Goal: Task Accomplishment & Management: Use online tool/utility

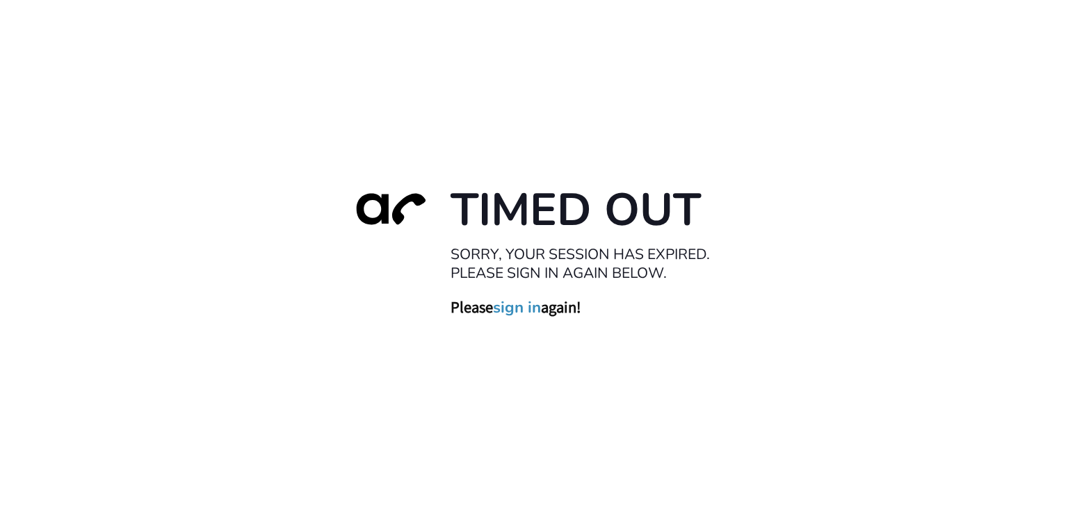
click at [510, 309] on link "sign in" at bounding box center [517, 307] width 48 height 19
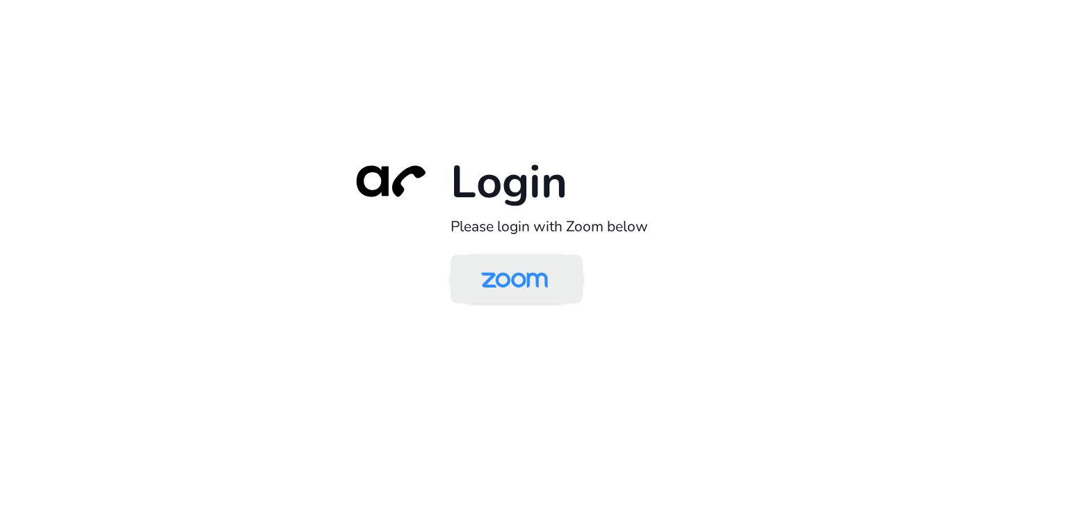
click at [503, 272] on img at bounding box center [514, 280] width 96 height 45
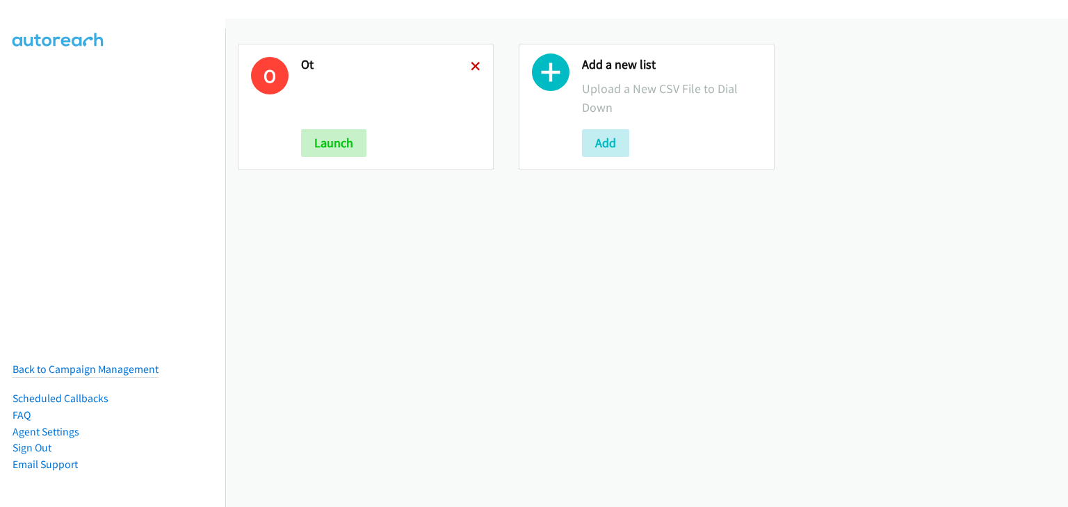
click at [473, 63] on icon at bounding box center [476, 68] width 10 height 10
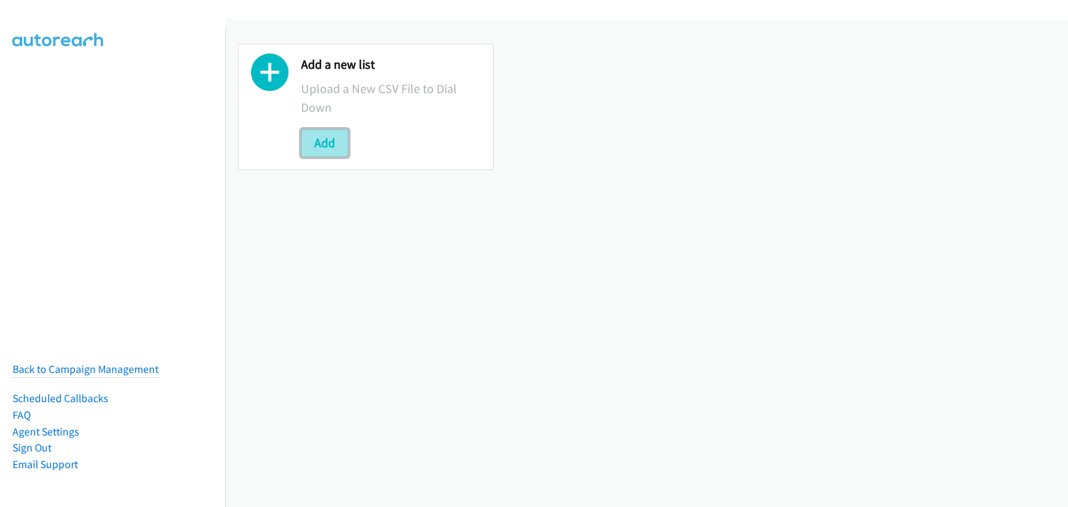
click at [325, 142] on button "Add" at bounding box center [324, 143] width 47 height 28
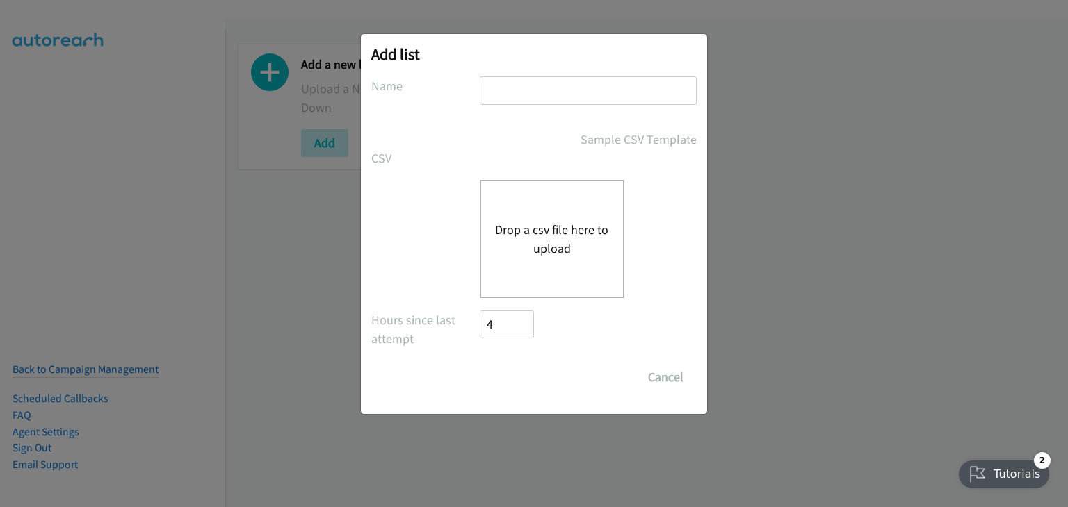
click at [526, 85] on input "text" at bounding box center [588, 90] width 217 height 28
click at [526, 95] on input "text" at bounding box center [588, 90] width 217 height 28
click at [518, 89] on input "text" at bounding box center [588, 90] width 217 height 28
click at [512, 87] on input "text" at bounding box center [588, 90] width 217 height 28
type input "Morning Camp"
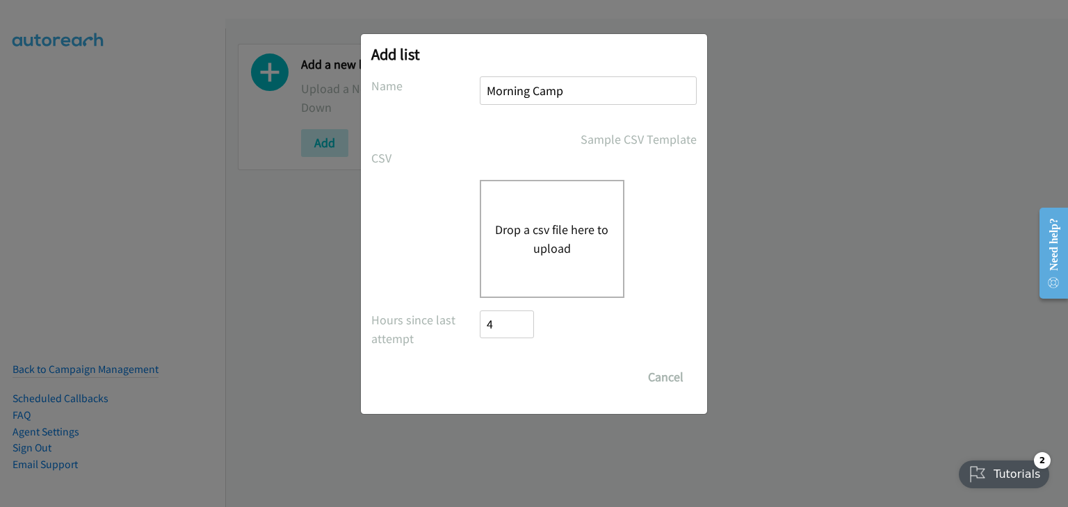
click at [531, 226] on button "Drop a csv file here to upload" at bounding box center [552, 239] width 114 height 38
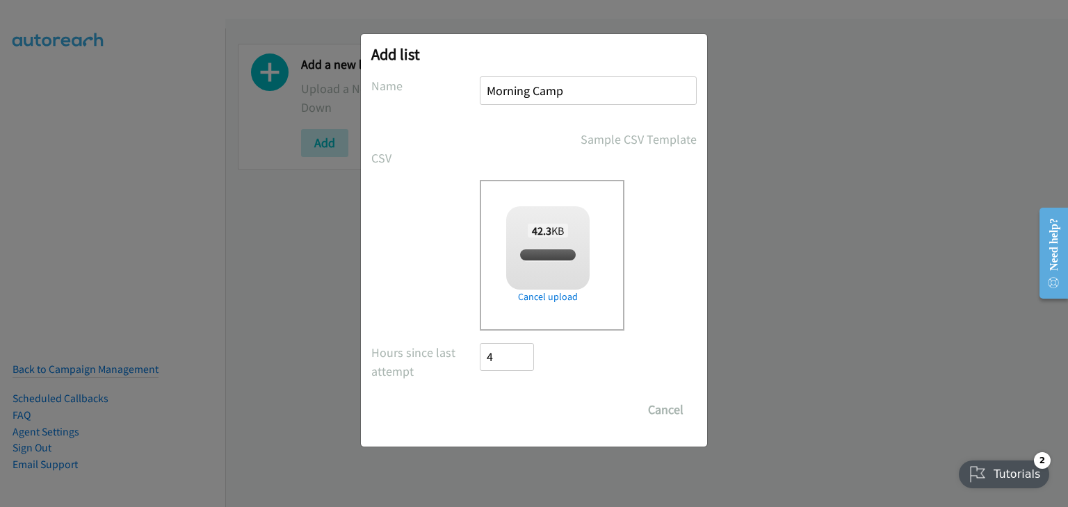
checkbox input "true"
click at [514, 407] on input "Save List" at bounding box center [516, 410] width 73 height 28
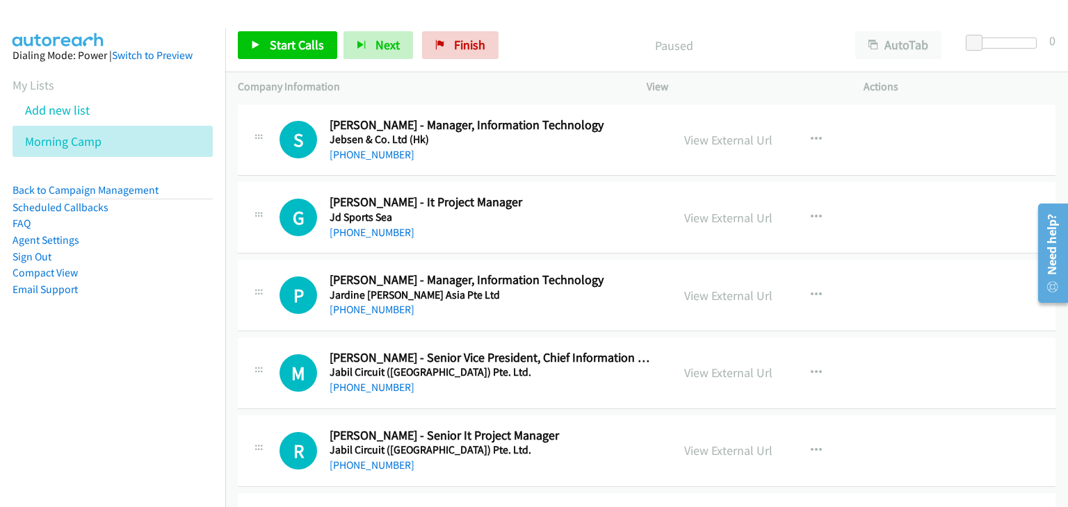
click at [257, 178] on td "S Callback Scheduled [PERSON_NAME] - Manager, Information Technology Jebsen & C…" at bounding box center [646, 140] width 842 height 78
click at [239, 121] on div "S Callback Scheduled [PERSON_NAME] - Manager, Information Technology Jebsen & C…" at bounding box center [455, 140] width 434 height 46
drag, startPoint x: 254, startPoint y: 134, endPoint x: 299, endPoint y: 179, distance: 62.9
click at [254, 136] on icon at bounding box center [258, 139] width 17 height 7
click at [295, 38] on span "Start Calls" at bounding box center [297, 45] width 54 height 16
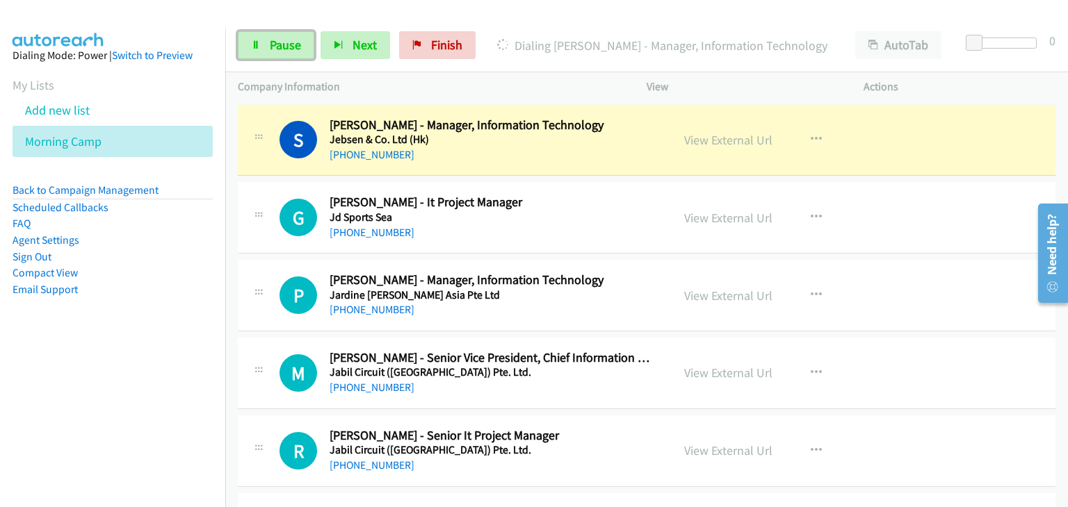
drag, startPoint x: 273, startPoint y: 44, endPoint x: 596, endPoint y: 442, distance: 512.5
click at [273, 44] on span "Pause" at bounding box center [285, 45] width 31 height 16
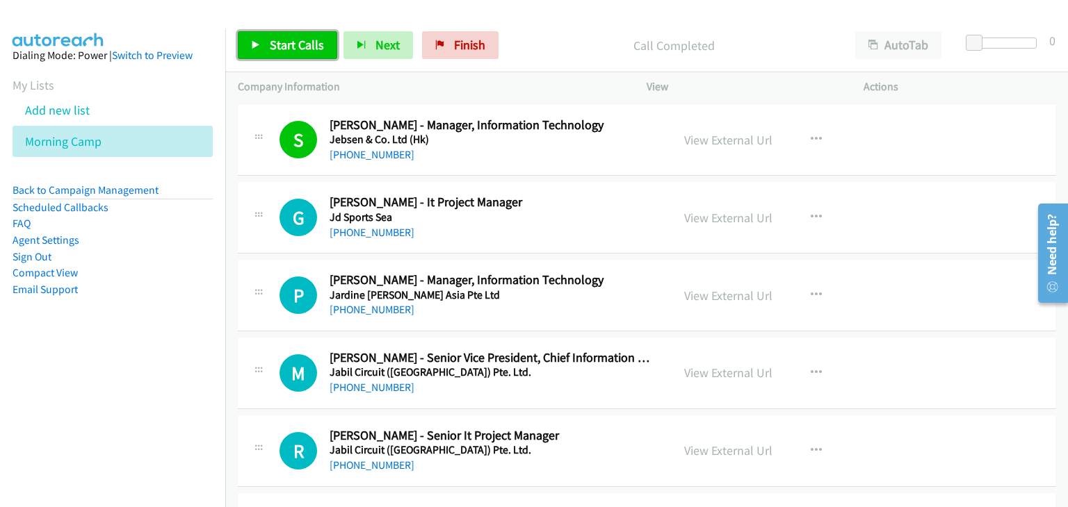
click at [279, 50] on span "Start Calls" at bounding box center [297, 45] width 54 height 16
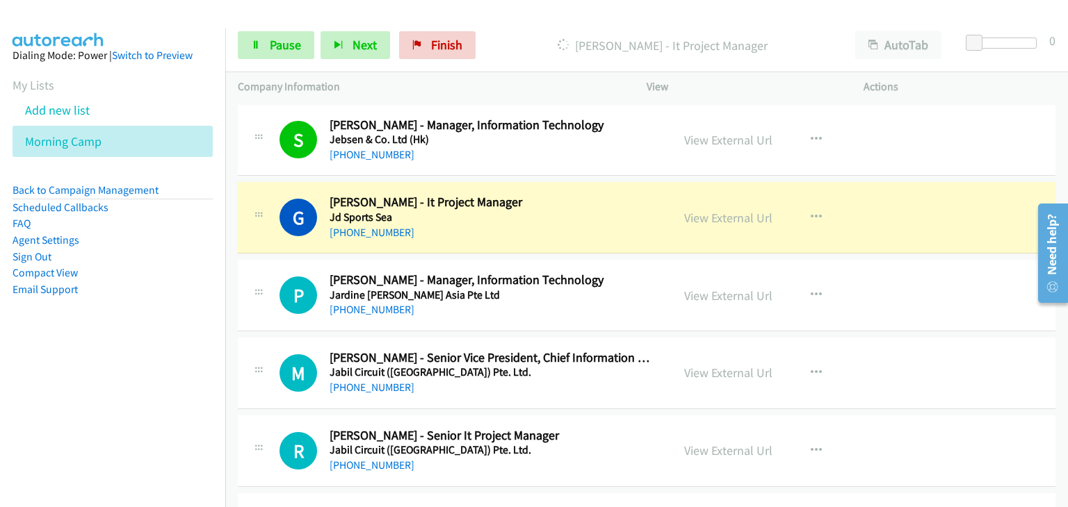
drag, startPoint x: 159, startPoint y: 283, endPoint x: 470, endPoint y: 287, distance: 310.7
click at [159, 283] on li "Email Support" at bounding box center [113, 290] width 200 height 17
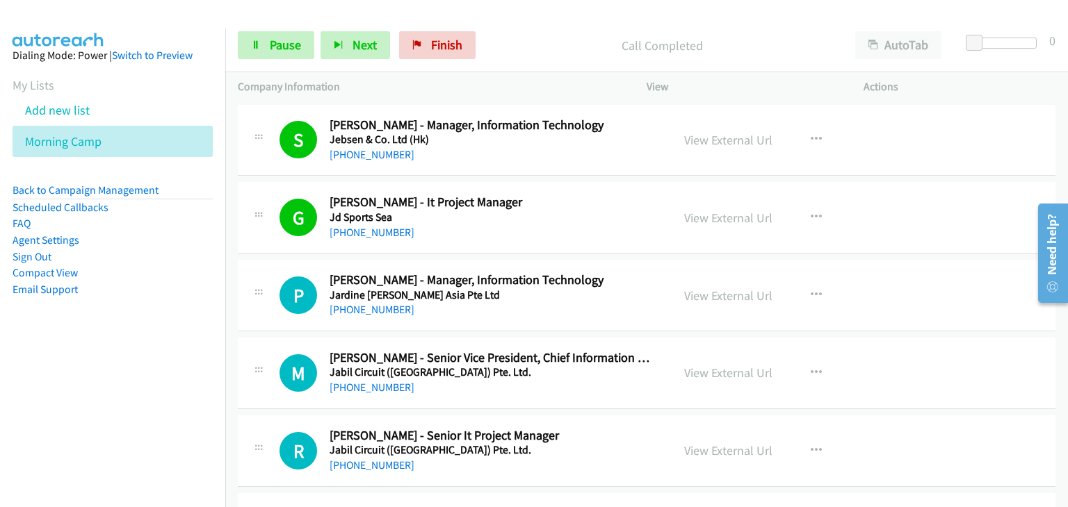
scroll to position [115, 0]
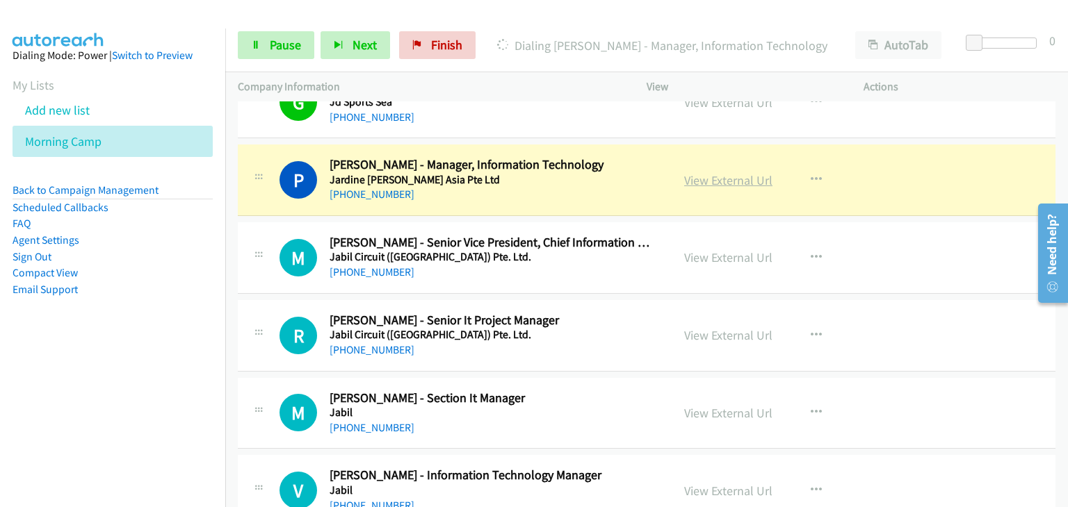
drag, startPoint x: 701, startPoint y: 180, endPoint x: 738, endPoint y: 185, distance: 37.8
click at [271, 45] on span "Pause" at bounding box center [285, 45] width 31 height 16
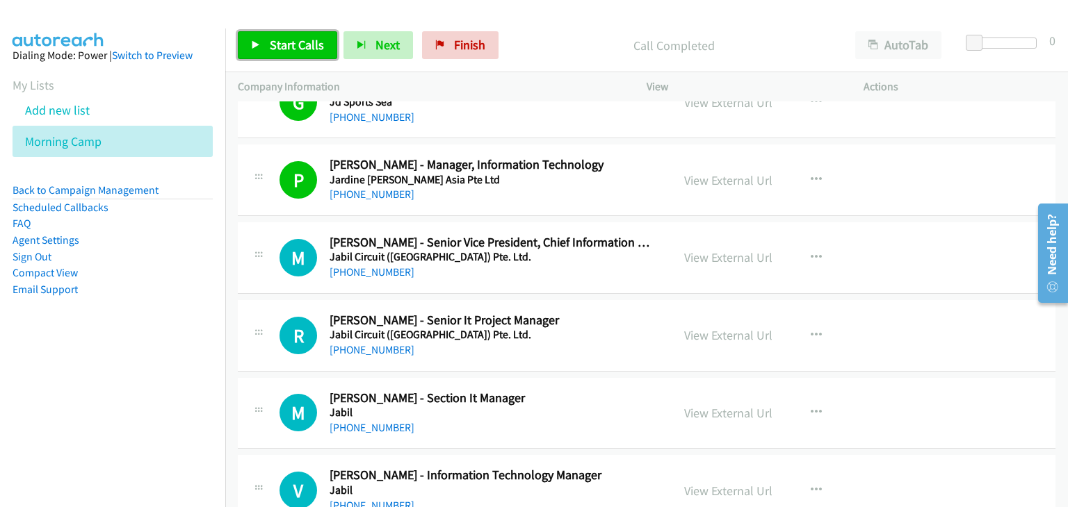
click at [295, 54] on link "Start Calls" at bounding box center [287, 45] width 99 height 28
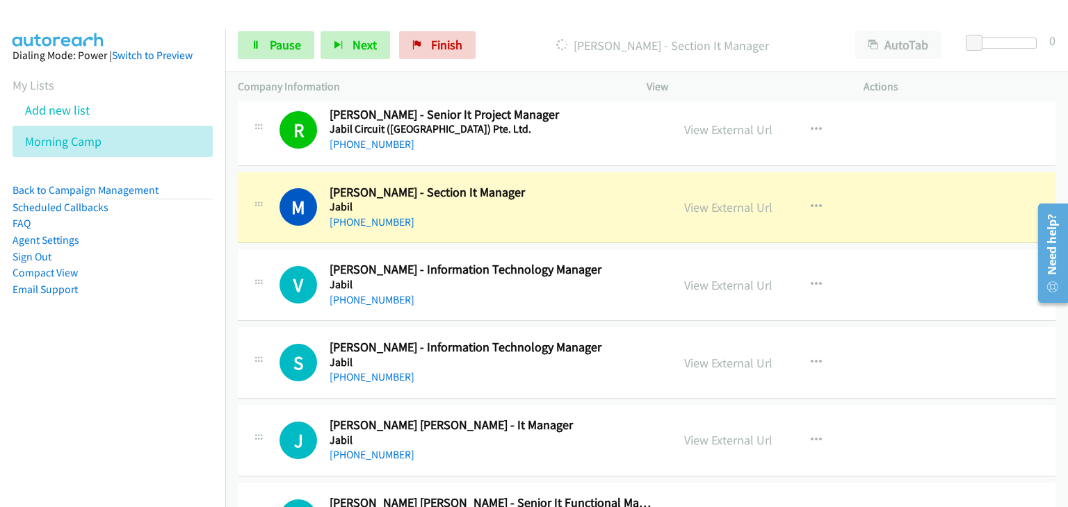
scroll to position [348, 0]
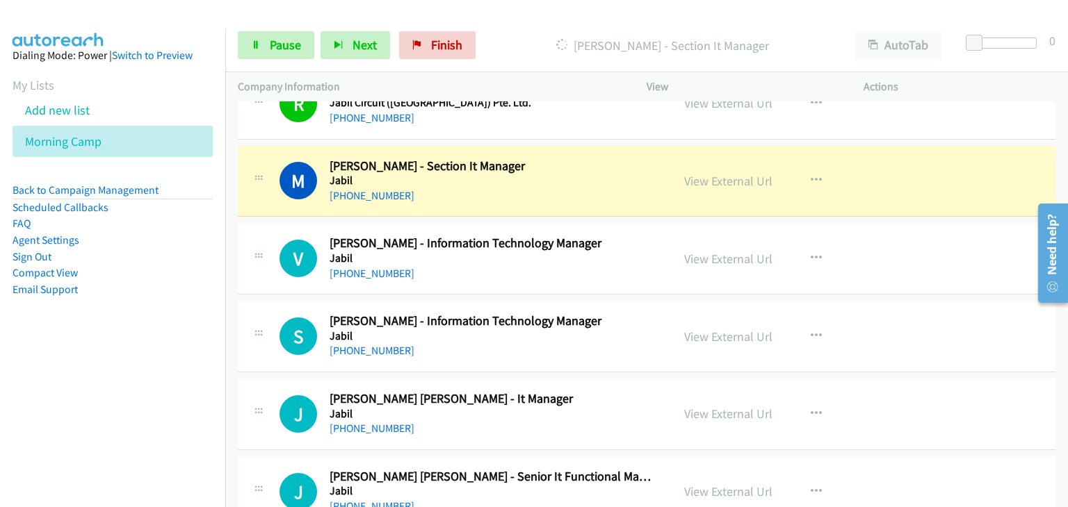
click at [462, 211] on div "M Callback Scheduled [PERSON_NAME] - Section It Manager Jabil Asia/[GEOGRAPHIC_…" at bounding box center [646, 182] width 817 height 72
drag, startPoint x: 751, startPoint y: 173, endPoint x: 763, endPoint y: 179, distance: 14.0
click at [273, 47] on span "Pause" at bounding box center [285, 45] width 31 height 16
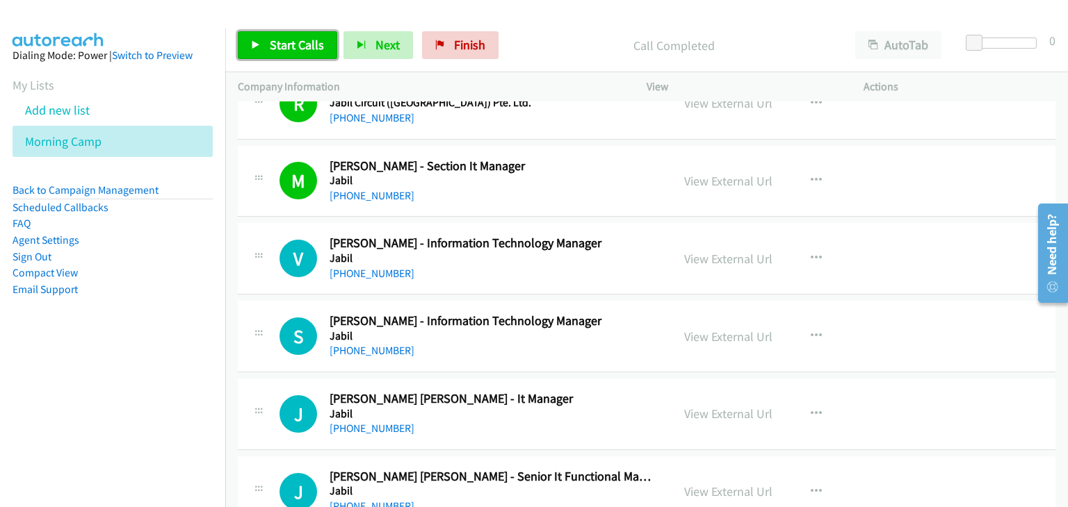
click at [303, 44] on span "Start Calls" at bounding box center [297, 45] width 54 height 16
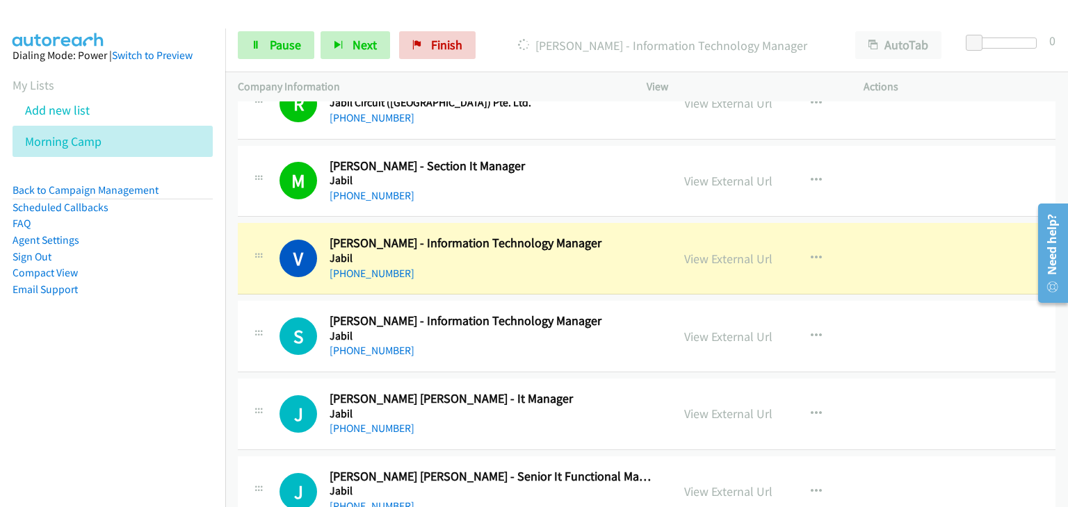
click at [955, 337] on div "S Callback Scheduled [PERSON_NAME] - Information Technology Manager [PERSON_NAM…" at bounding box center [646, 337] width 817 height 72
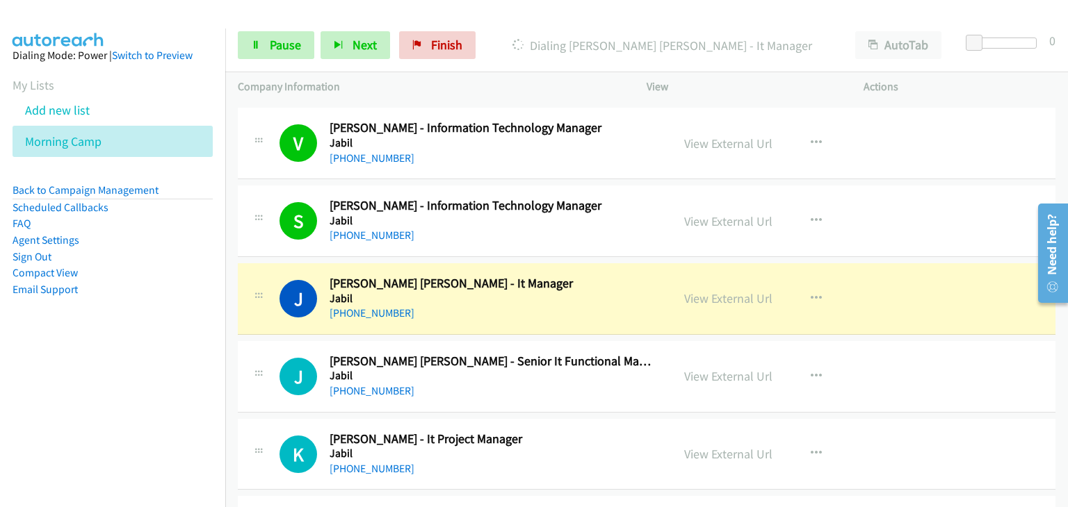
scroll to position [579, 0]
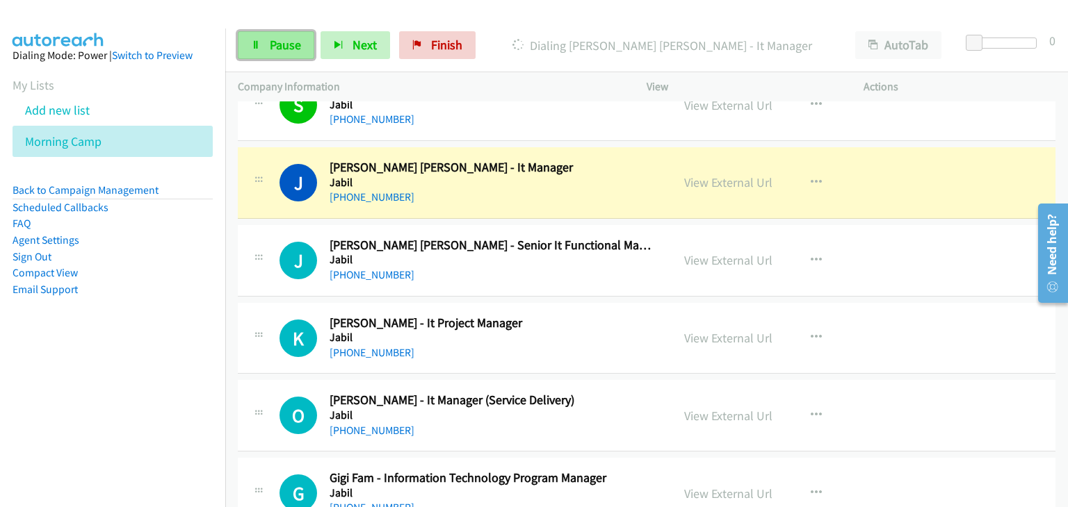
click at [290, 34] on link "Pause" at bounding box center [276, 45] width 76 height 28
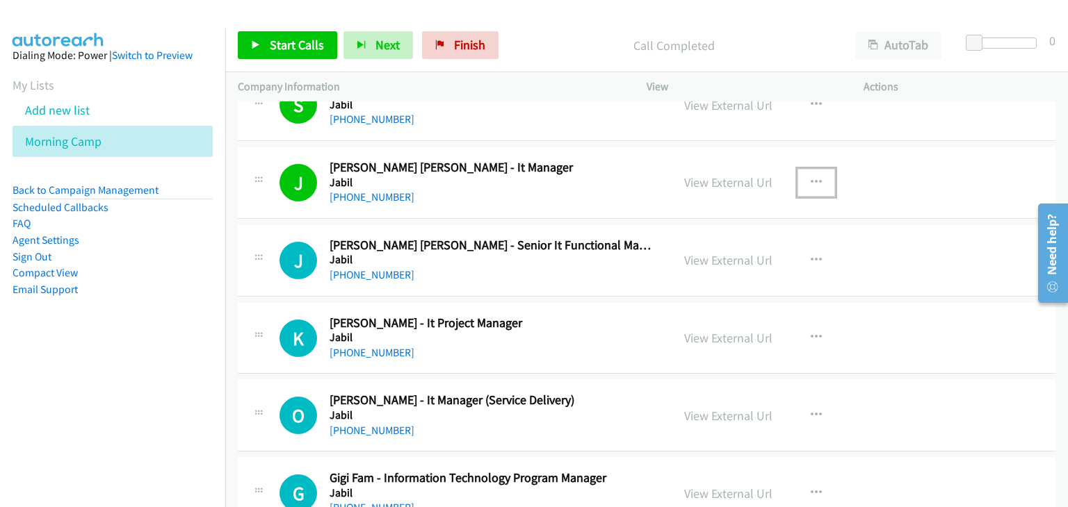
click at [815, 177] on icon "button" at bounding box center [815, 182] width 11 height 11
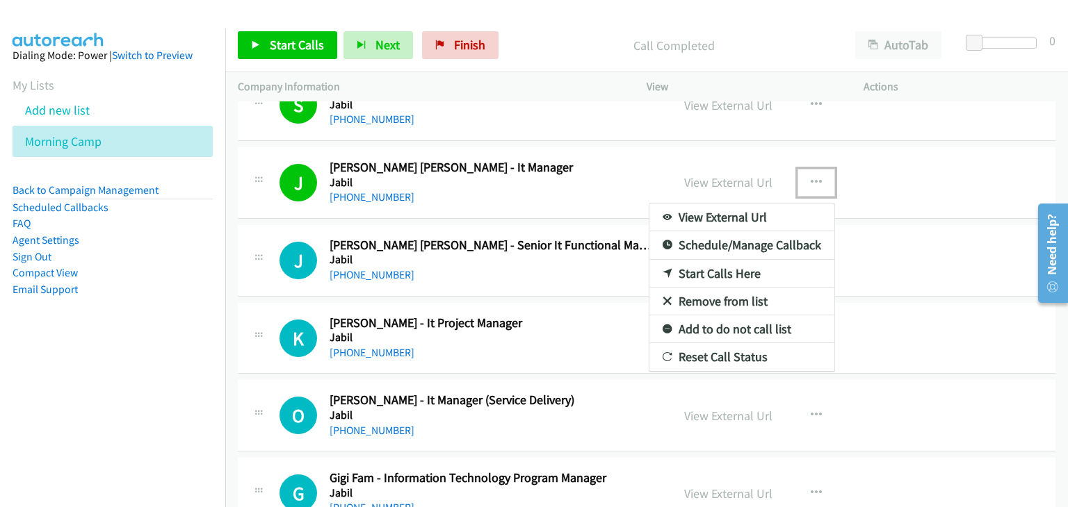
click at [728, 289] on link "Remove from list" at bounding box center [741, 302] width 185 height 28
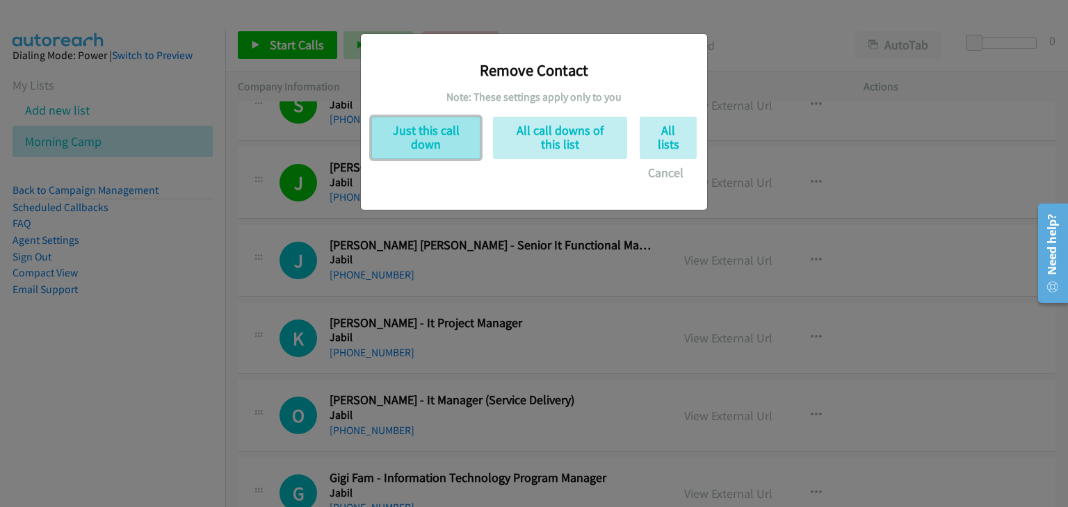
click at [414, 145] on button "Just this call down" at bounding box center [425, 138] width 109 height 42
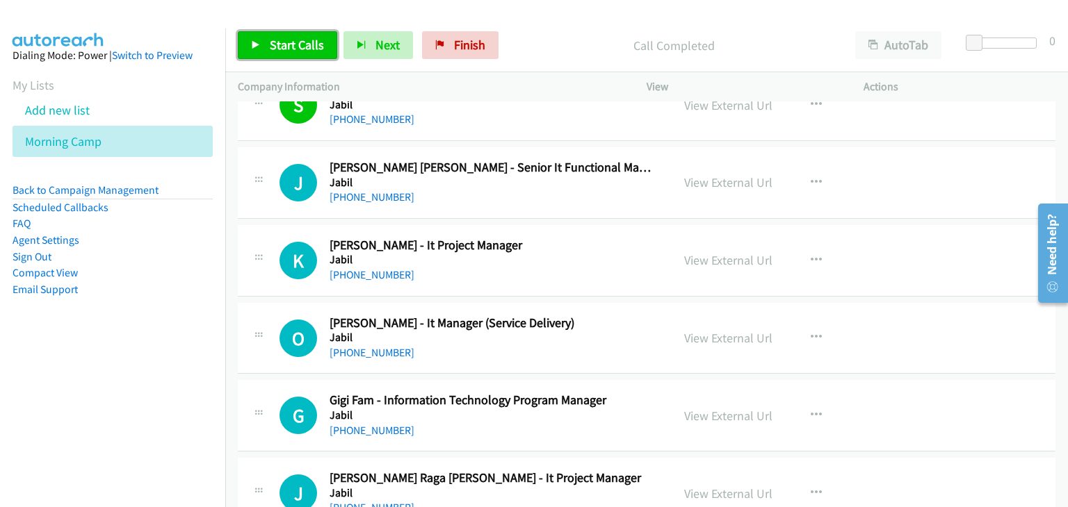
click at [322, 54] on link "Start Calls" at bounding box center [287, 45] width 99 height 28
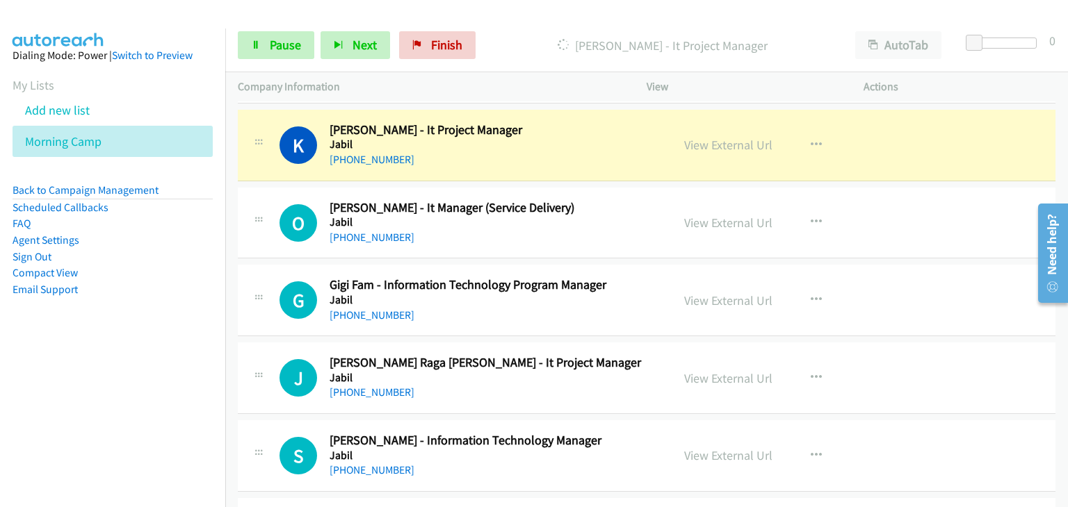
scroll to position [695, 0]
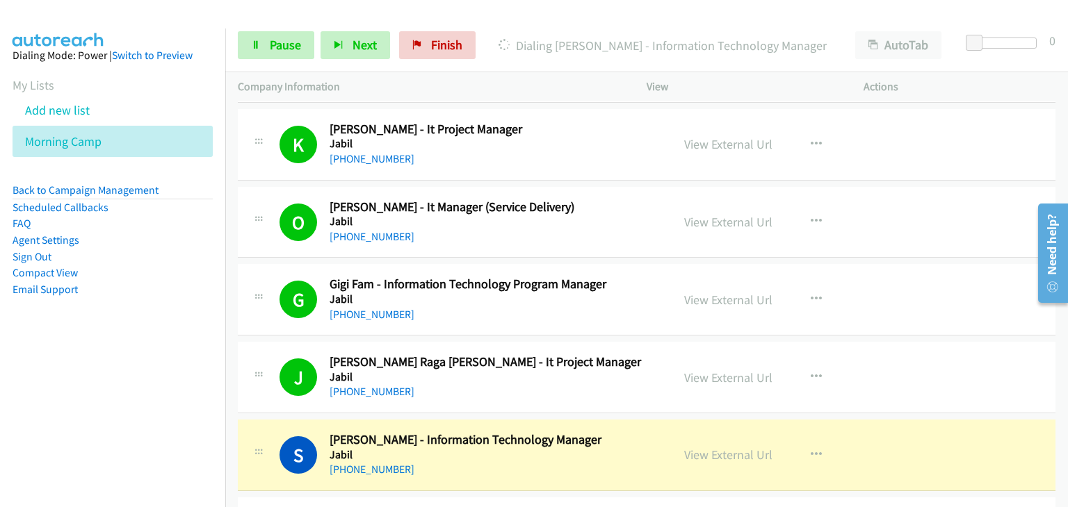
click at [583, 467] on div "[PHONE_NUMBER]" at bounding box center [491, 470] width 325 height 17
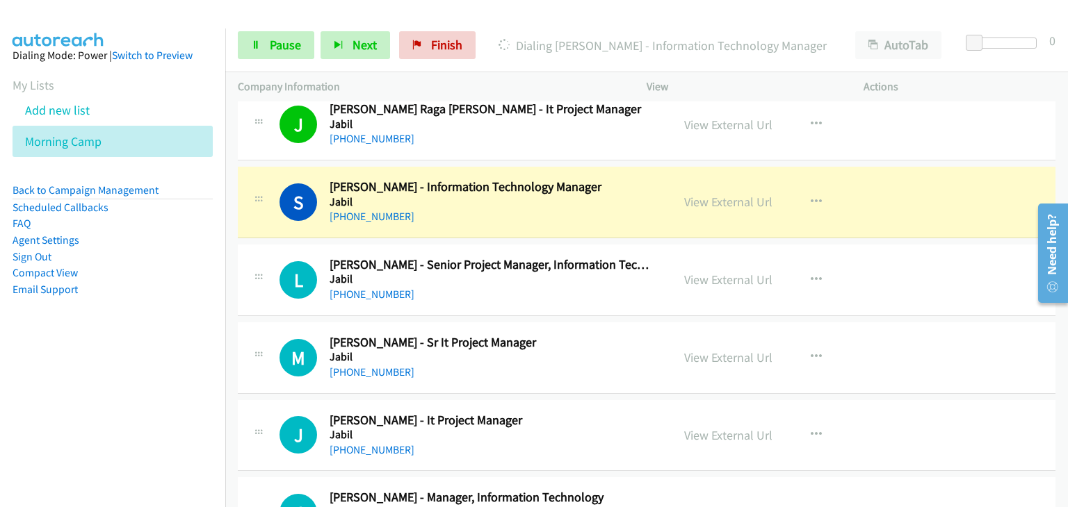
scroll to position [927, 0]
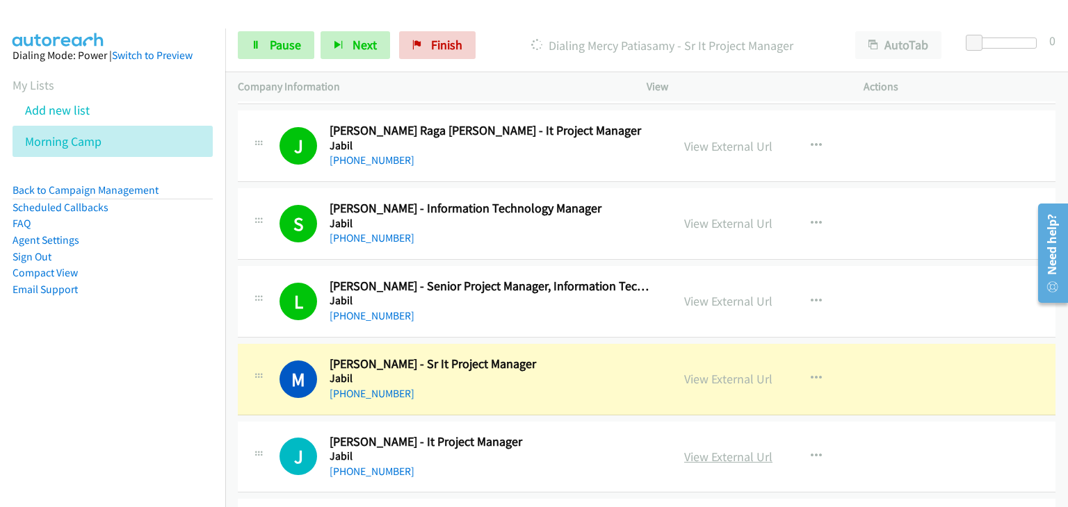
click at [716, 449] on link "View External Url" at bounding box center [728, 457] width 88 height 16
click at [274, 52] on span "Pause" at bounding box center [285, 45] width 31 height 16
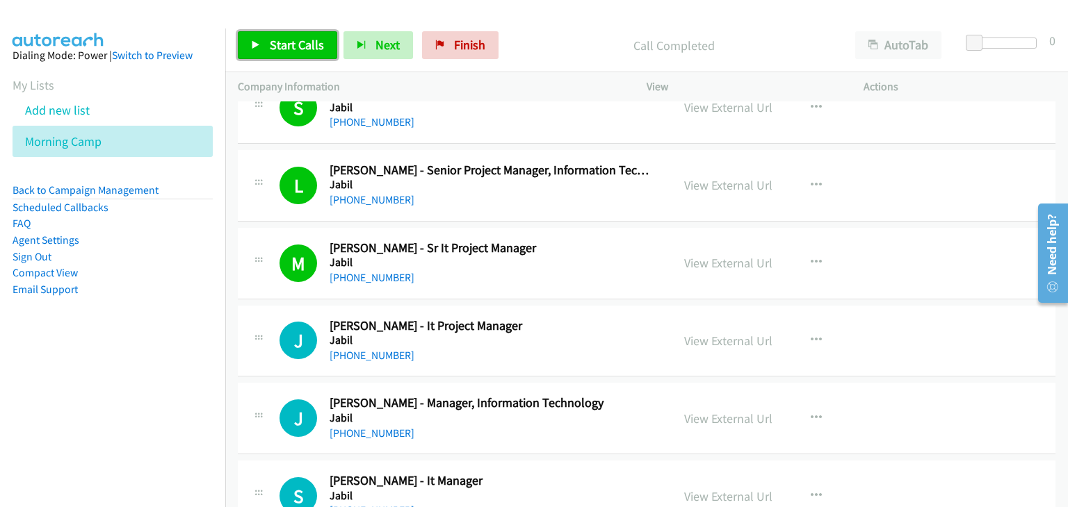
scroll to position [1158, 0]
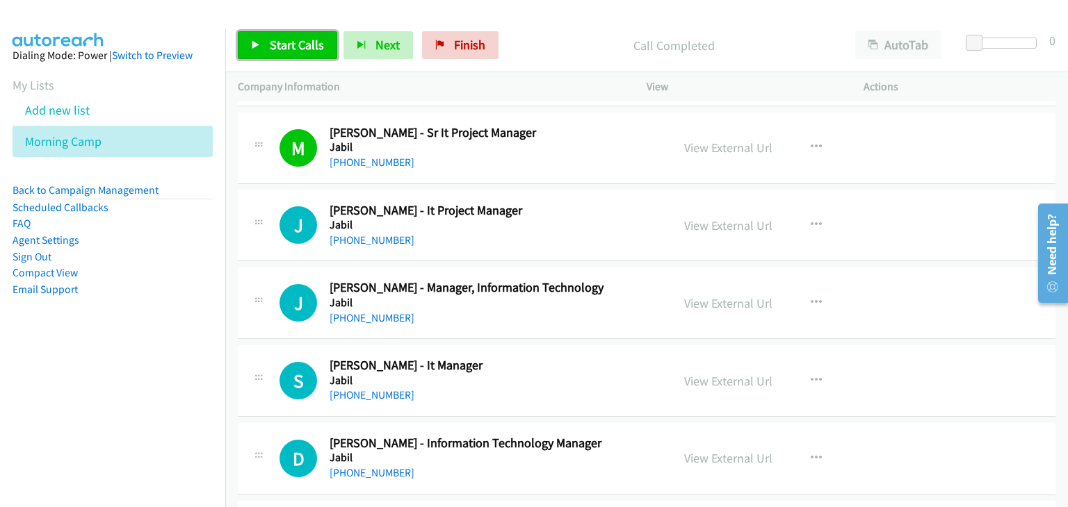
click at [296, 49] on span "Start Calls" at bounding box center [297, 45] width 54 height 16
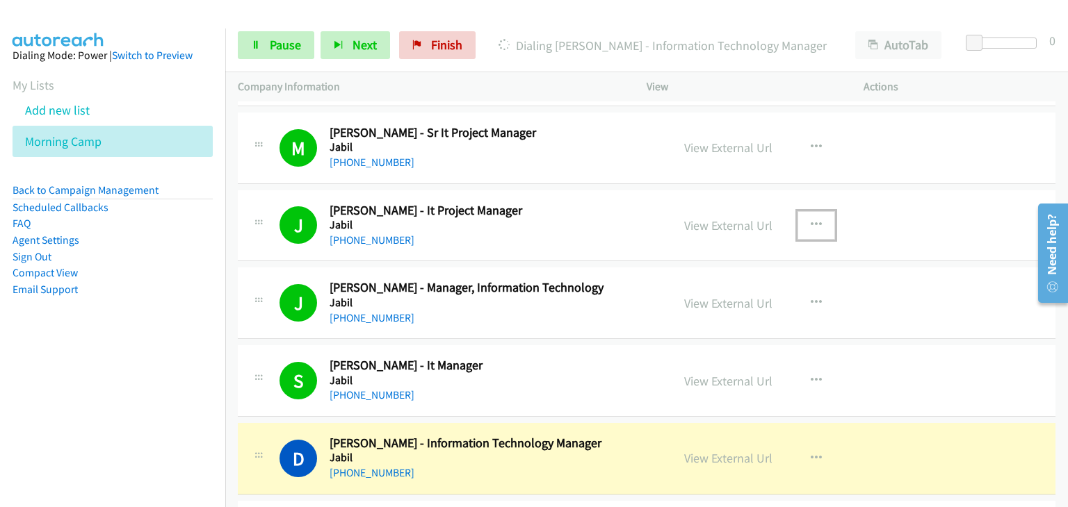
click at [812, 220] on icon "button" at bounding box center [815, 225] width 11 height 11
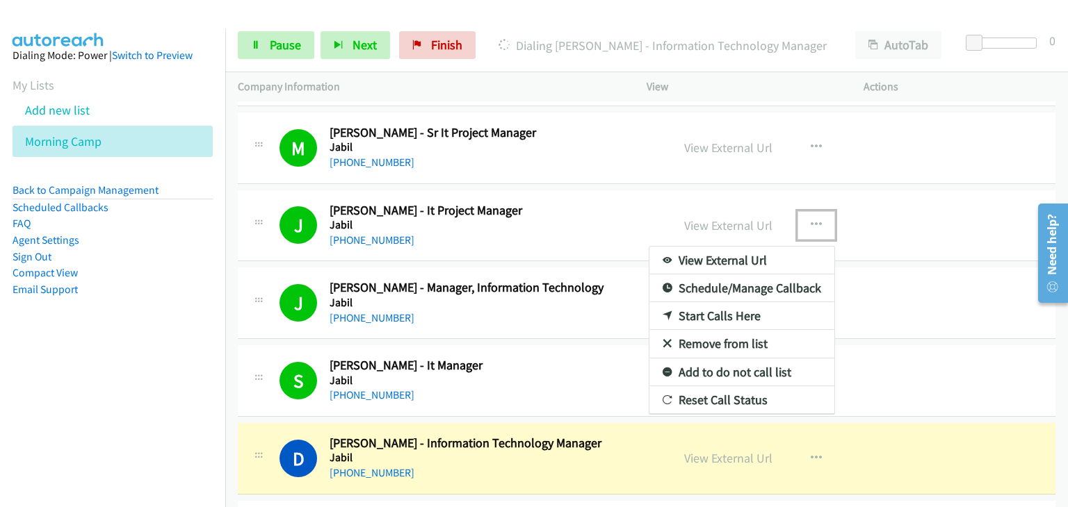
click at [721, 342] on link "Remove from list" at bounding box center [741, 344] width 185 height 28
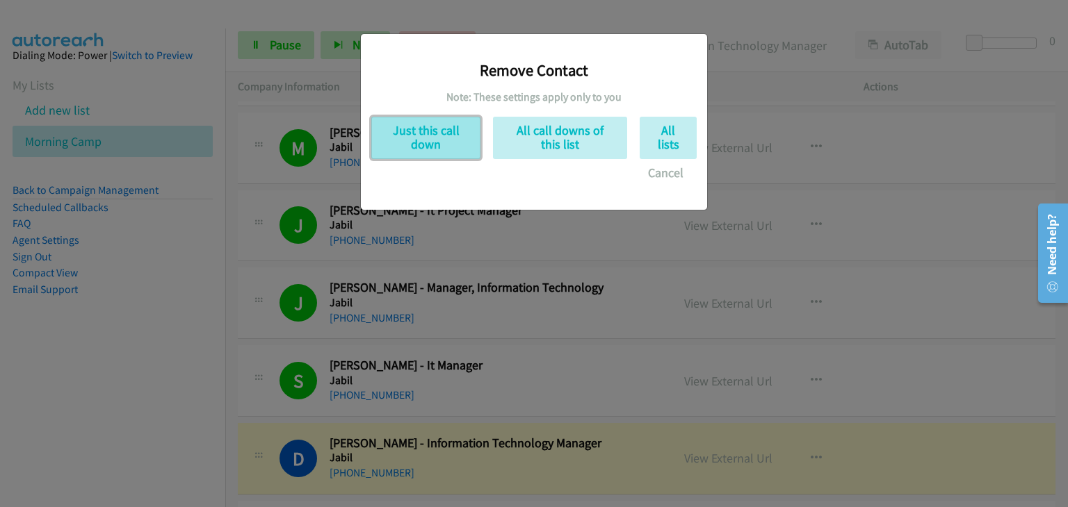
click at [411, 145] on button "Just this call down" at bounding box center [425, 138] width 109 height 42
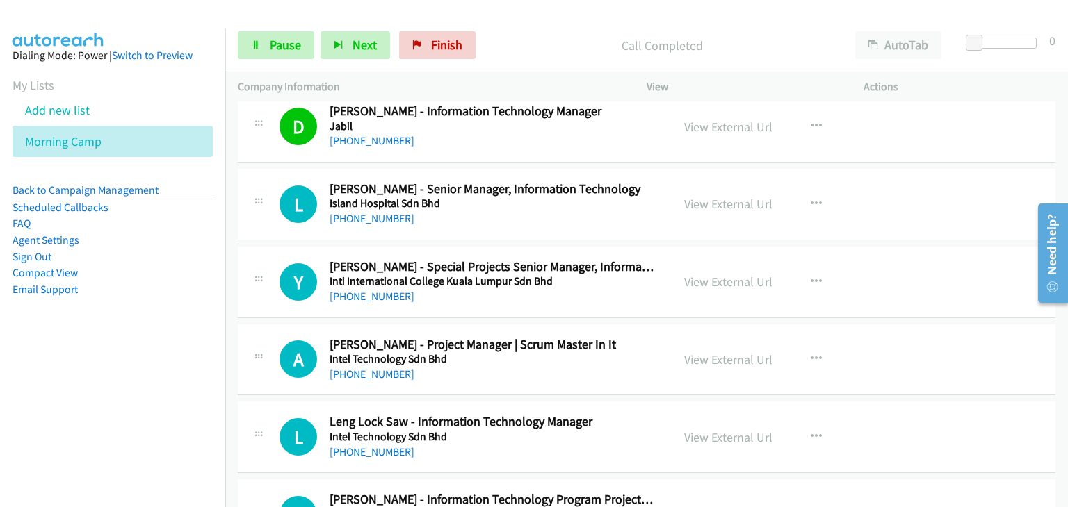
scroll to position [1390, 0]
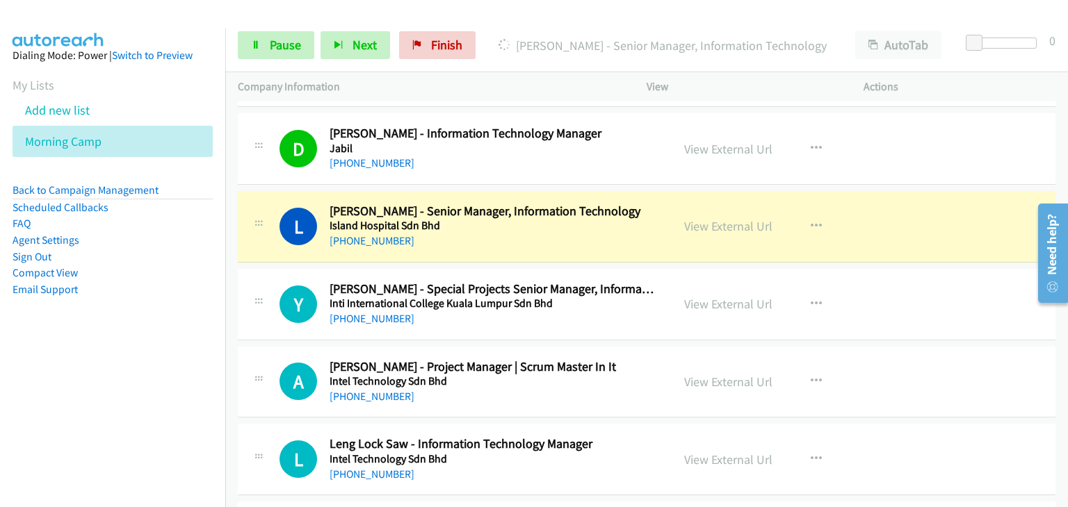
click at [1007, 359] on div "A Callback Scheduled [PERSON_NAME] - Project Manager | Scrum Master In It Intel…" at bounding box center [646, 383] width 817 height 72
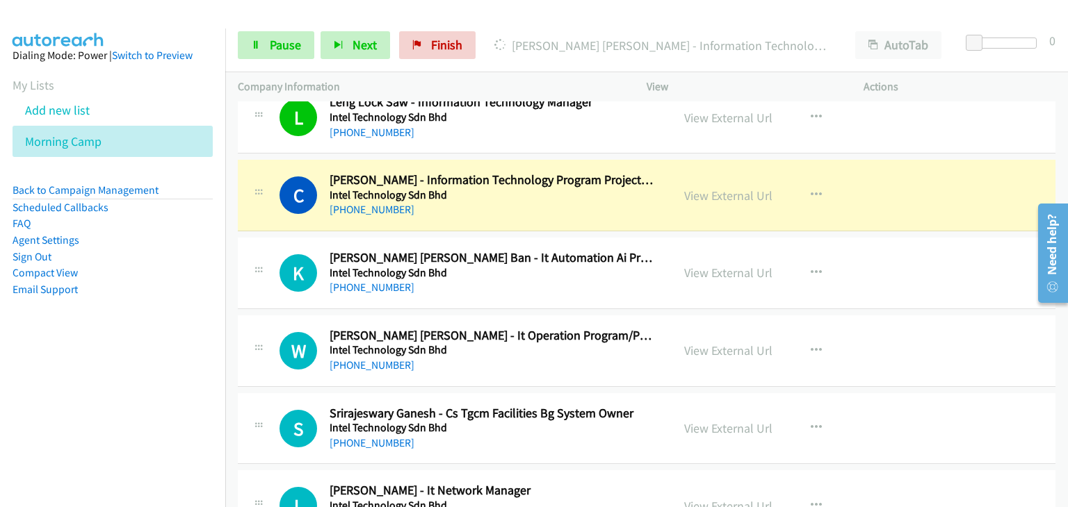
scroll to position [1738, 0]
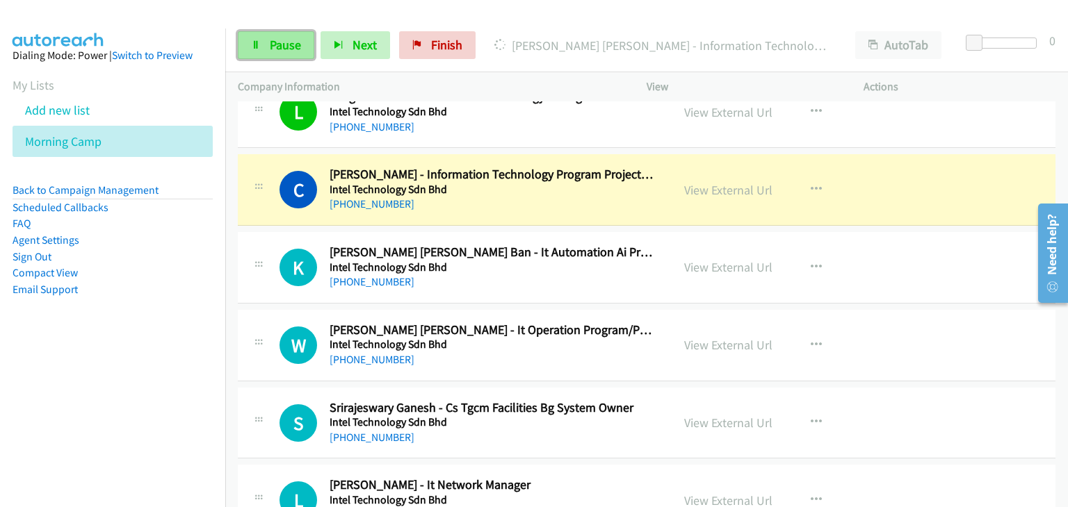
click at [266, 44] on link "Pause" at bounding box center [276, 45] width 76 height 28
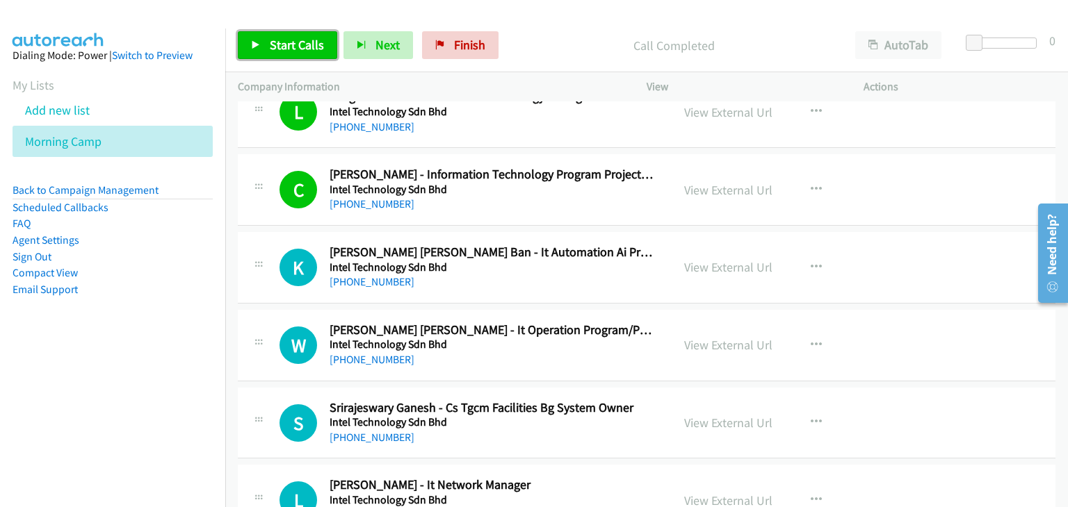
drag, startPoint x: 311, startPoint y: 44, endPoint x: 316, endPoint y: 58, distance: 15.0
click at [311, 44] on span "Start Calls" at bounding box center [297, 45] width 54 height 16
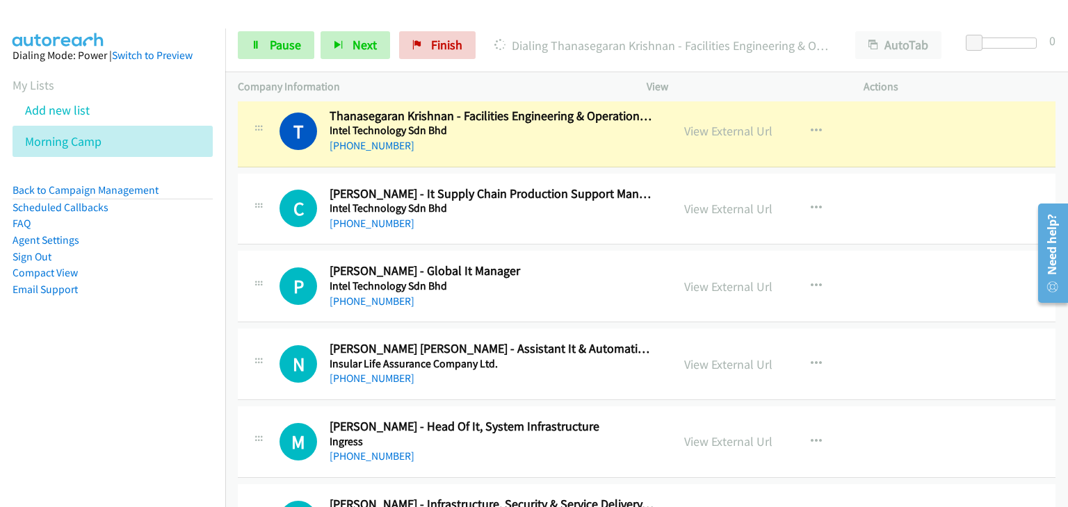
scroll to position [2780, 0]
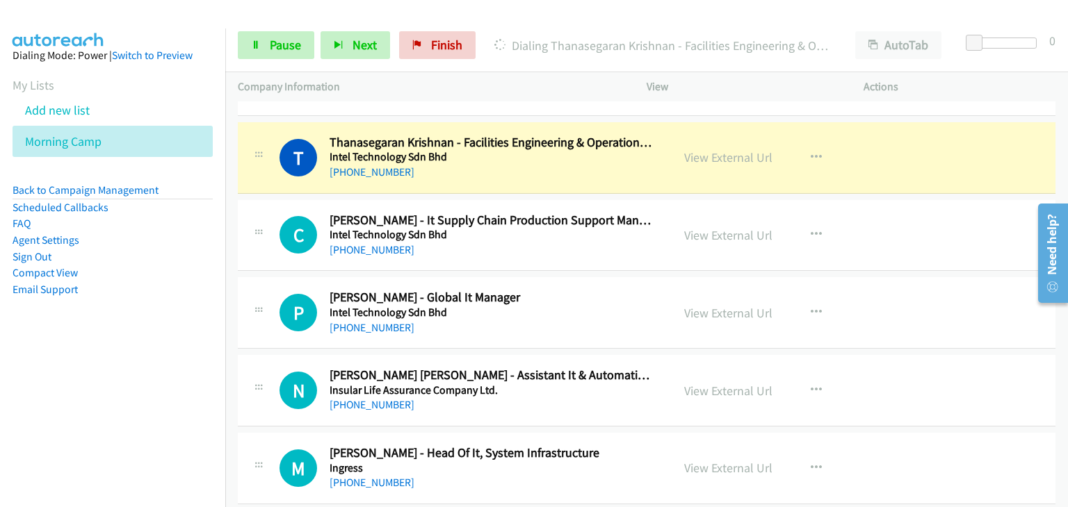
click at [263, 180] on div "T Callback Scheduled [PERSON_NAME] - Facilities Engineering & Operation Senior …" at bounding box center [646, 158] width 817 height 72
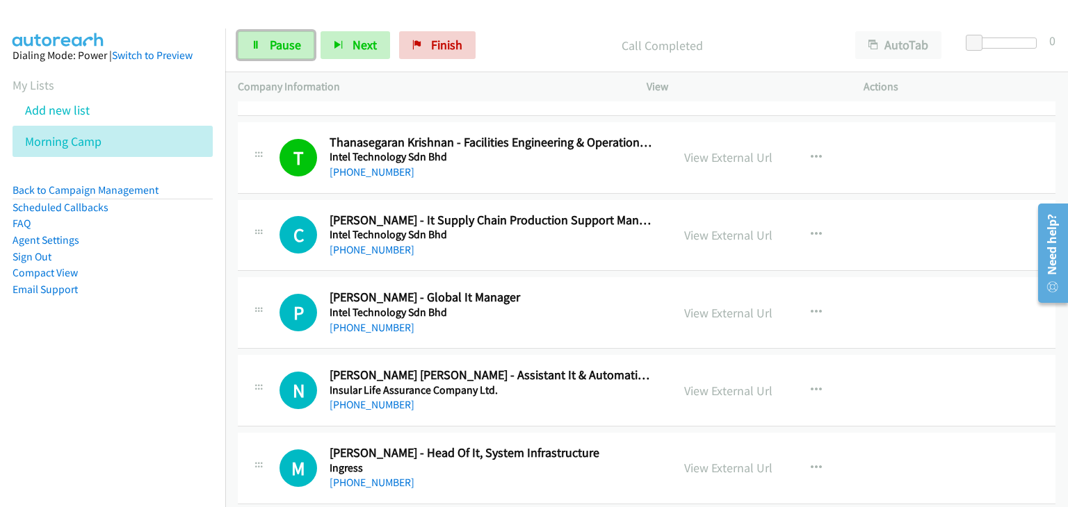
drag, startPoint x: 275, startPoint y: 43, endPoint x: 590, endPoint y: 34, distance: 315.0
click at [275, 44] on span "Pause" at bounding box center [285, 45] width 31 height 16
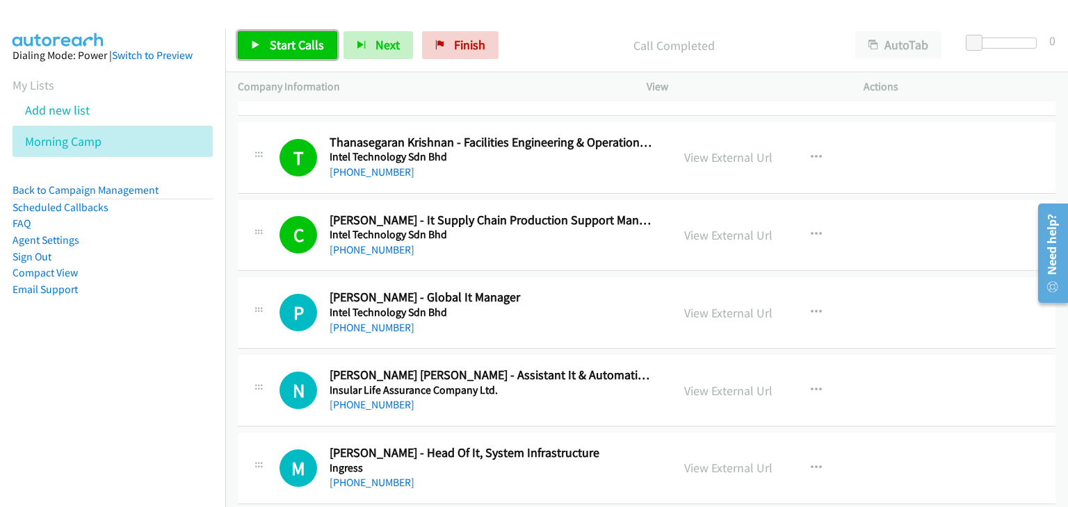
click at [279, 40] on span "Start Calls" at bounding box center [297, 45] width 54 height 16
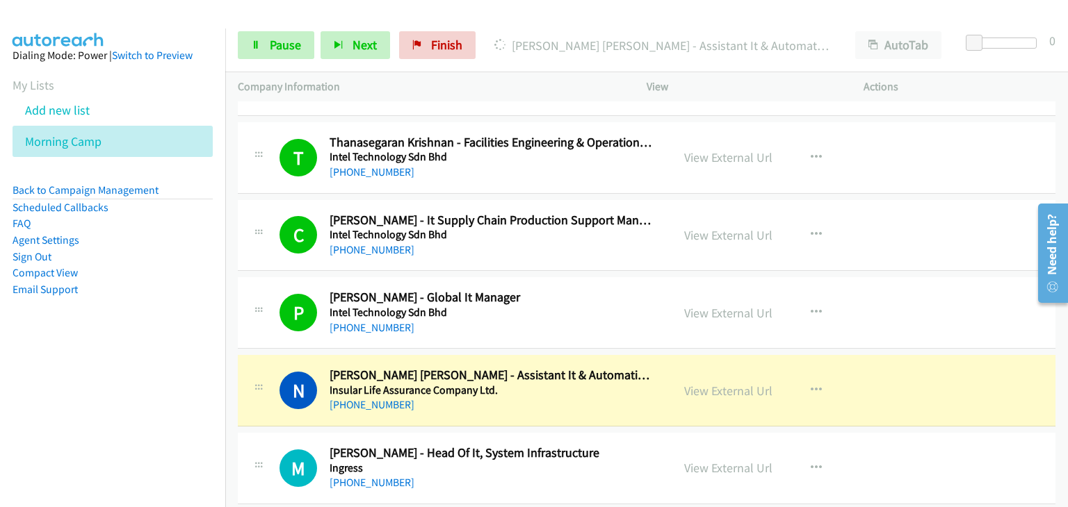
scroll to position [3012, 0]
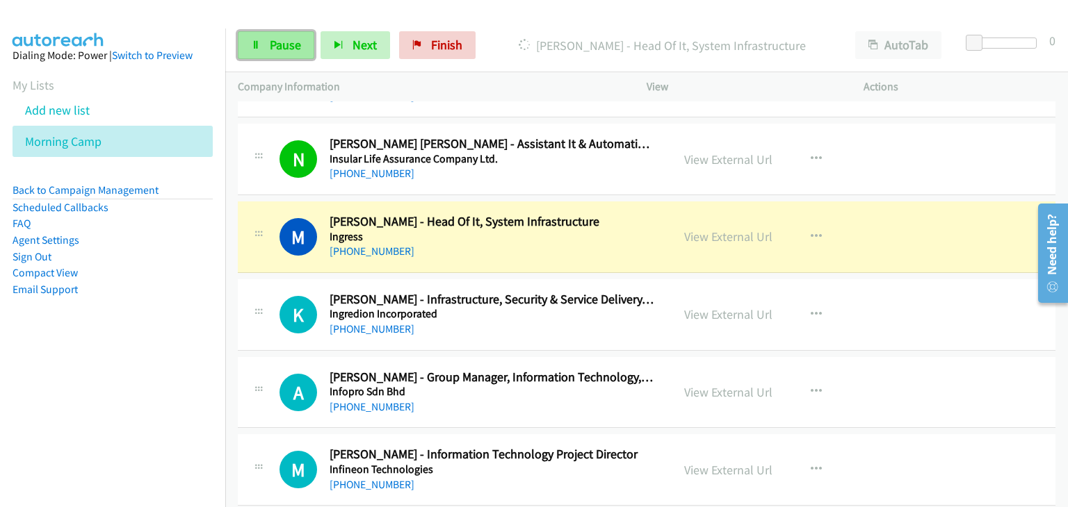
click at [292, 33] on link "Pause" at bounding box center [276, 45] width 76 height 28
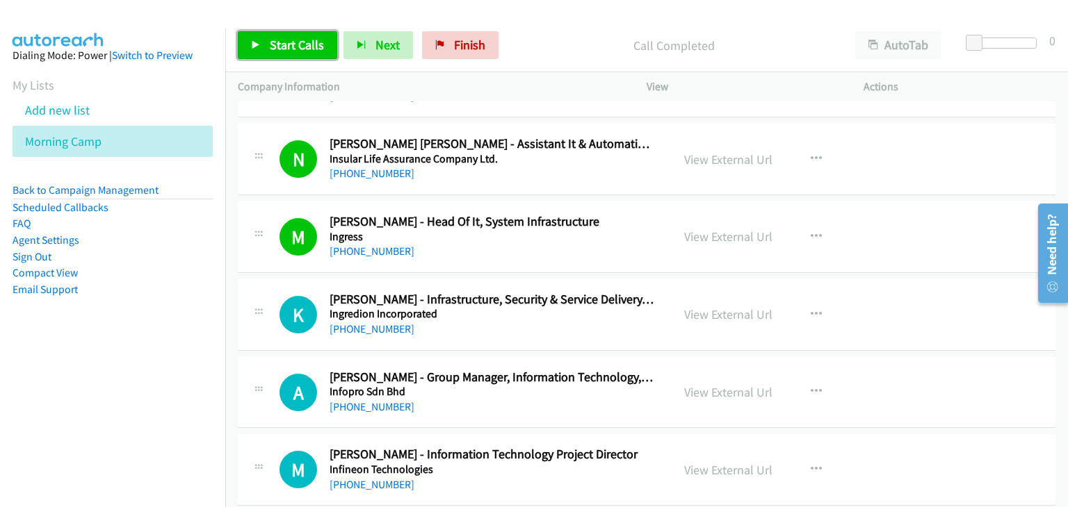
click at [247, 42] on link "Start Calls" at bounding box center [287, 45] width 99 height 28
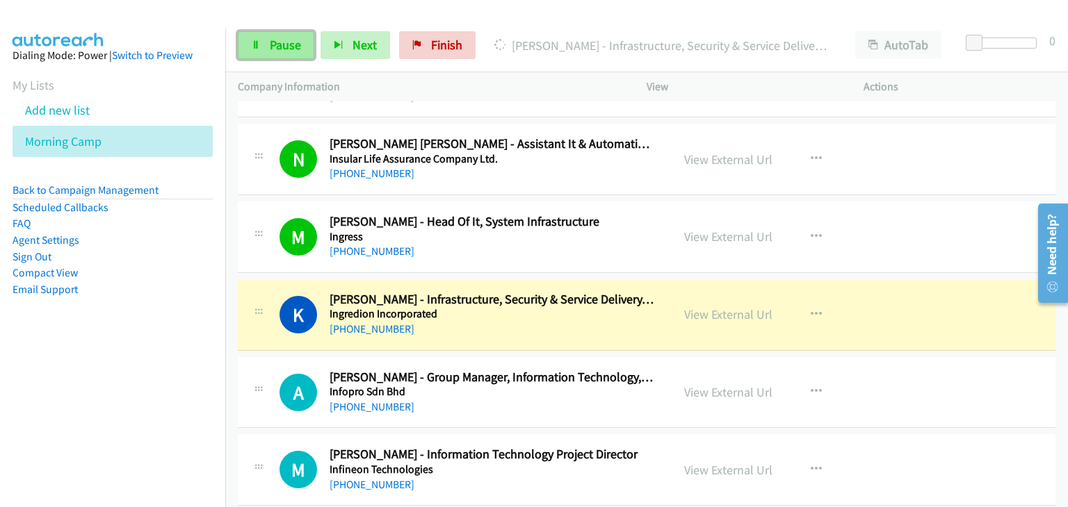
click at [271, 53] on link "Pause" at bounding box center [276, 45] width 76 height 28
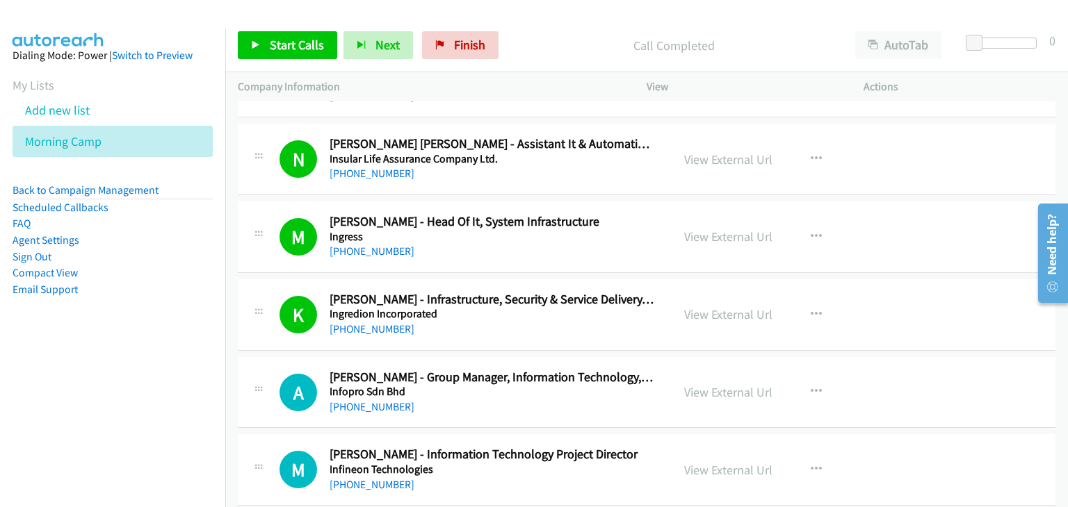
click at [241, 124] on div "N Callback Scheduled [PERSON_NAME] [PERSON_NAME] - Assistant It & Automation Ma…" at bounding box center [646, 160] width 817 height 72
click at [286, 39] on span "Start Calls" at bounding box center [297, 45] width 54 height 16
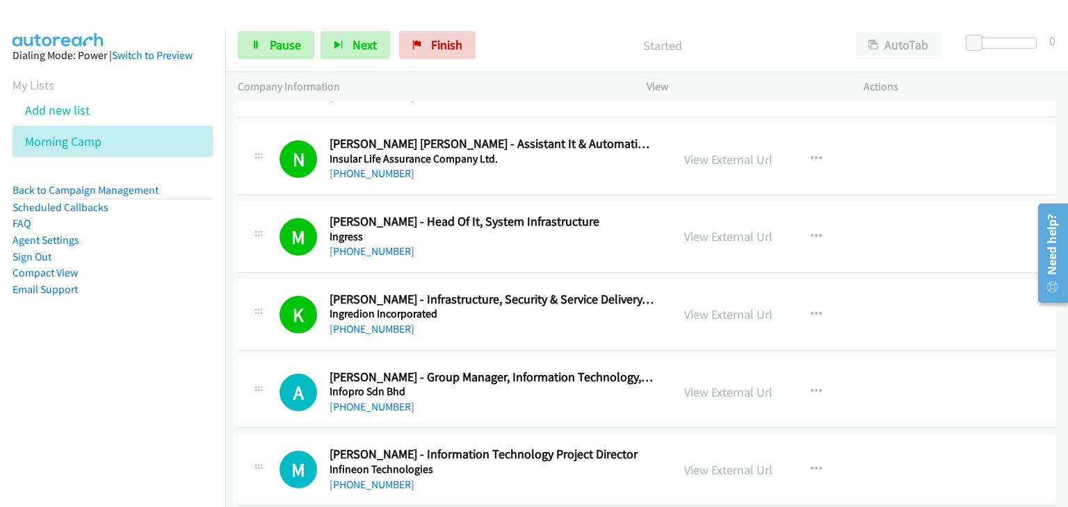
scroll to position [3128, 0]
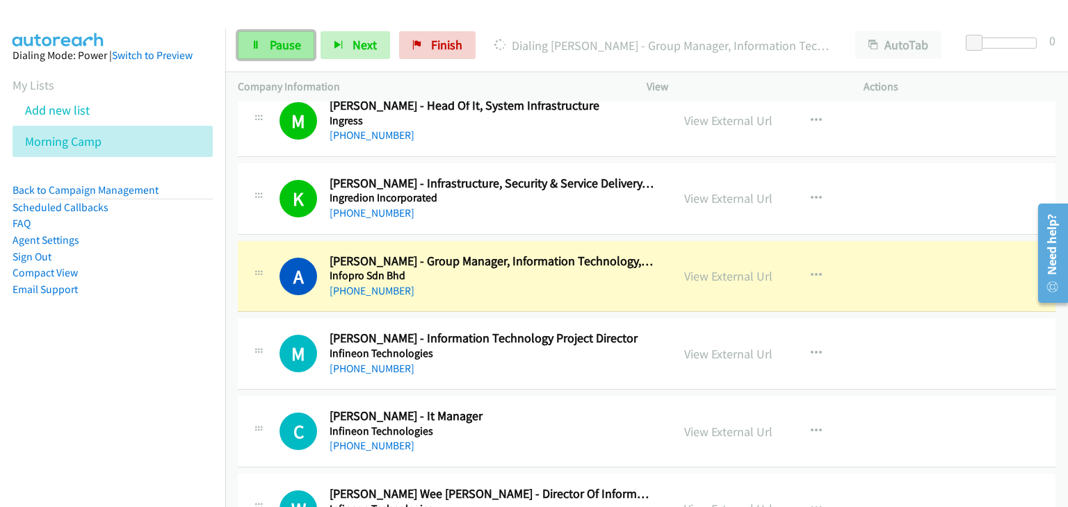
click at [244, 40] on link "Pause" at bounding box center [276, 45] width 76 height 28
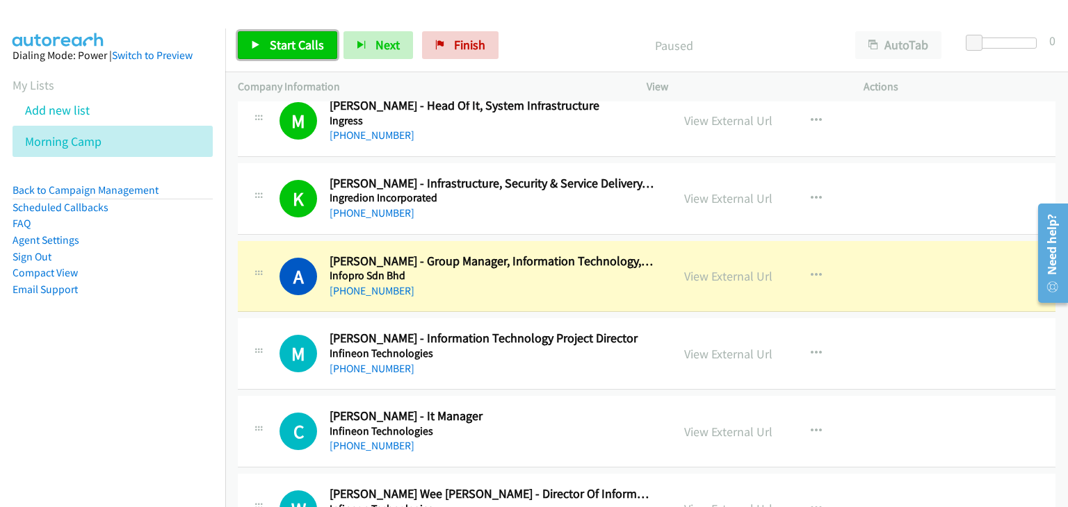
click at [274, 35] on link "Start Calls" at bounding box center [287, 45] width 99 height 28
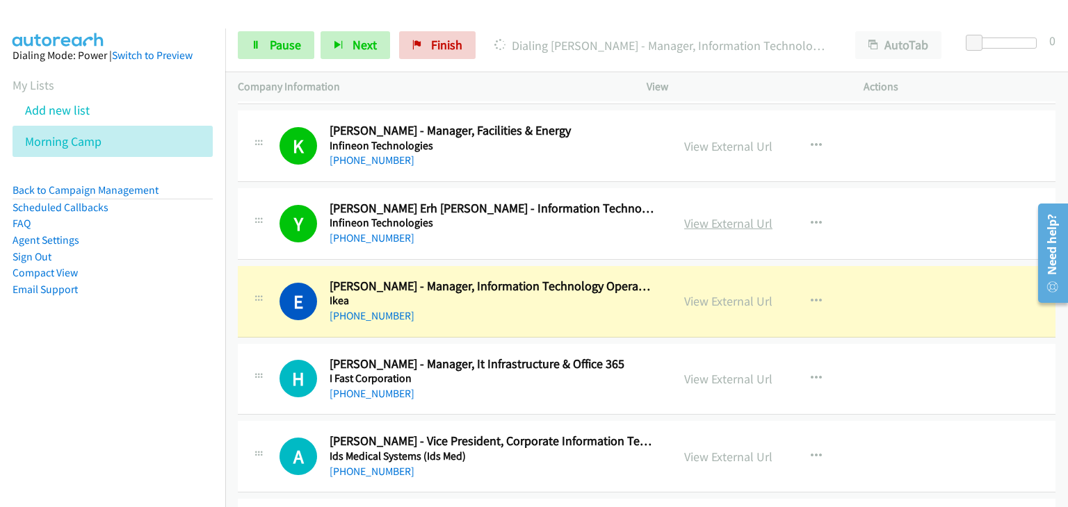
scroll to position [3938, 0]
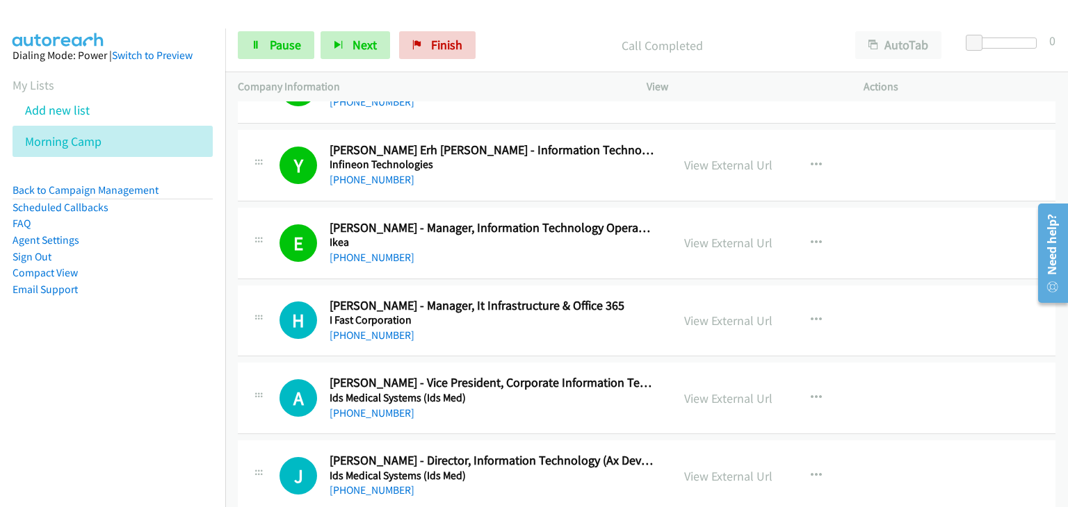
click at [274, 28] on div "Start Calls Pause Next Finish Call Completed AutoTab AutoTab 0" at bounding box center [646, 46] width 842 height 54
drag, startPoint x: 254, startPoint y: 51, endPoint x: 364, endPoint y: 74, distance: 112.3
click at [255, 51] on link "Pause" at bounding box center [276, 45] width 76 height 28
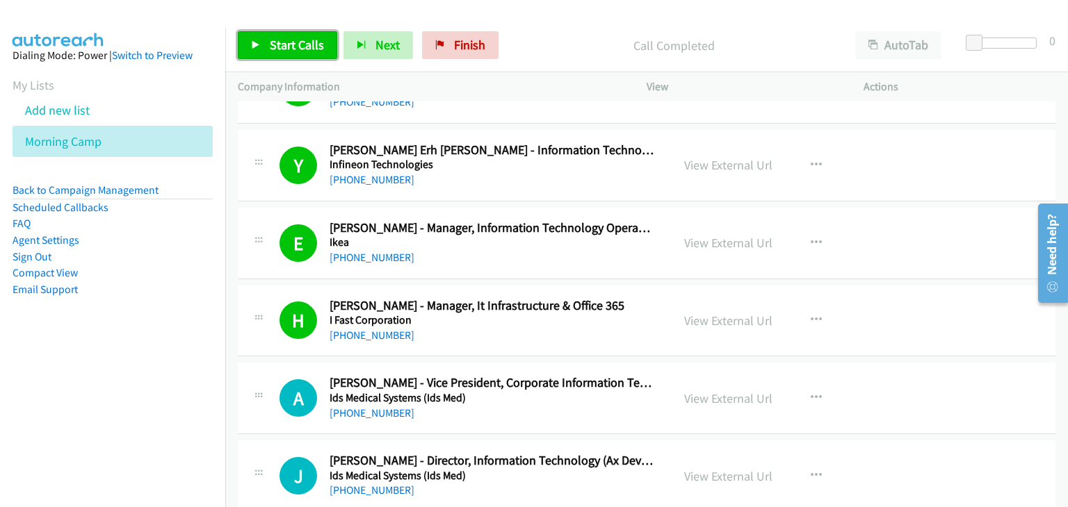
click at [282, 41] on span "Start Calls" at bounding box center [297, 45] width 54 height 16
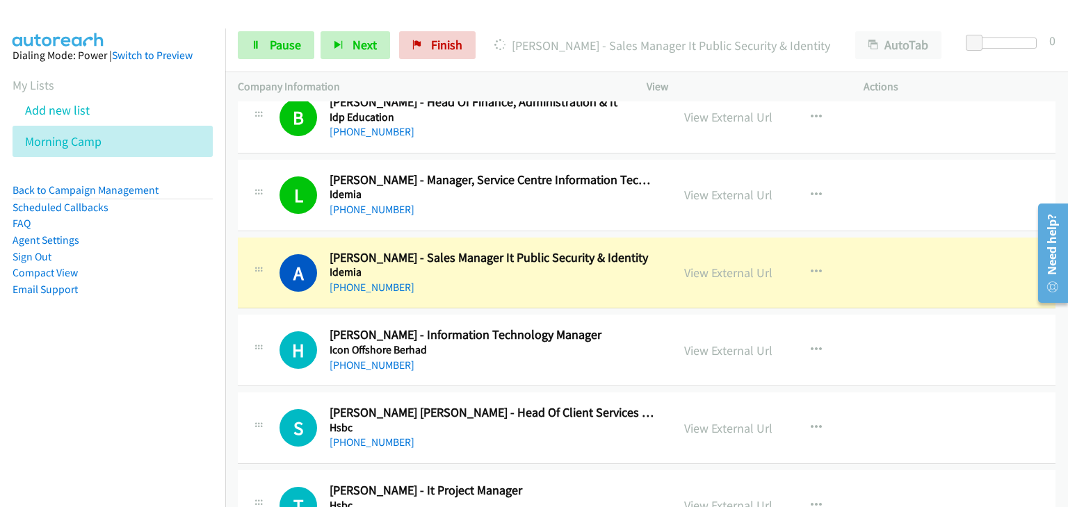
scroll to position [4402, 0]
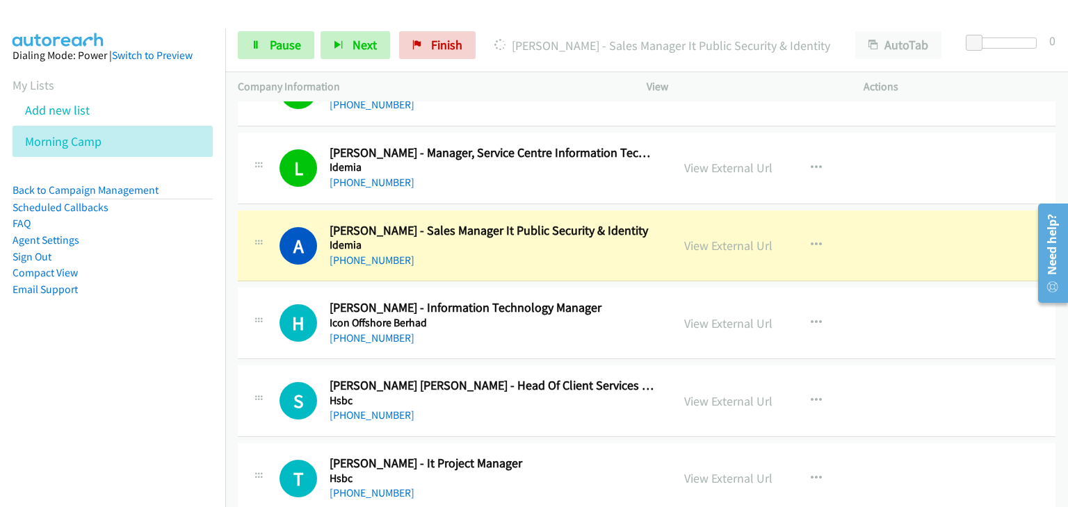
drag, startPoint x: 728, startPoint y: 240, endPoint x: 726, endPoint y: 247, distance: 7.8
drag, startPoint x: 726, startPoint y: 247, endPoint x: 696, endPoint y: 237, distance: 32.3
click at [248, 39] on link "Pause" at bounding box center [276, 45] width 76 height 28
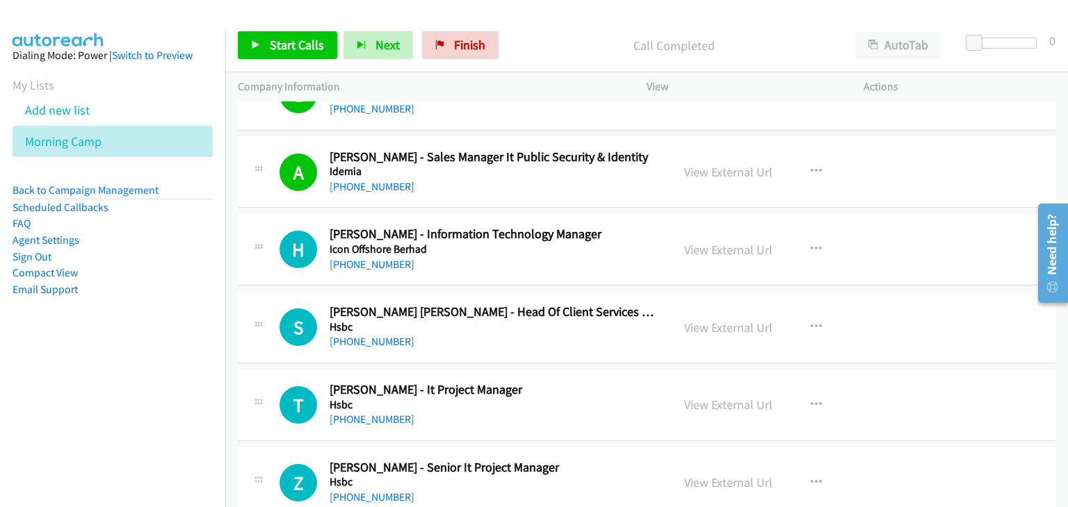
scroll to position [4518, 0]
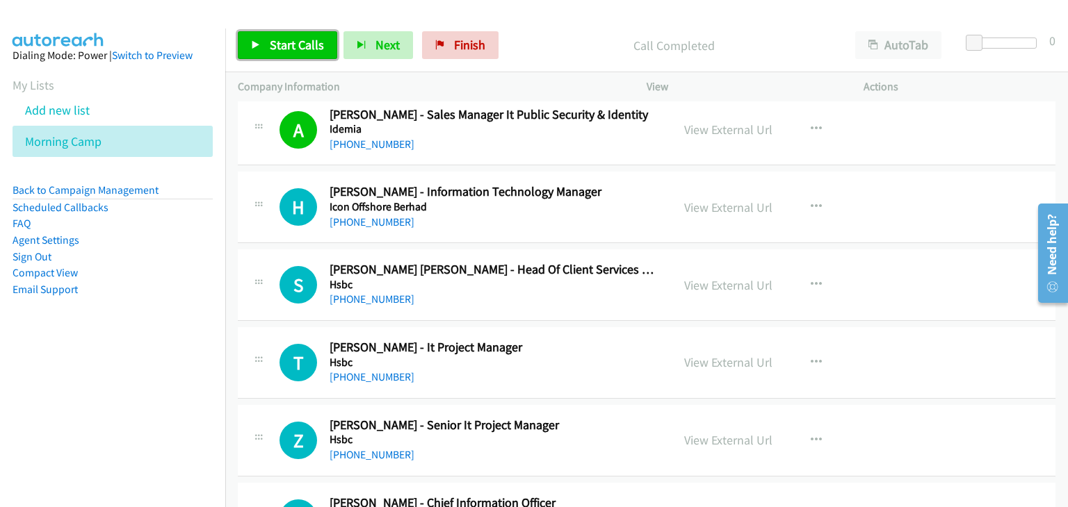
click at [297, 41] on span "Start Calls" at bounding box center [297, 45] width 54 height 16
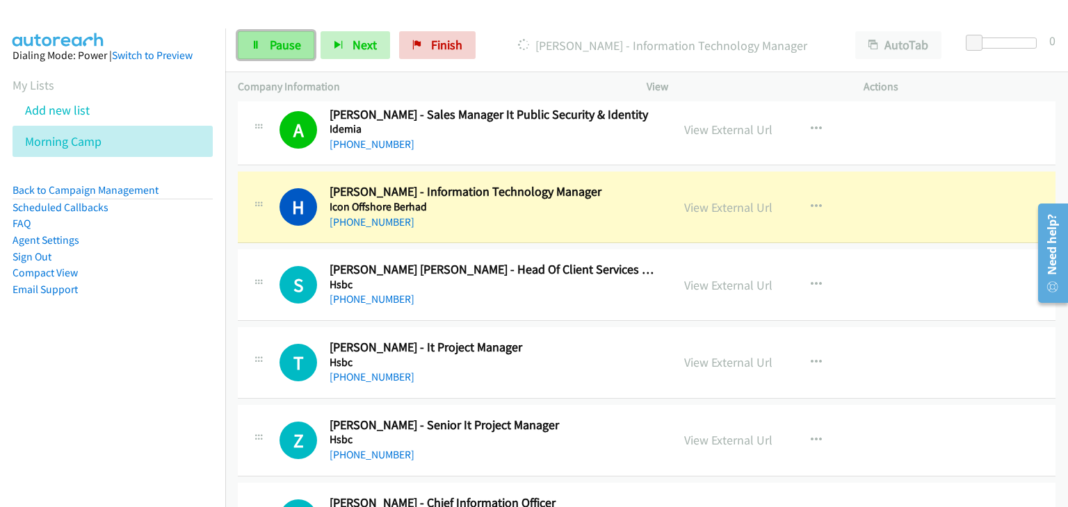
click at [247, 56] on link "Pause" at bounding box center [276, 45] width 76 height 28
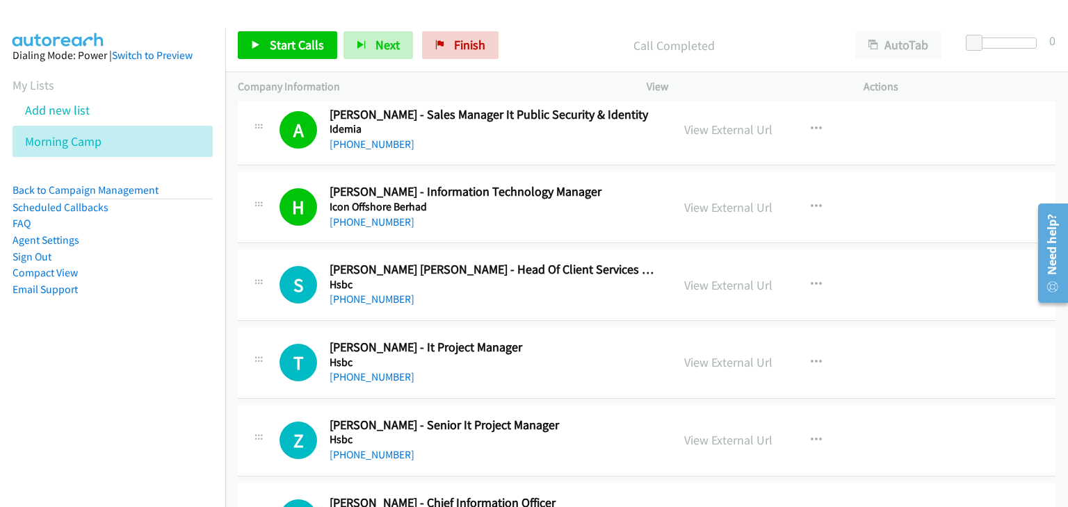
click at [70, 100] on li "Add new list" at bounding box center [125, 110] width 225 height 31
click at [67, 106] on link "Add new list" at bounding box center [57, 110] width 65 height 16
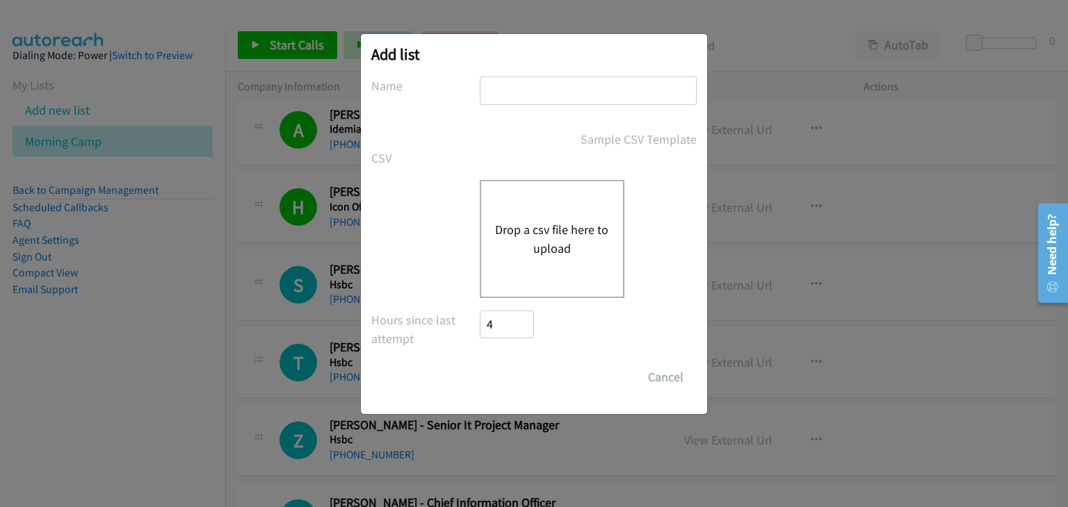
click at [505, 99] on input "text" at bounding box center [588, 90] width 217 height 28
click at [516, 92] on input "Spluck" at bounding box center [588, 90] width 217 height 28
type input "Splunk"
click at [498, 251] on button "Drop a csv file here to upload" at bounding box center [552, 239] width 114 height 38
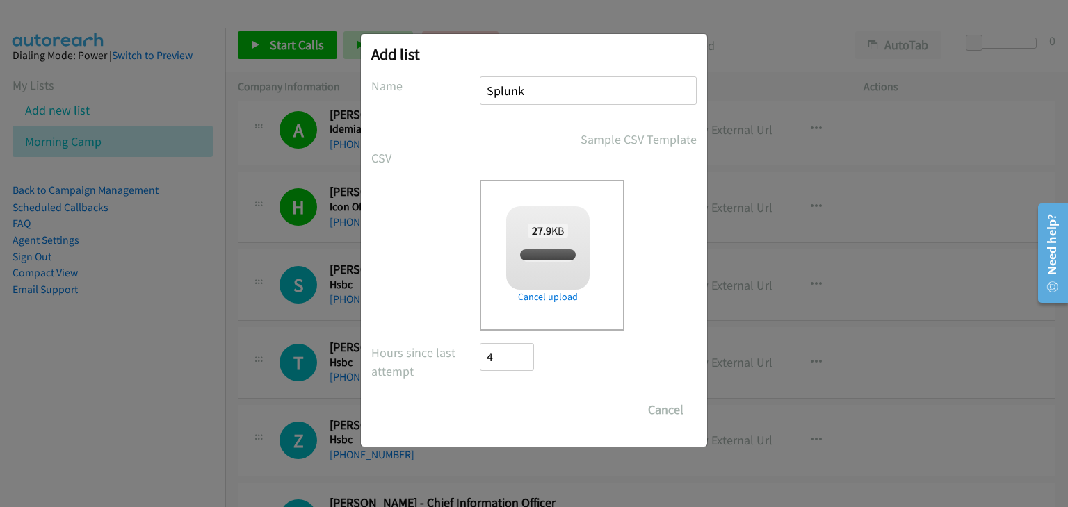
checkbox input "true"
click at [510, 404] on input "Save List" at bounding box center [516, 410] width 73 height 28
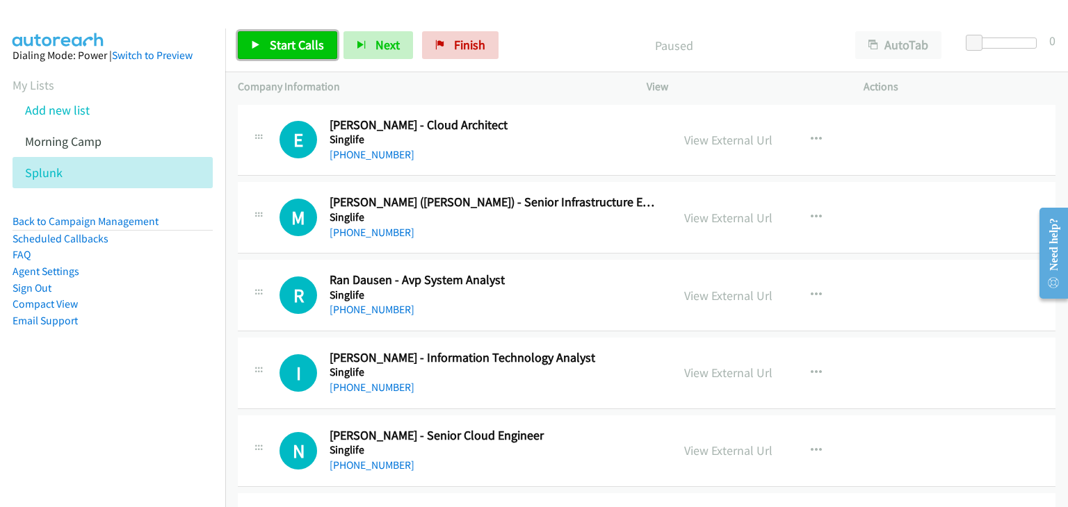
click at [312, 54] on link "Start Calls" at bounding box center [287, 45] width 99 height 28
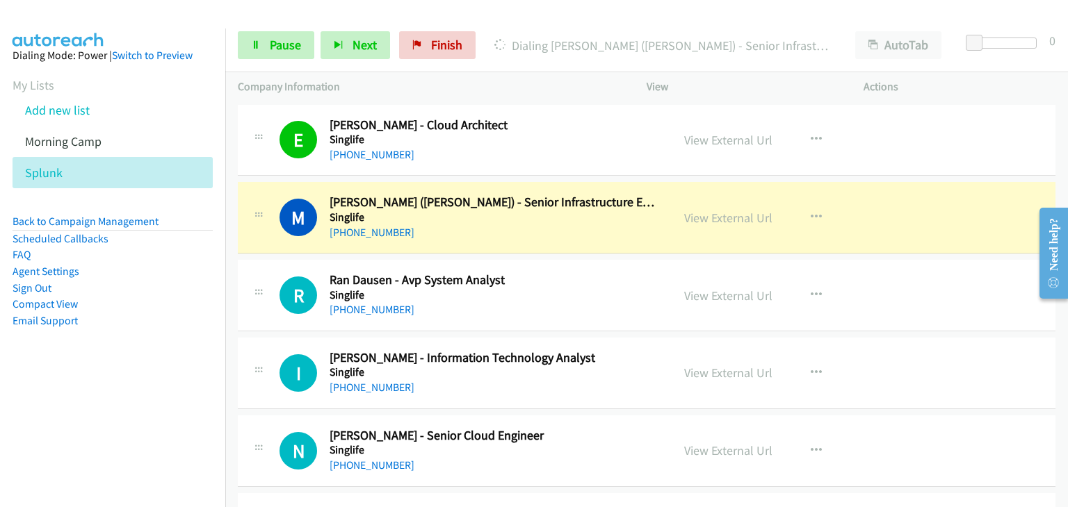
click at [501, 251] on div "M Callback Scheduled Myo Min Hein (Ray) - Senior Infrastructure Engineer Singli…" at bounding box center [646, 218] width 817 height 72
drag, startPoint x: 726, startPoint y: 212, endPoint x: 732, endPoint y: 218, distance: 8.4
drag, startPoint x: 275, startPoint y: 34, endPoint x: 291, endPoint y: 33, distance: 15.3
click at [275, 34] on link "Pause" at bounding box center [276, 45] width 76 height 28
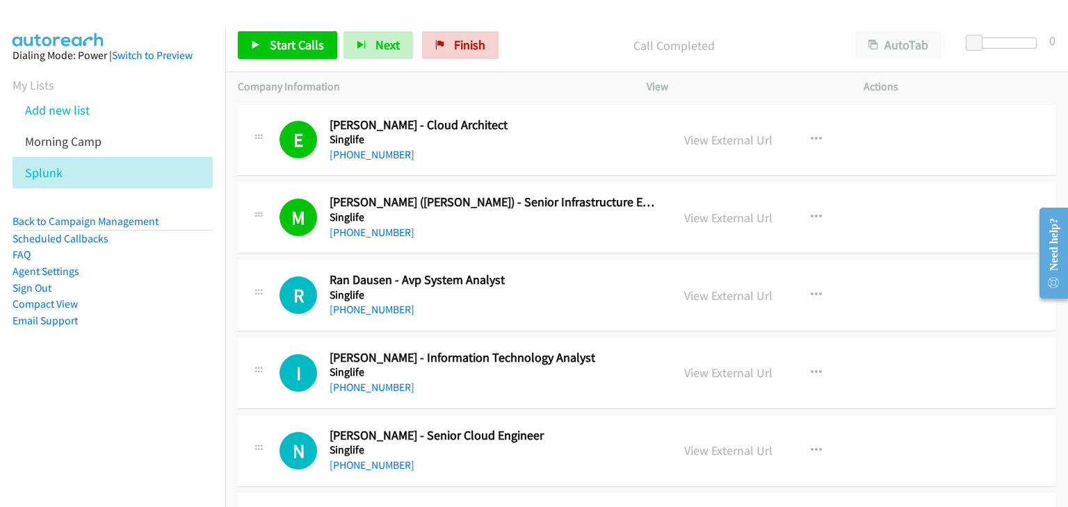
click at [291, 26] on div "Start Calls Pause Next Finish Call Completed AutoTab AutoTab 0" at bounding box center [646, 46] width 842 height 54
click at [291, 40] on span "Start Calls" at bounding box center [297, 45] width 54 height 16
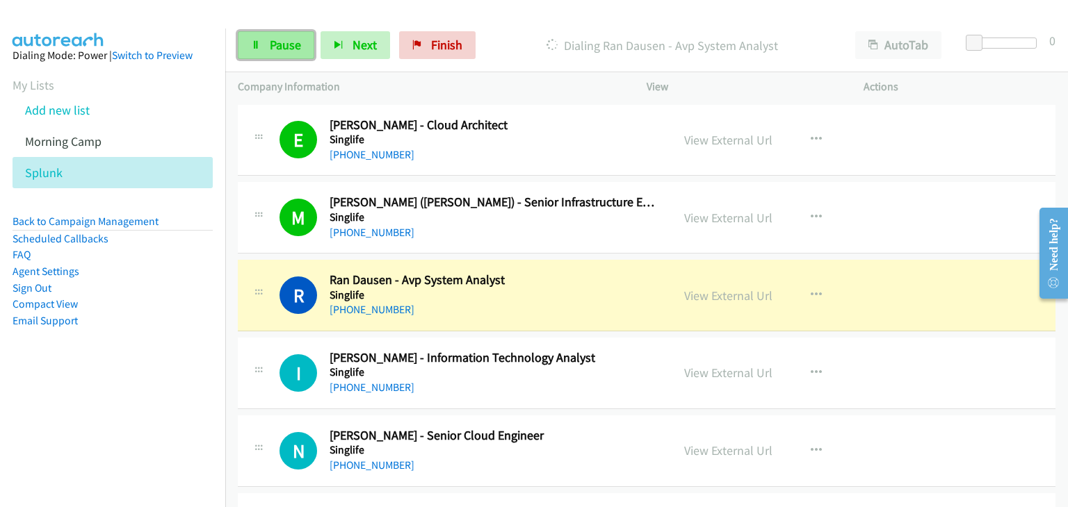
click at [258, 49] on icon at bounding box center [256, 46] width 10 height 10
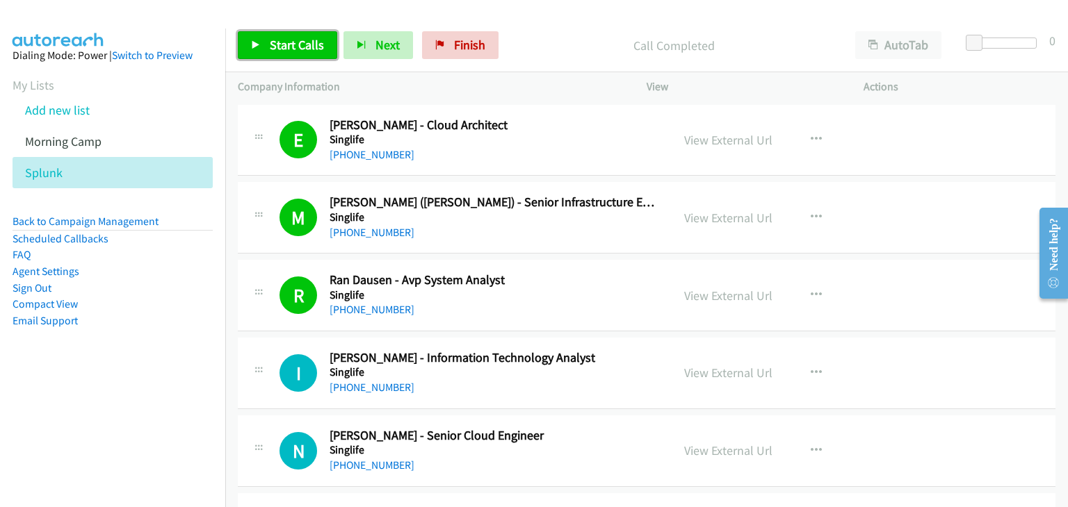
drag, startPoint x: 291, startPoint y: 51, endPoint x: 456, endPoint y: 4, distance: 171.4
click at [292, 51] on span "Start Calls" at bounding box center [297, 45] width 54 height 16
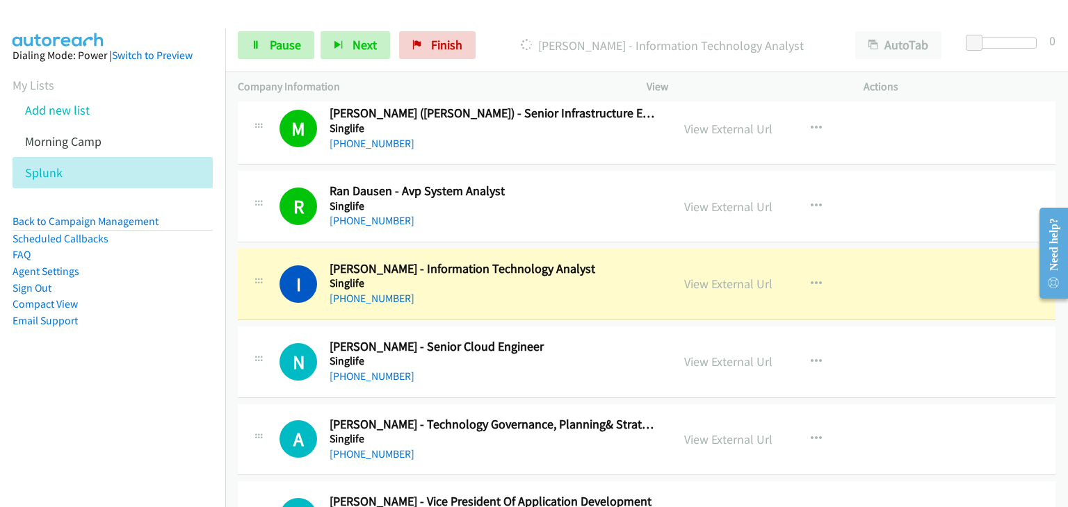
scroll to position [115, 0]
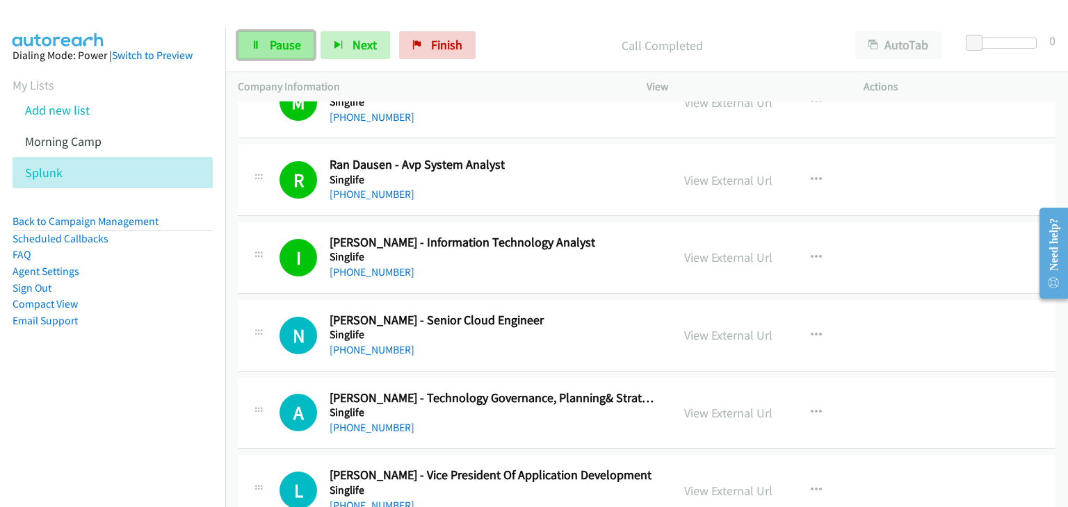
click at [272, 54] on link "Pause" at bounding box center [276, 45] width 76 height 28
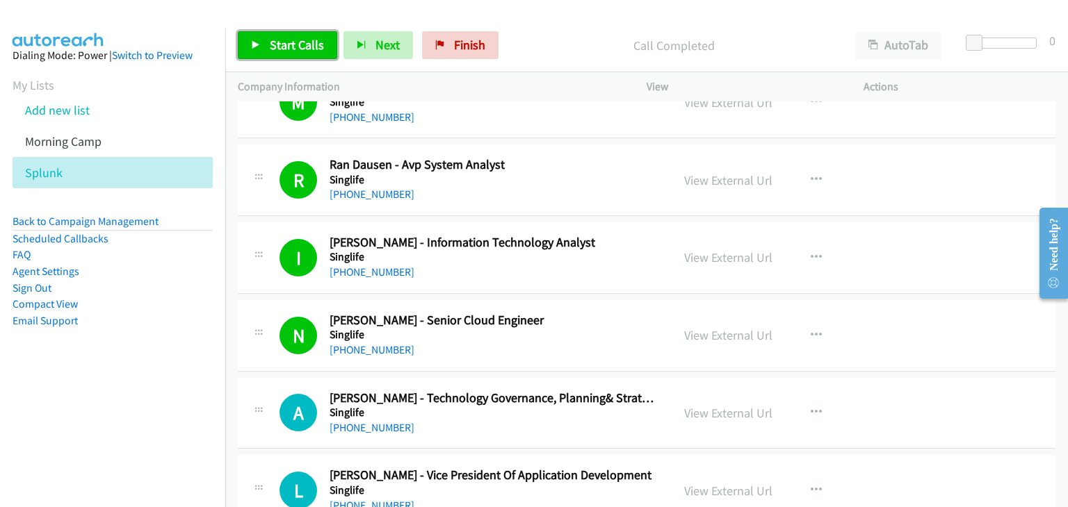
click at [317, 47] on span "Start Calls" at bounding box center [297, 45] width 54 height 16
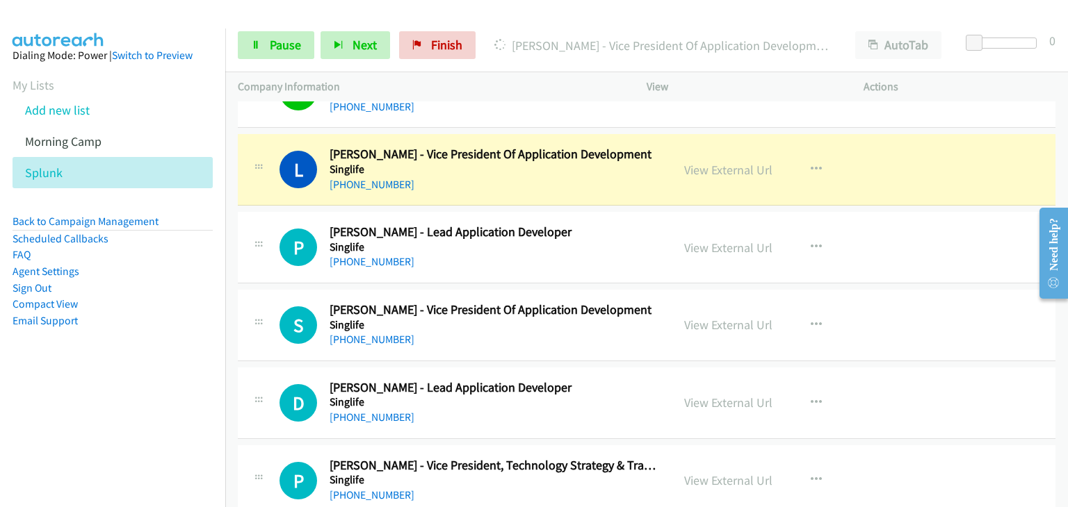
scroll to position [463, 0]
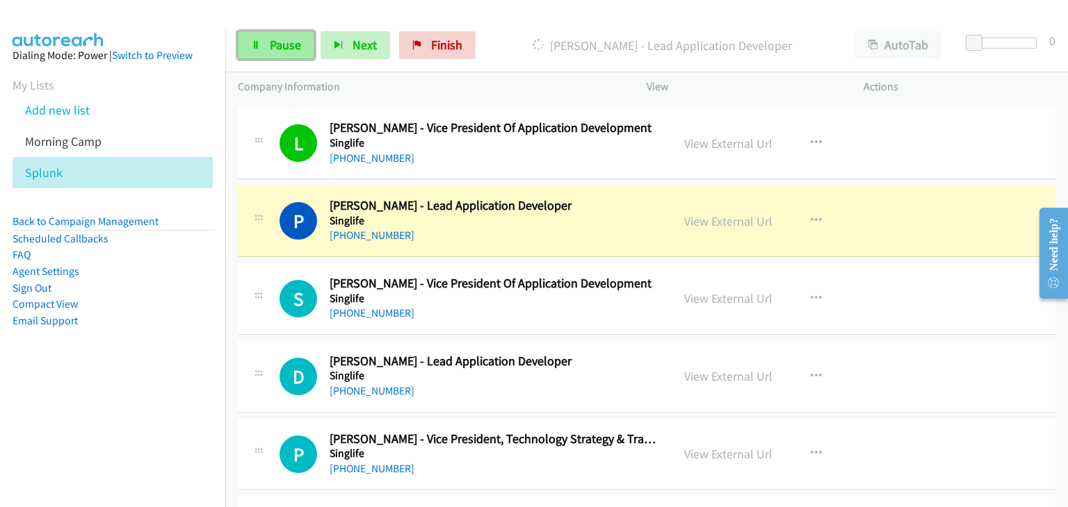
click at [243, 42] on link "Pause" at bounding box center [276, 45] width 76 height 28
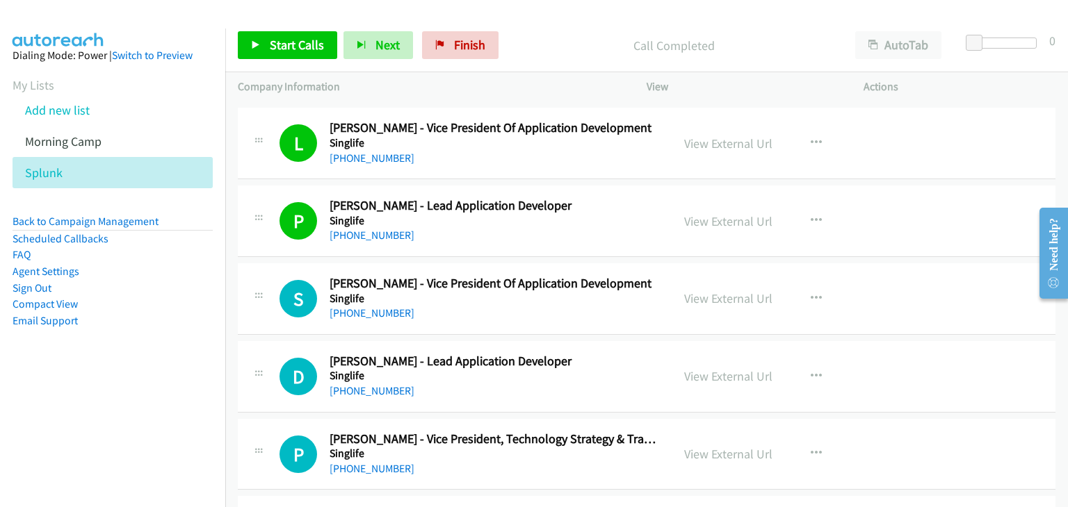
click at [225, 26] on div "Start Calls Pause Next Finish Call Completed AutoTab AutoTab 0" at bounding box center [646, 46] width 842 height 54
click at [278, 51] on span "Start Calls" at bounding box center [297, 45] width 54 height 16
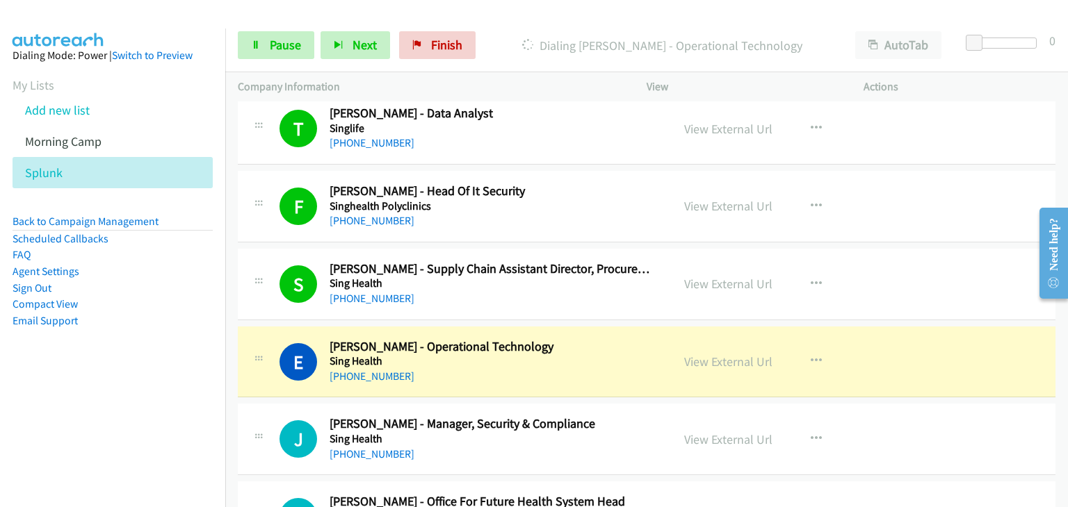
scroll to position [1853, 0]
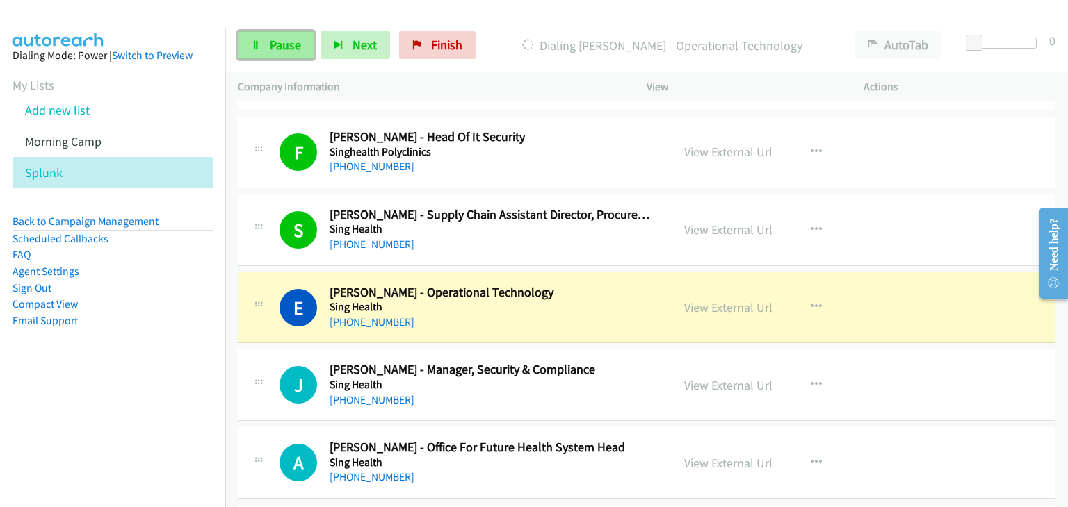
click at [268, 45] on link "Pause" at bounding box center [276, 45] width 76 height 28
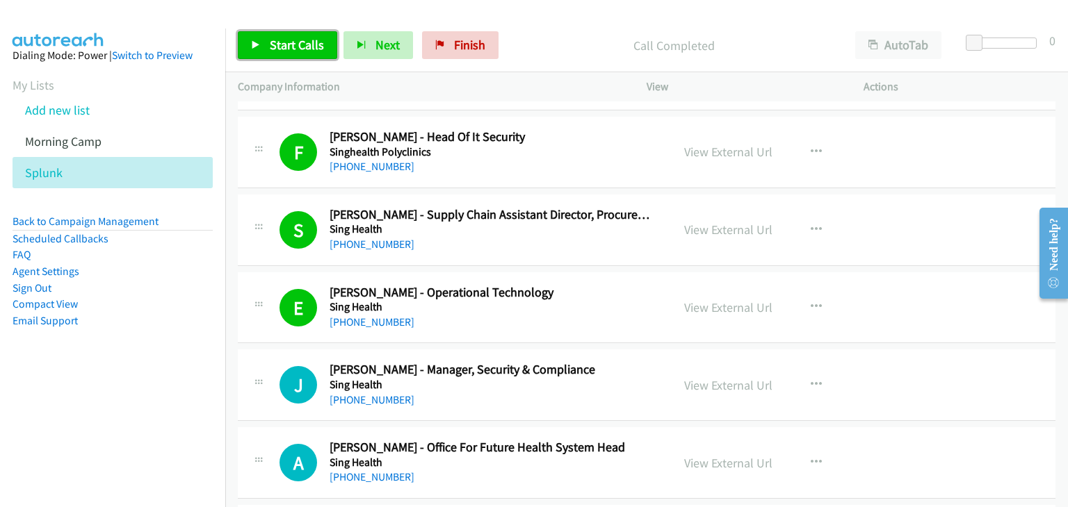
click at [309, 36] on link "Start Calls" at bounding box center [287, 45] width 99 height 28
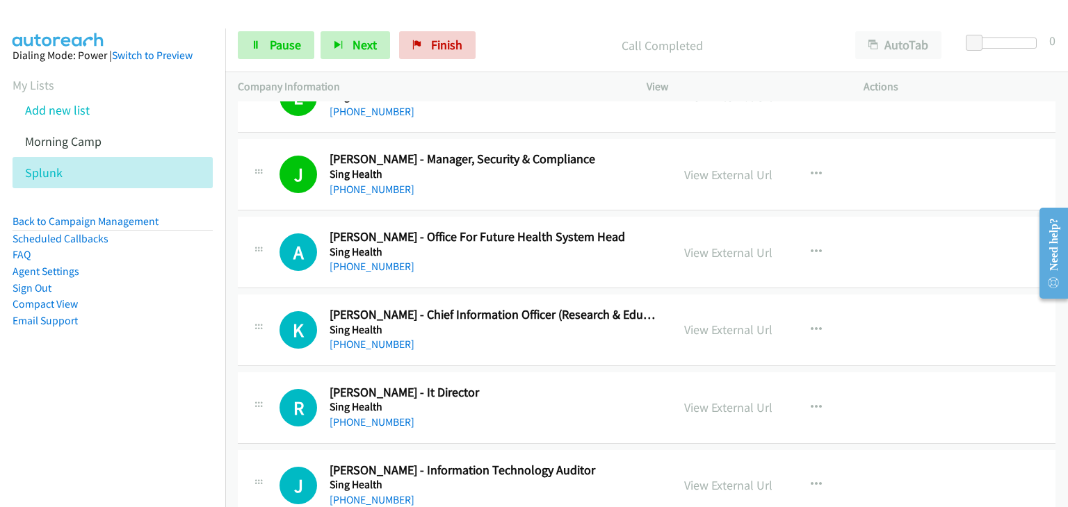
scroll to position [2085, 0]
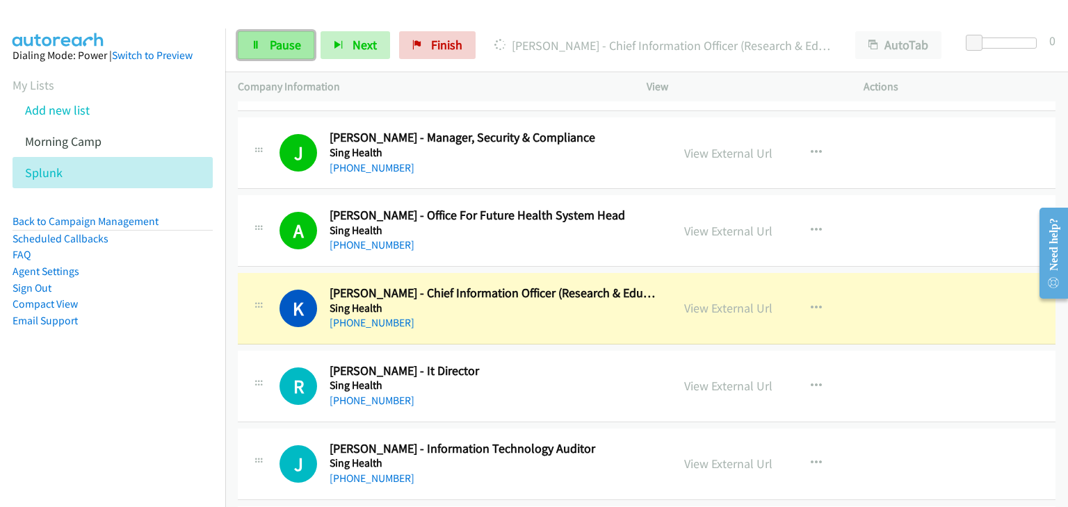
click at [270, 51] on span "Pause" at bounding box center [285, 45] width 31 height 16
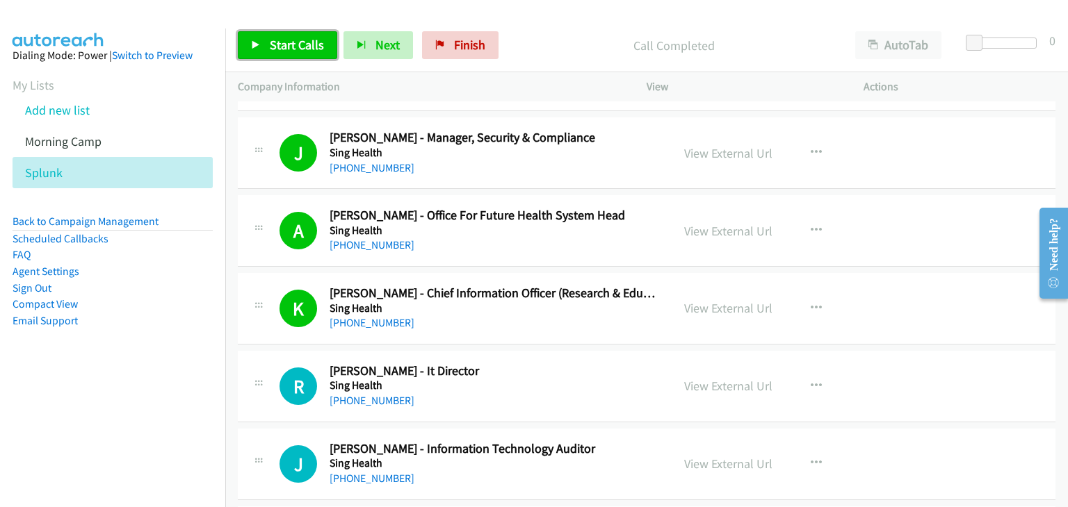
click at [266, 38] on link "Start Calls" at bounding box center [287, 45] width 99 height 28
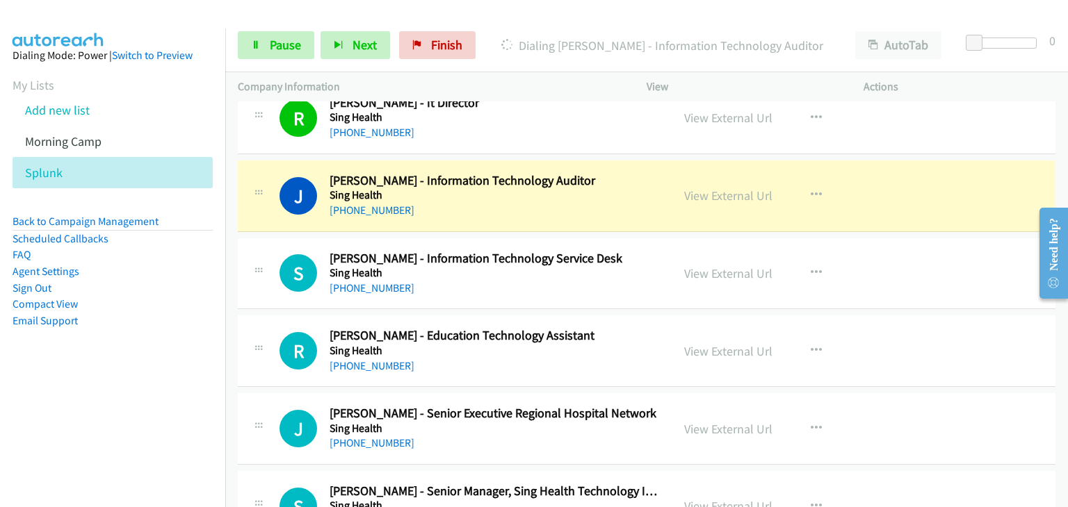
scroll to position [2317, 0]
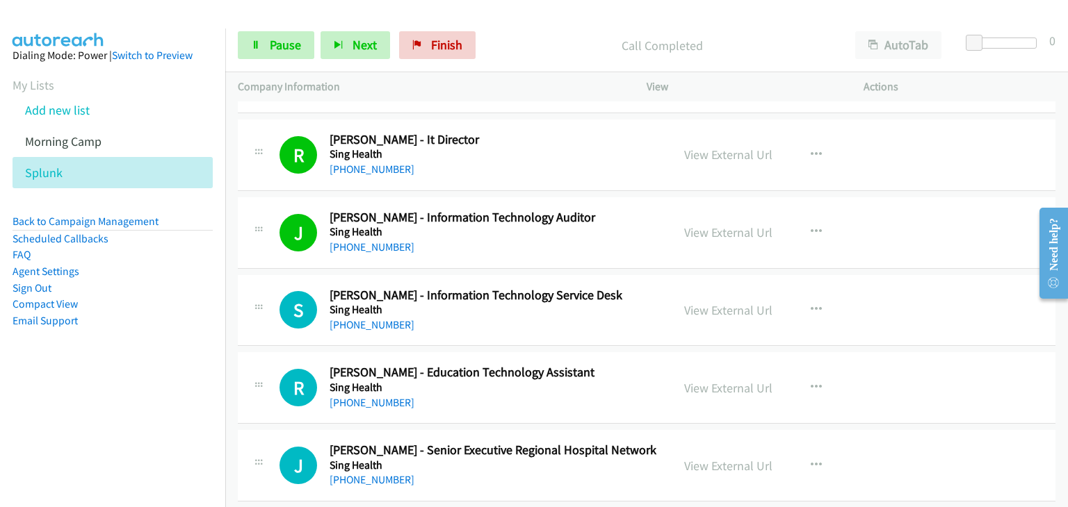
click at [929, 459] on div "J Callback Scheduled Jing Kai Soh - Senior Executive Regional Hospital Network …" at bounding box center [646, 466] width 817 height 72
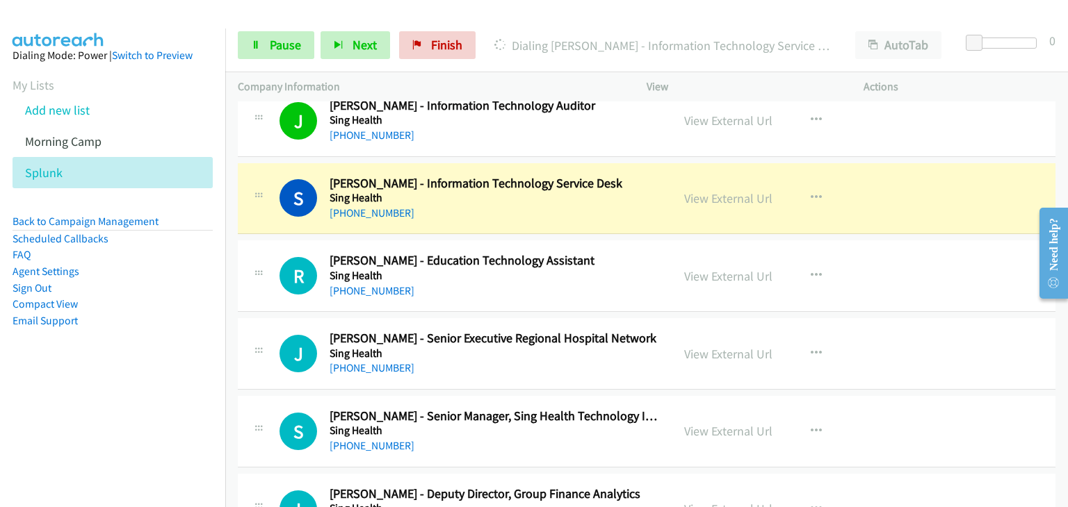
scroll to position [2433, 0]
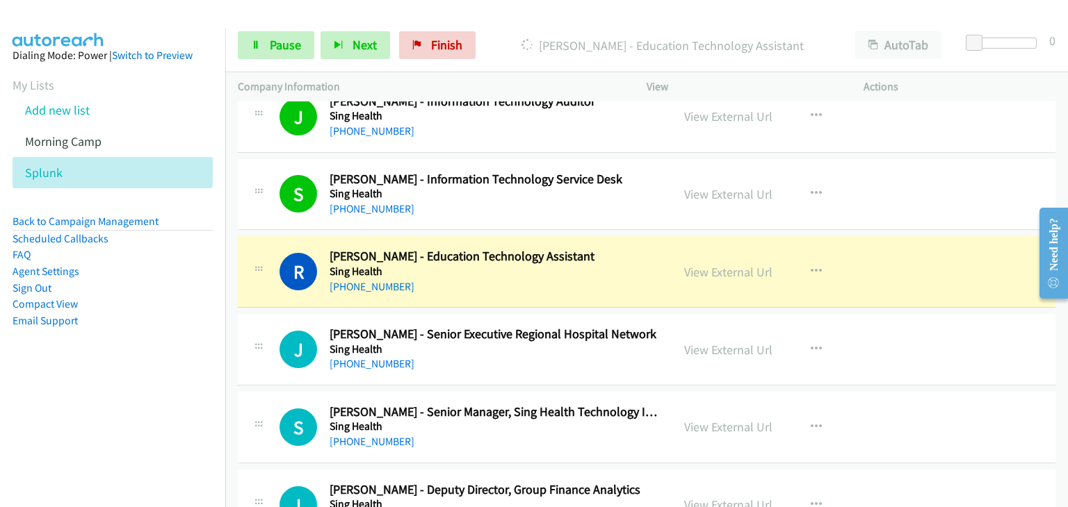
click at [270, 311] on td "J Callback Scheduled Jing Kai Soh - Senior Executive Regional Hospital Network …" at bounding box center [646, 350] width 842 height 78
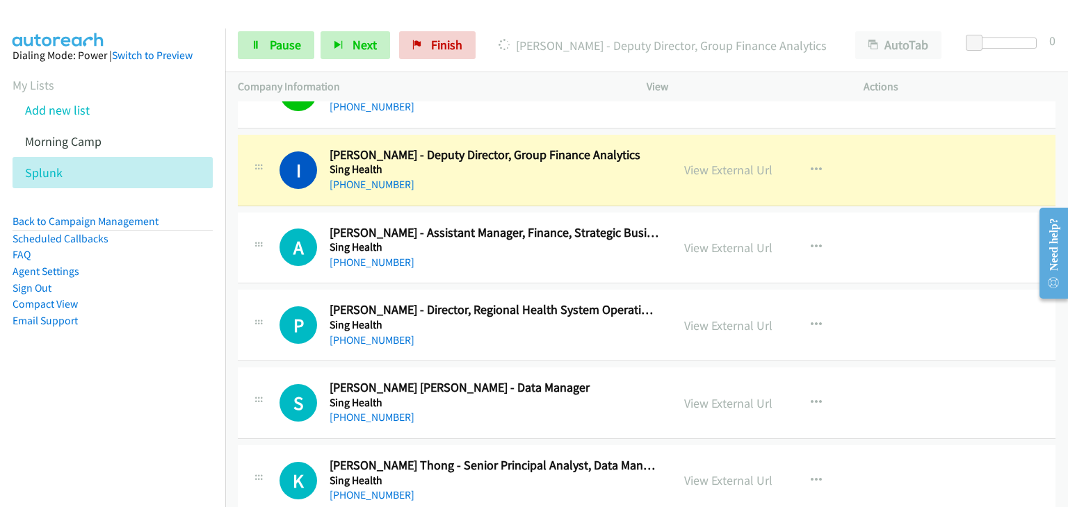
scroll to position [2780, 0]
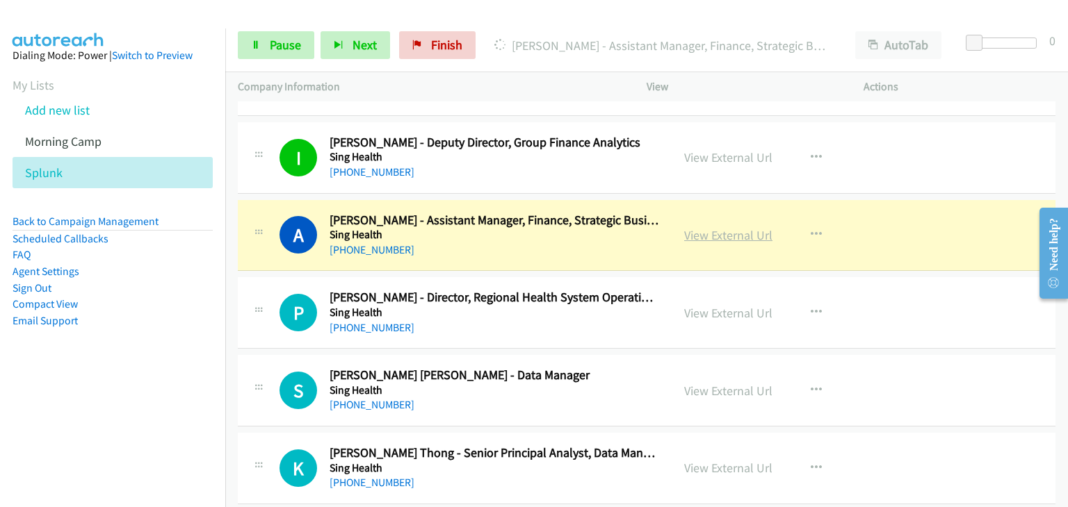
drag, startPoint x: 751, startPoint y: 229, endPoint x: 760, endPoint y: 231, distance: 9.5
click at [259, 47] on icon at bounding box center [256, 46] width 10 height 10
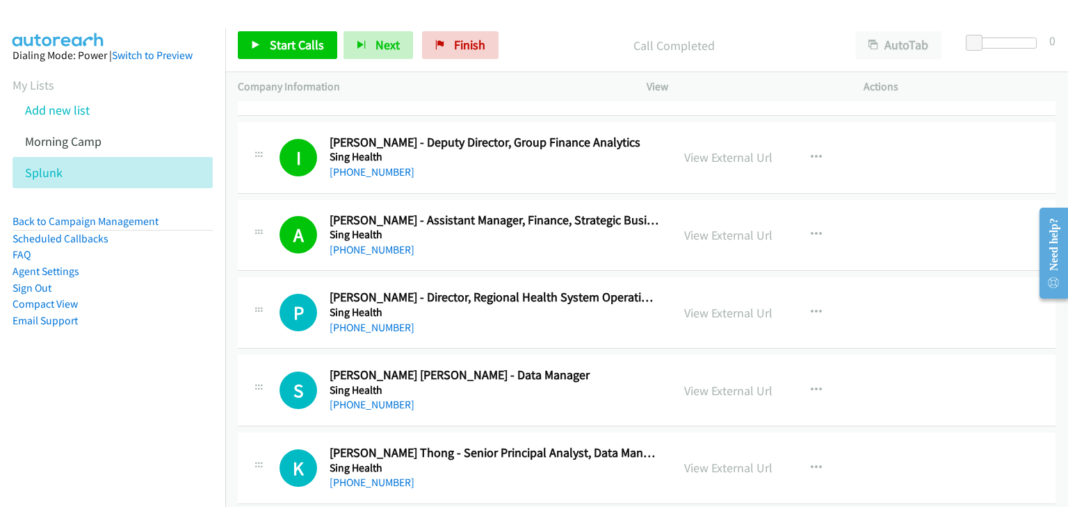
click at [236, 47] on div "Start Calls Pause Next Finish Call Completed AutoTab AutoTab 0" at bounding box center [646, 46] width 842 height 54
click at [298, 47] on span "Start Calls" at bounding box center [297, 45] width 54 height 16
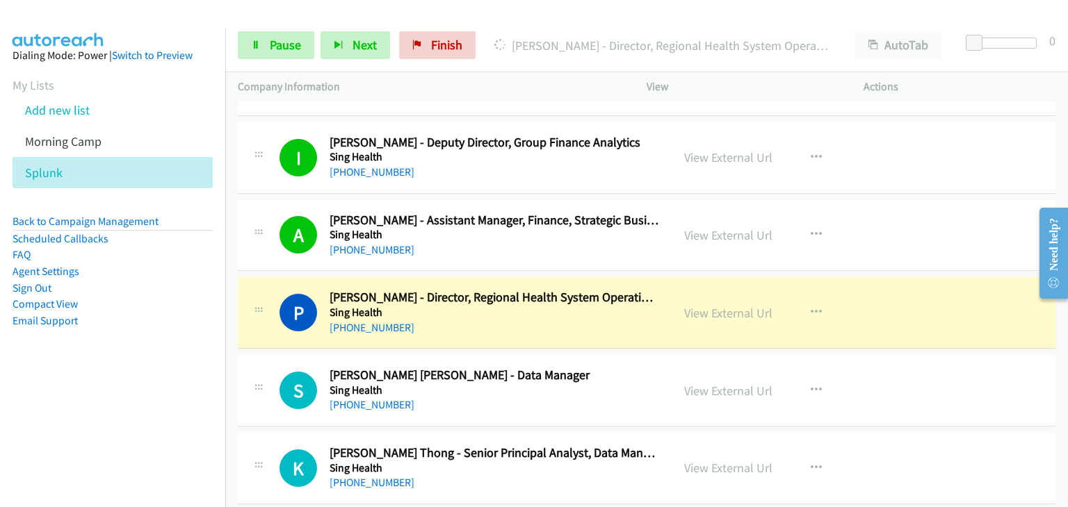
scroll to position [2896, 0]
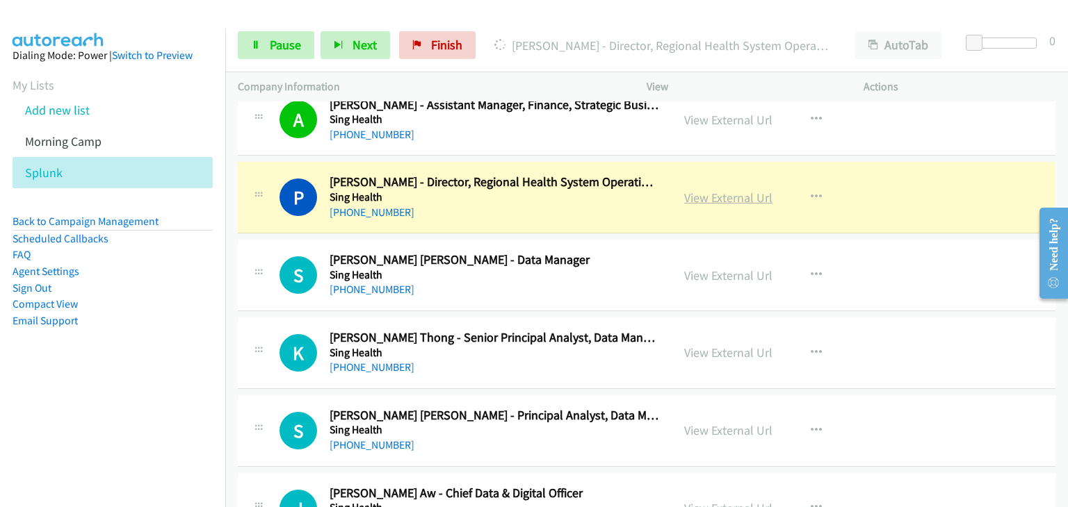
drag, startPoint x: 703, startPoint y: 184, endPoint x: 717, endPoint y: 190, distance: 15.6
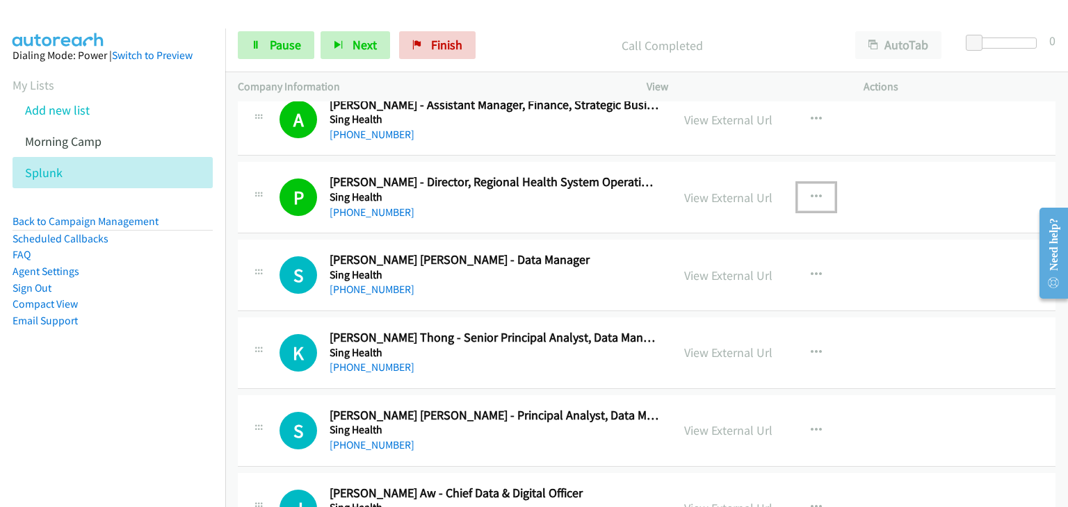
click at [820, 189] on button "button" at bounding box center [816, 198] width 38 height 28
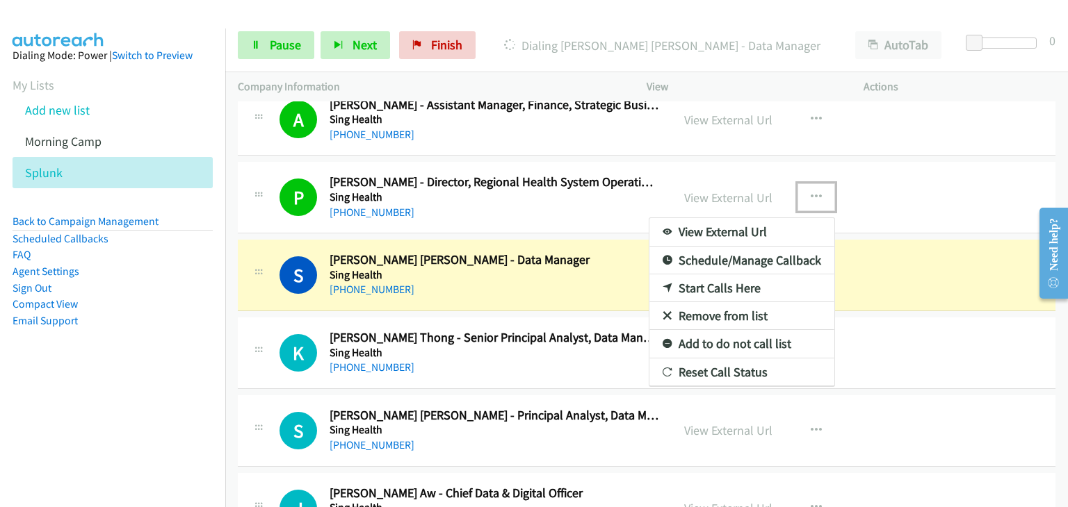
click at [712, 304] on link "Remove from list" at bounding box center [741, 316] width 185 height 28
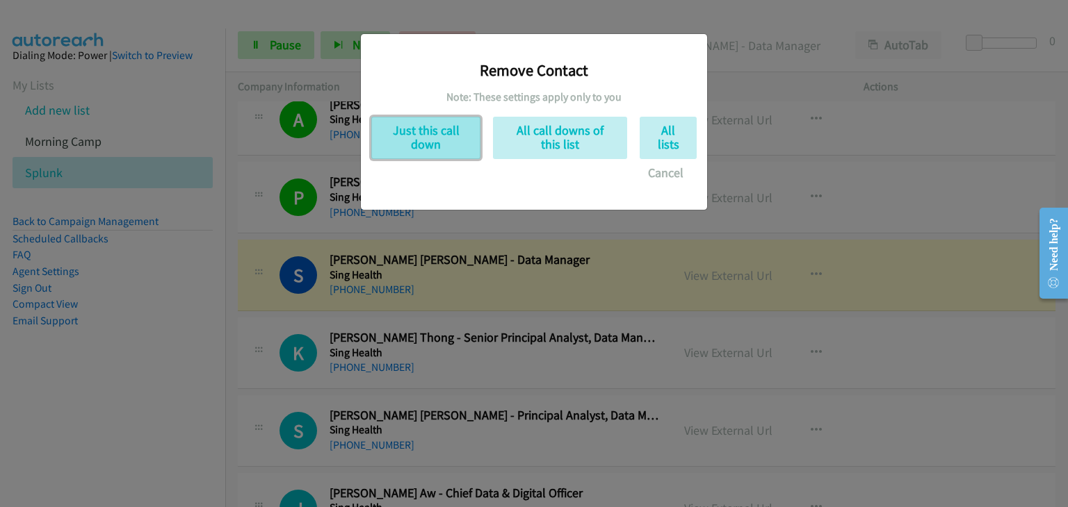
click at [432, 140] on button "Just this call down" at bounding box center [425, 138] width 109 height 42
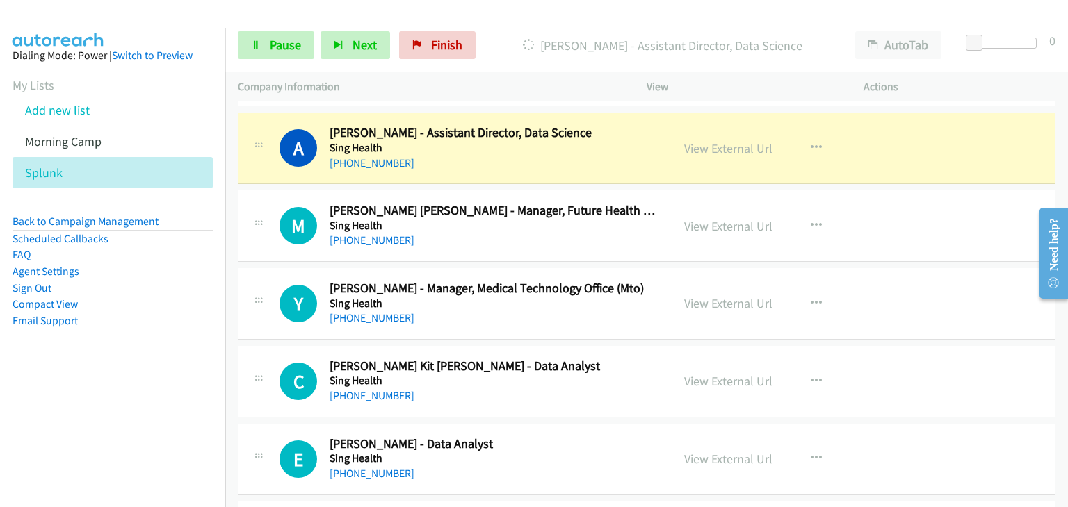
scroll to position [3359, 0]
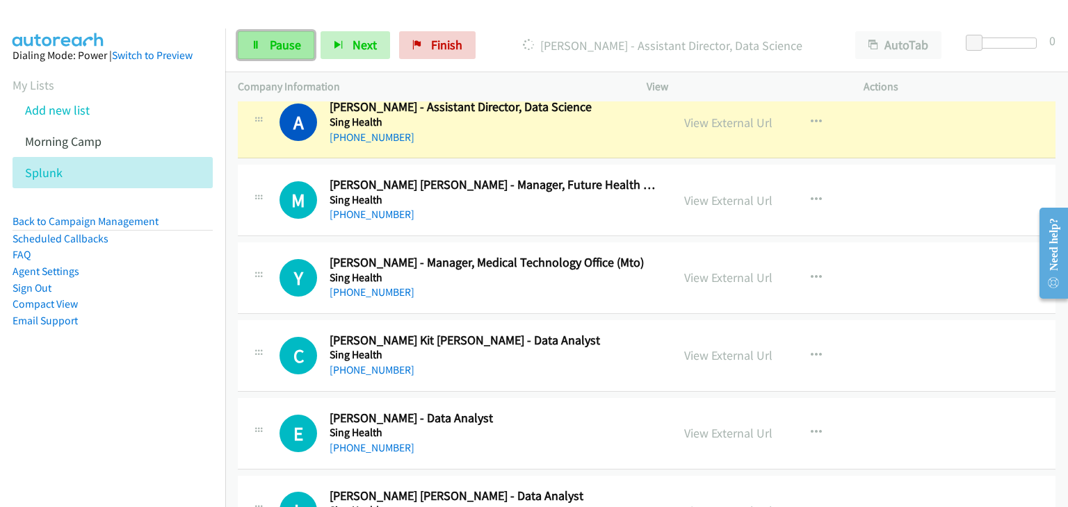
click at [273, 51] on span "Pause" at bounding box center [285, 45] width 31 height 16
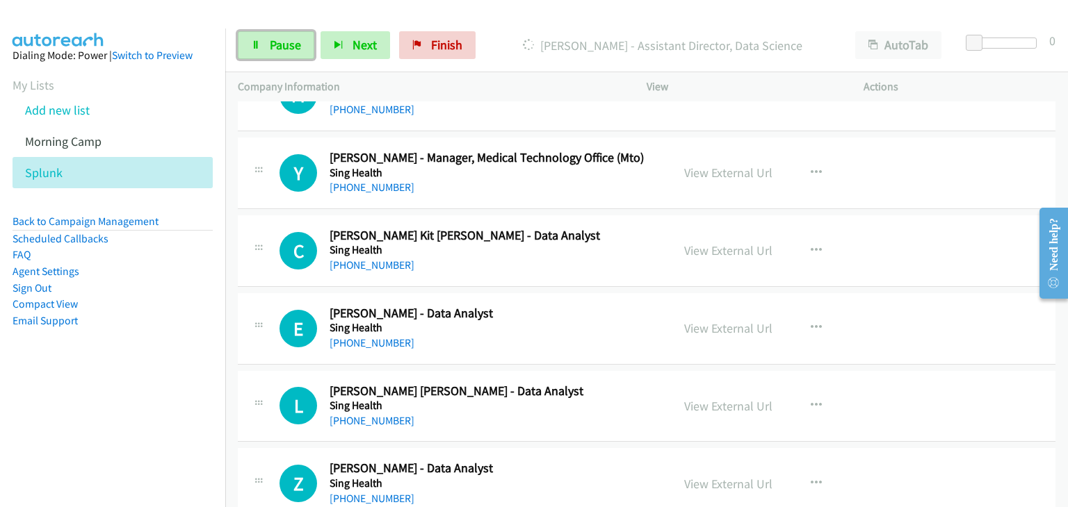
scroll to position [3475, 0]
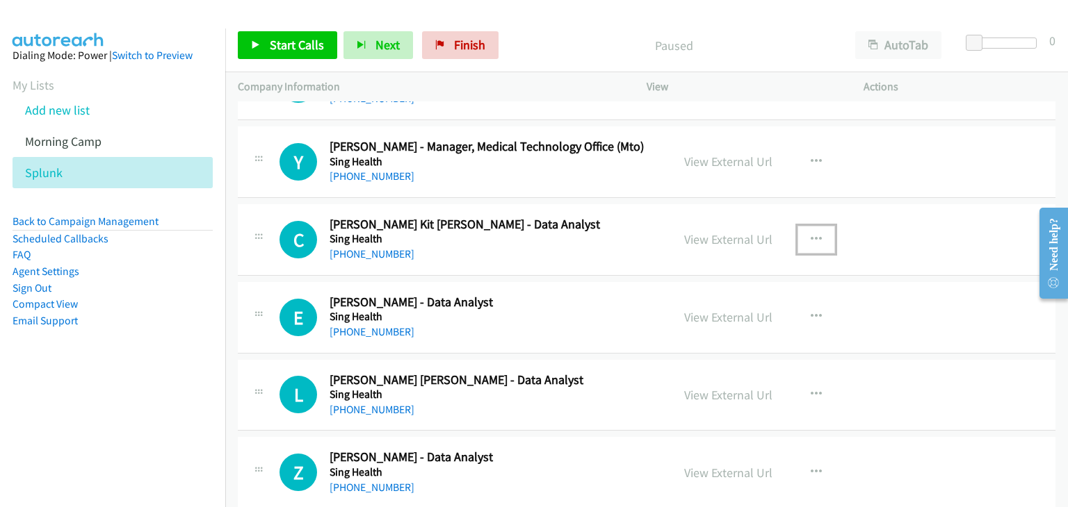
click at [810, 234] on icon "button" at bounding box center [815, 239] width 11 height 11
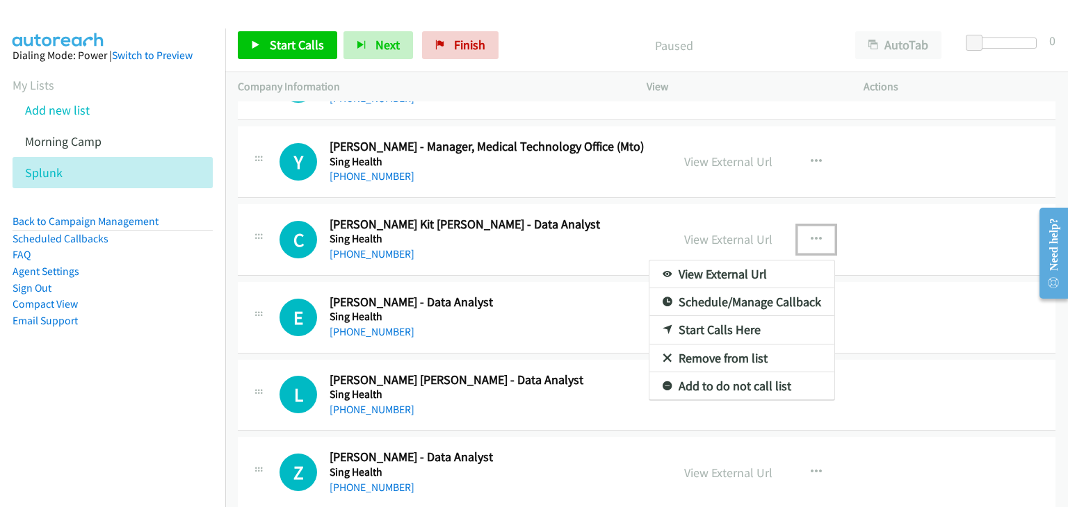
click at [708, 320] on link "Start Calls Here" at bounding box center [741, 330] width 185 height 28
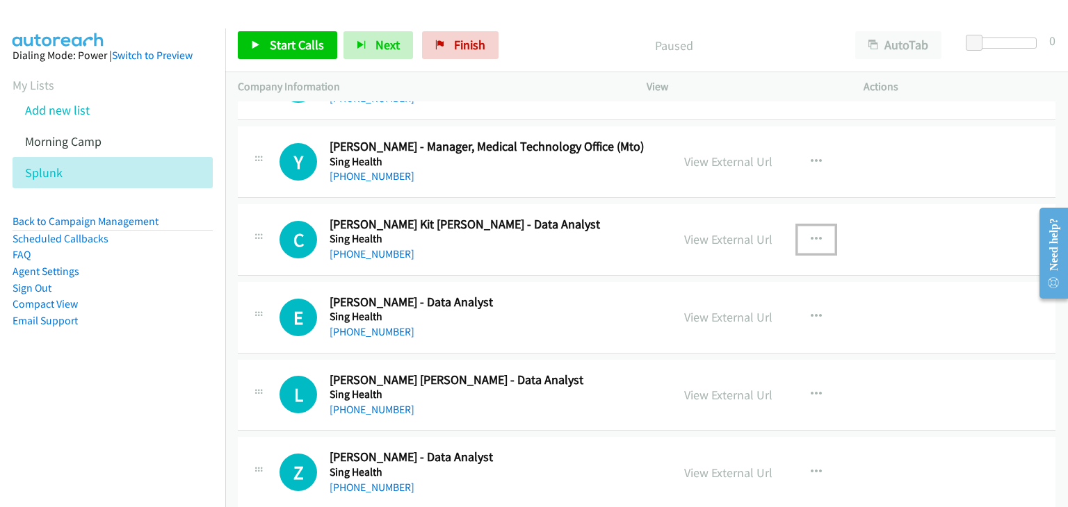
click at [810, 234] on icon "button" at bounding box center [815, 239] width 11 height 11
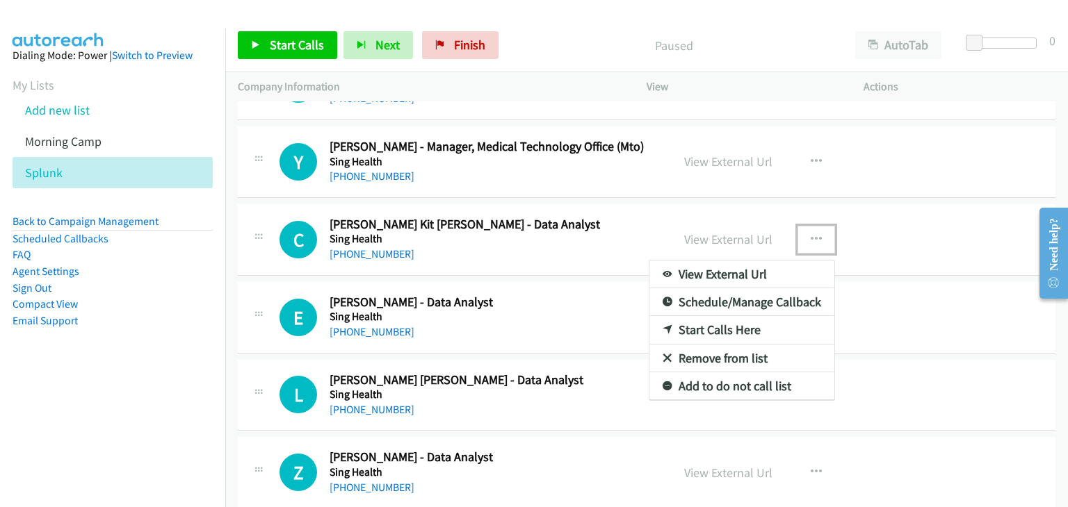
click at [699, 323] on link "Start Calls Here" at bounding box center [741, 330] width 185 height 28
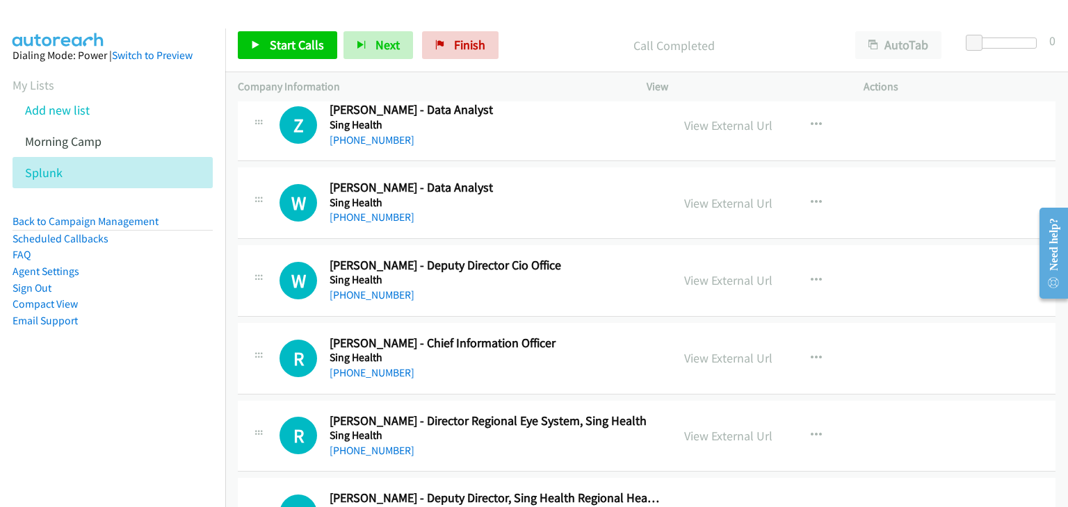
scroll to position [3938, 0]
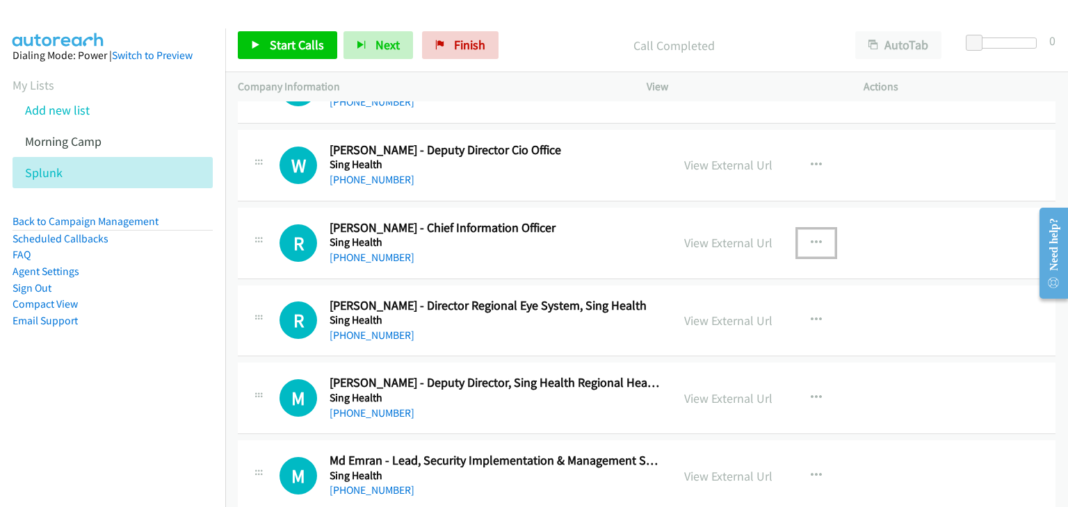
click at [810, 238] on icon "button" at bounding box center [815, 243] width 11 height 11
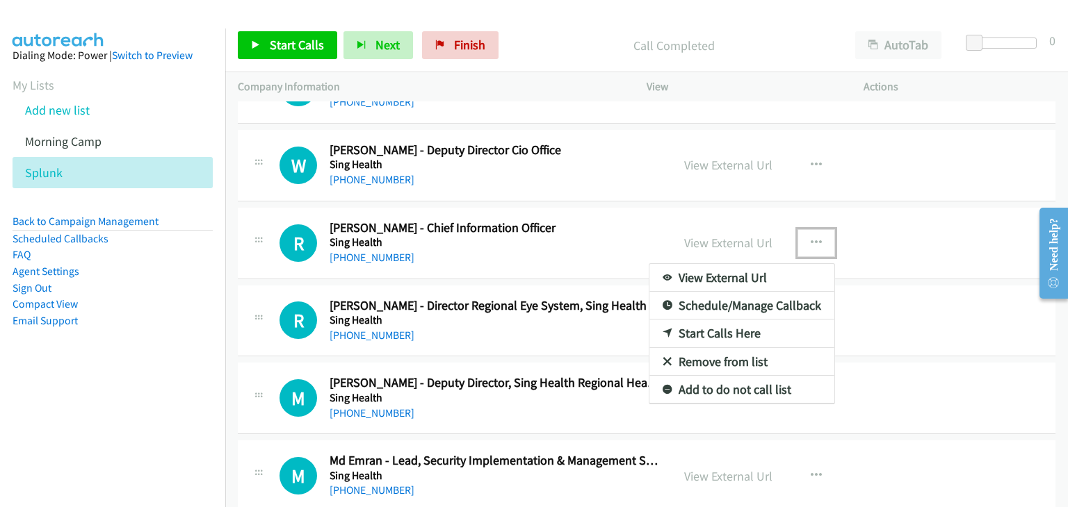
click at [703, 321] on link "Start Calls Here" at bounding box center [741, 334] width 185 height 28
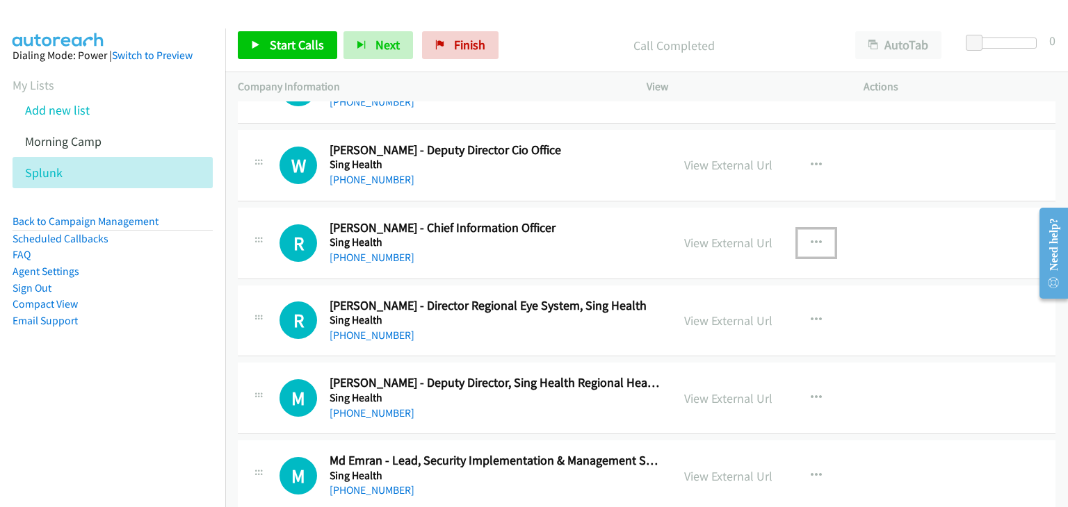
click at [810, 238] on icon "button" at bounding box center [815, 243] width 11 height 11
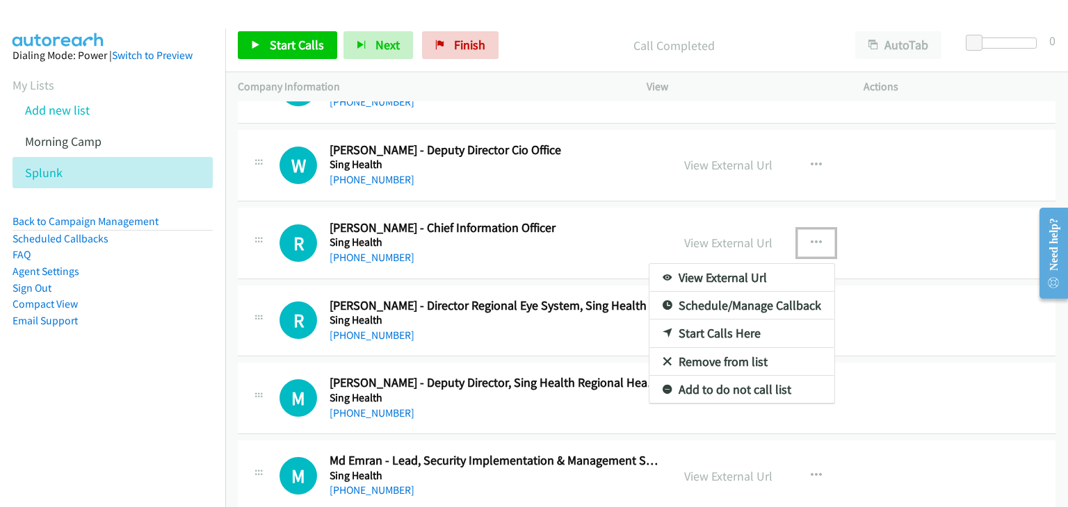
click at [690, 322] on link "Start Calls Here" at bounding box center [741, 334] width 185 height 28
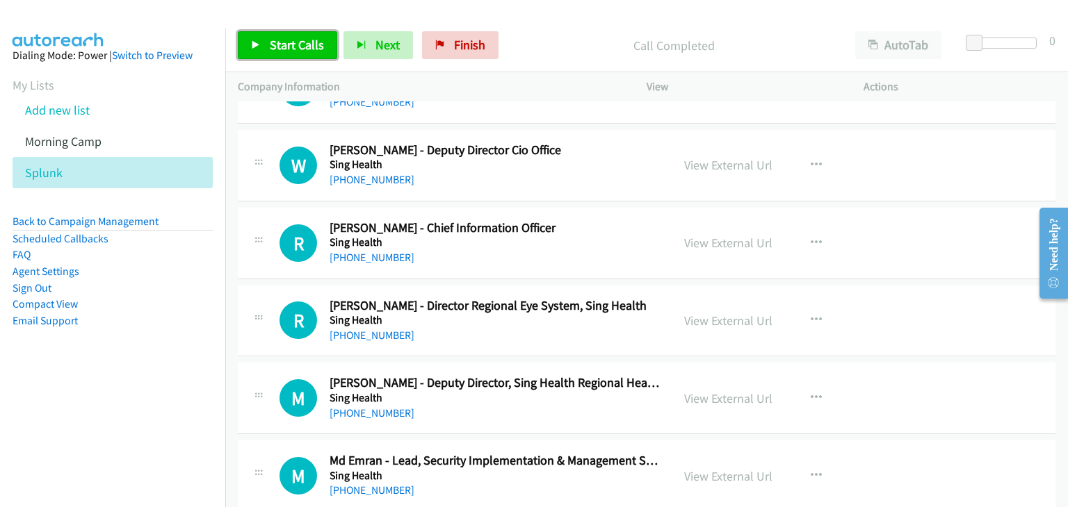
click at [282, 45] on span "Start Calls" at bounding box center [297, 45] width 54 height 16
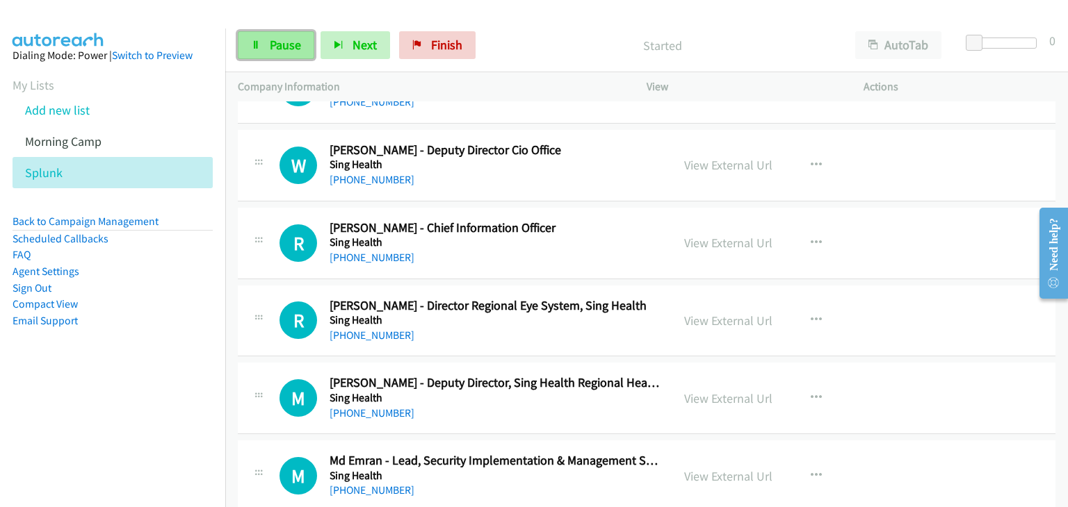
click at [287, 41] on span "Pause" at bounding box center [285, 45] width 31 height 16
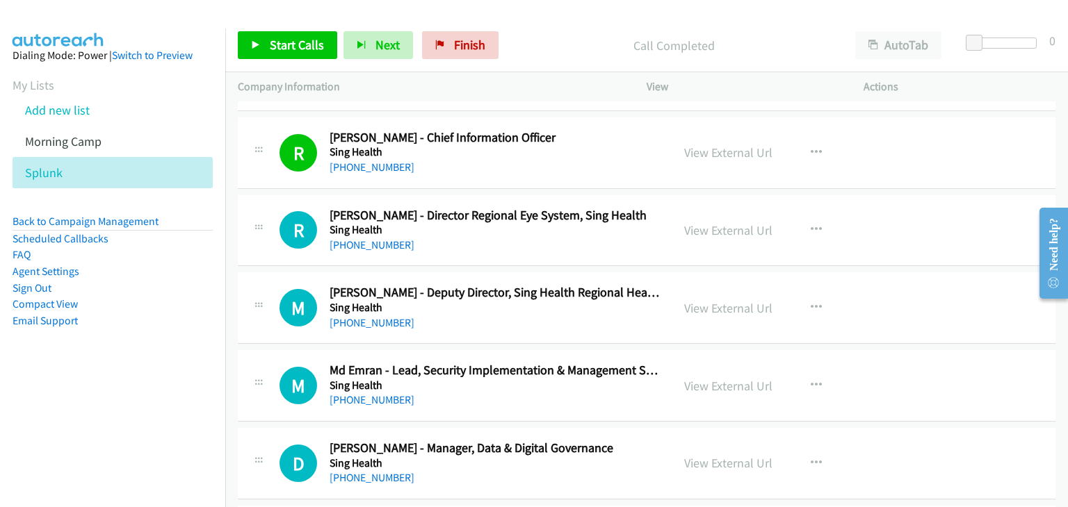
scroll to position [4054, 0]
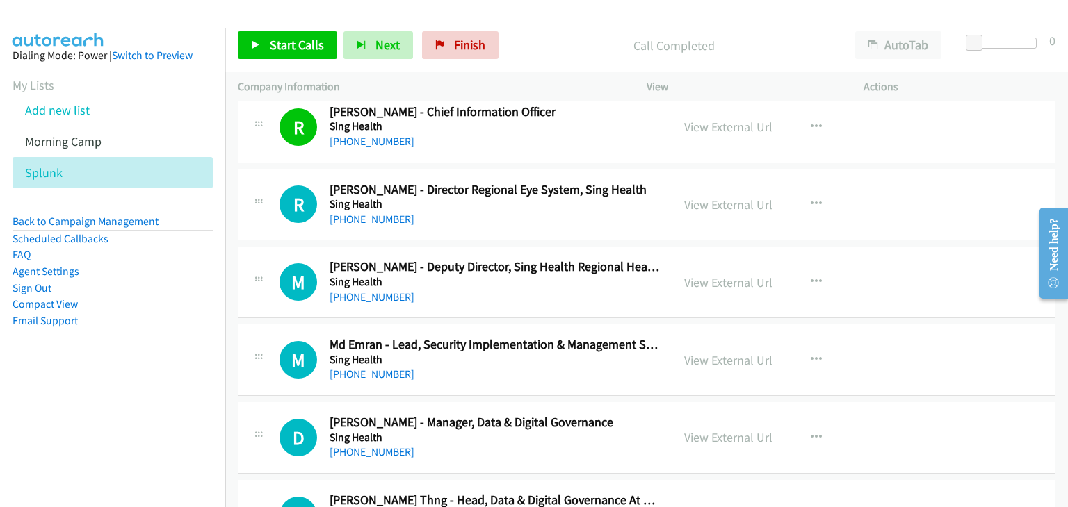
click at [615, 220] on div "R Callback Scheduled Rahat Husain - Director Regional Eye System, Sing Health S…" at bounding box center [646, 206] width 817 height 72
click at [562, 366] on div "+65 9023 9409" at bounding box center [493, 374] width 329 height 17
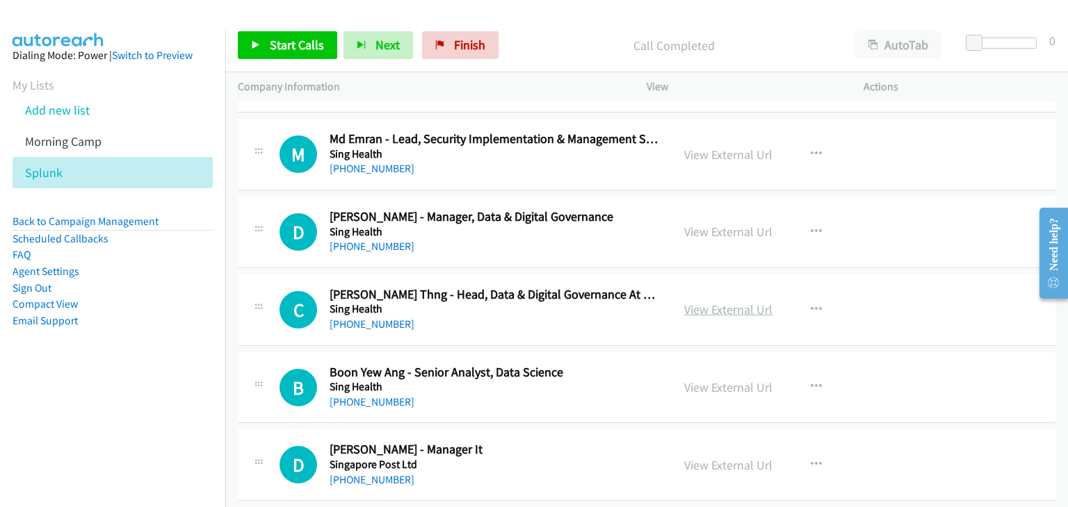
scroll to position [4286, 0]
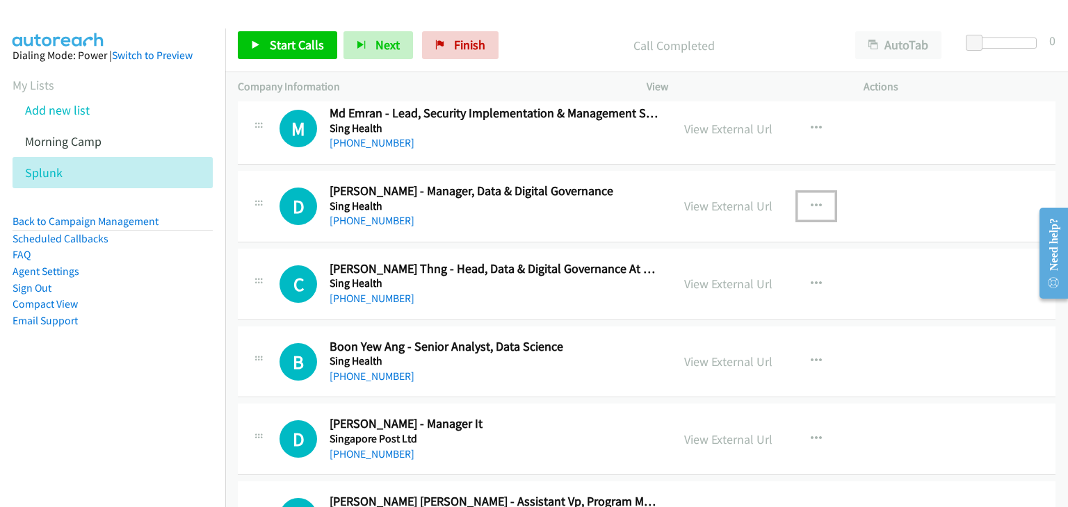
click at [819, 193] on button "button" at bounding box center [816, 207] width 38 height 28
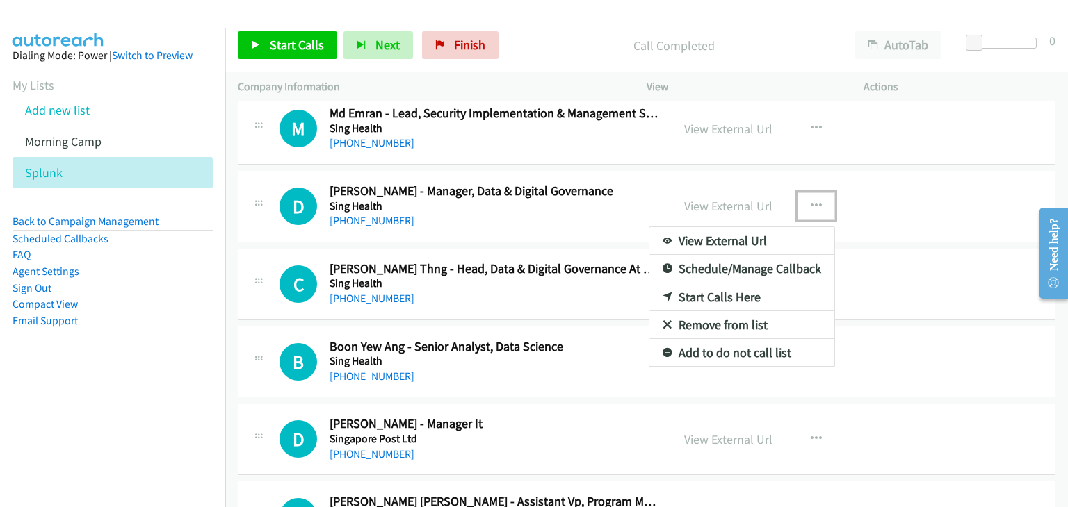
click at [698, 290] on link "Start Calls Here" at bounding box center [741, 298] width 185 height 28
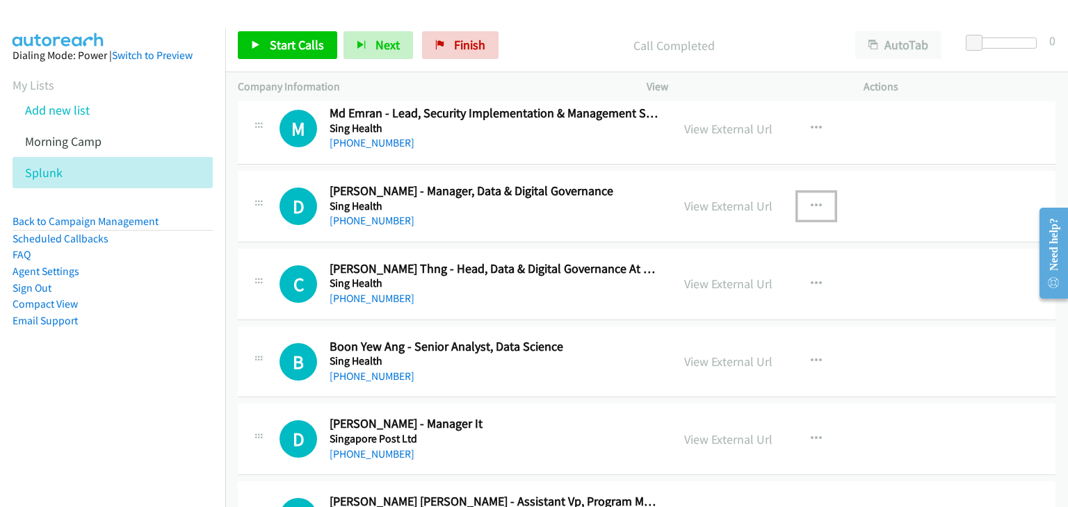
click at [818, 195] on button "button" at bounding box center [816, 207] width 38 height 28
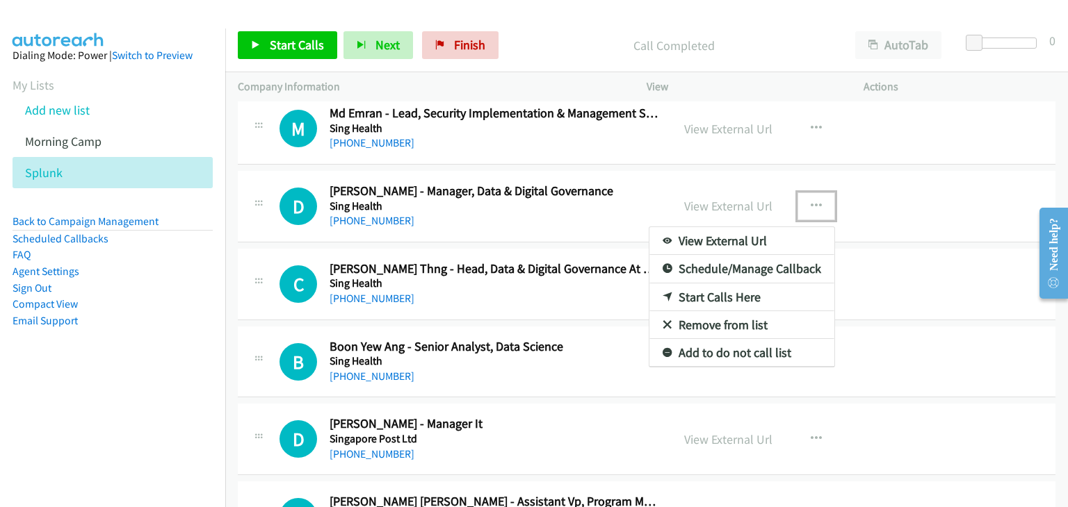
click at [742, 287] on link "Start Calls Here" at bounding box center [741, 298] width 185 height 28
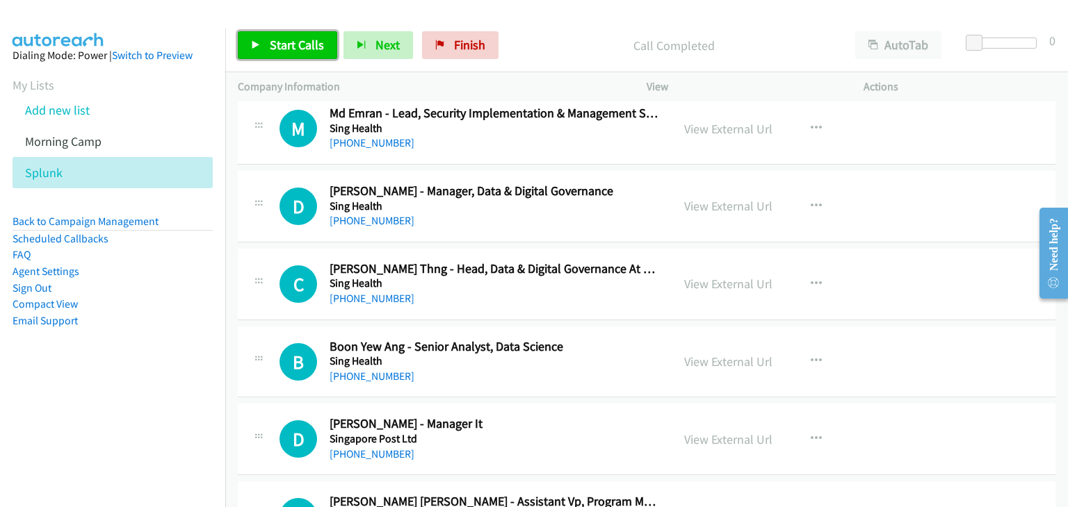
click at [289, 42] on span "Start Calls" at bounding box center [297, 45] width 54 height 16
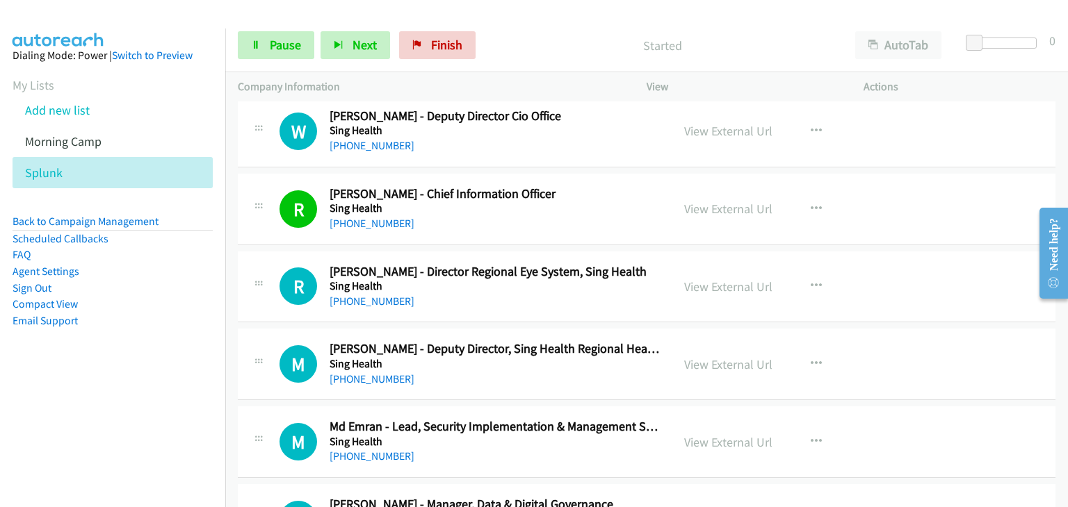
scroll to position [3938, 0]
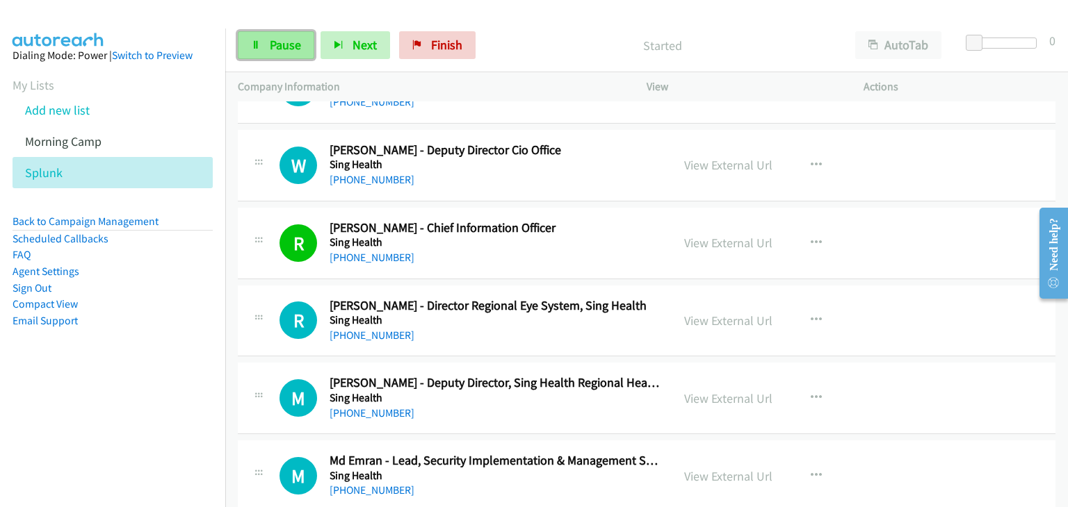
click at [271, 42] on span "Pause" at bounding box center [285, 45] width 31 height 16
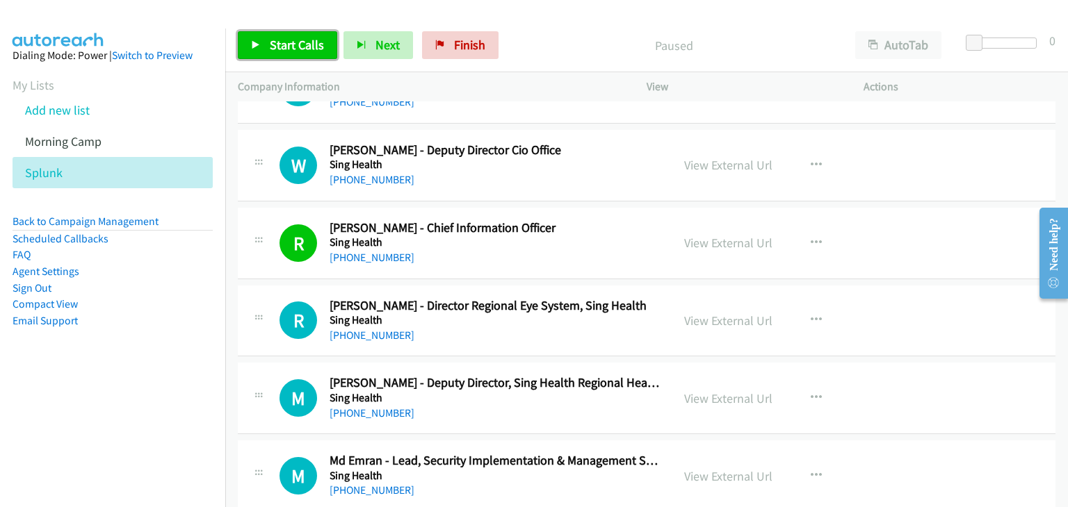
click at [270, 55] on link "Start Calls" at bounding box center [287, 45] width 99 height 28
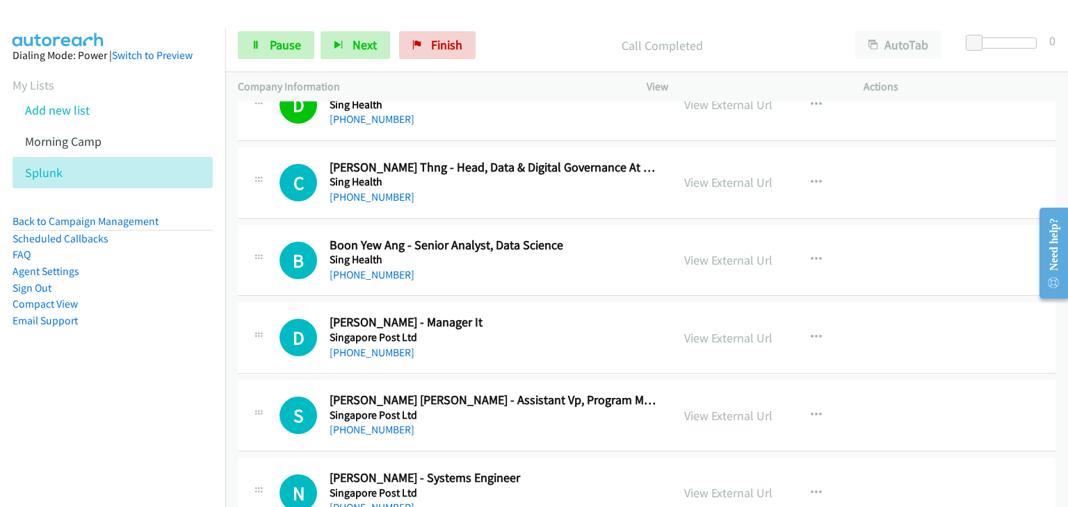
scroll to position [4402, 0]
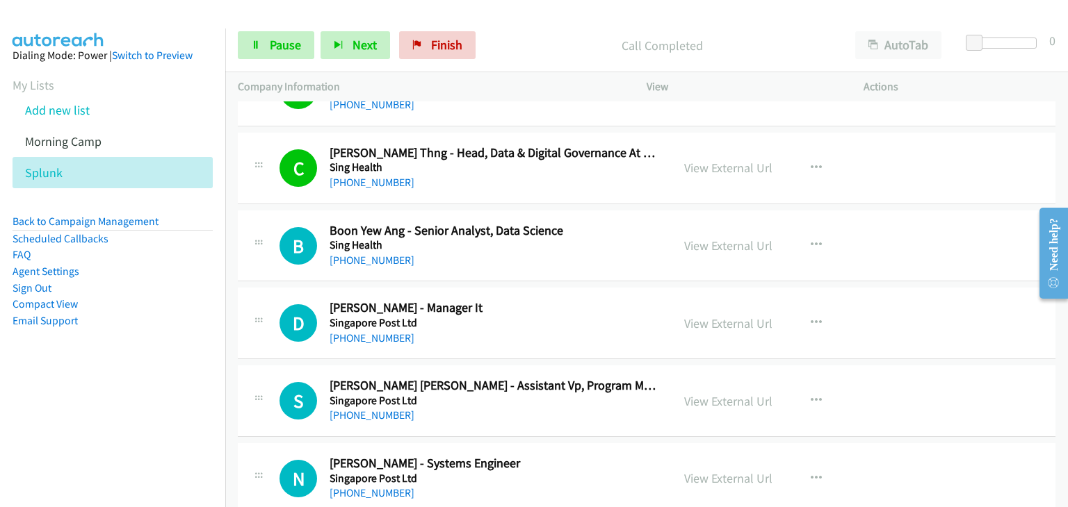
click at [579, 252] on div "+65 9128 8208" at bounding box center [493, 260] width 329 height 17
click at [273, 53] on link "Pause" at bounding box center [276, 45] width 76 height 28
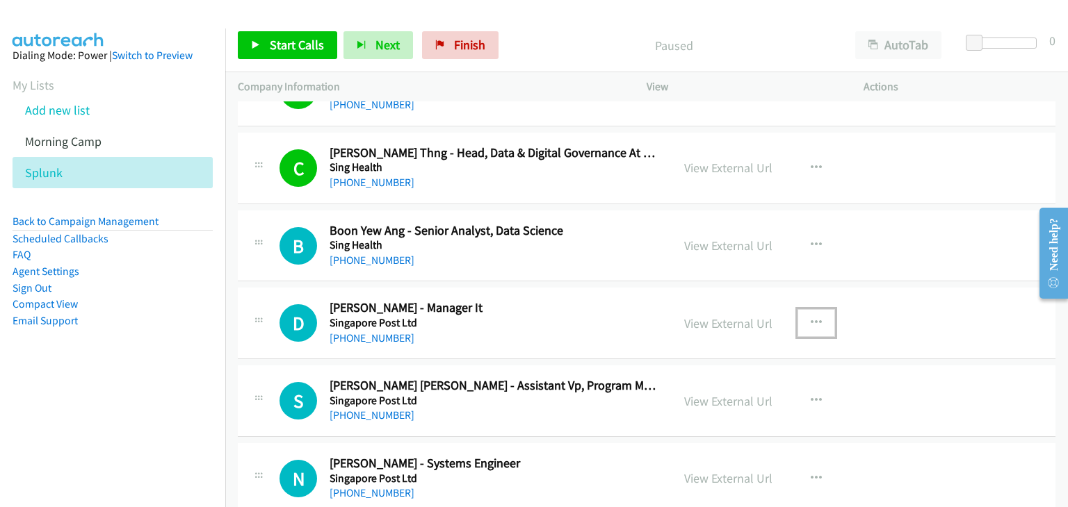
click at [804, 313] on button "button" at bounding box center [816, 323] width 38 height 28
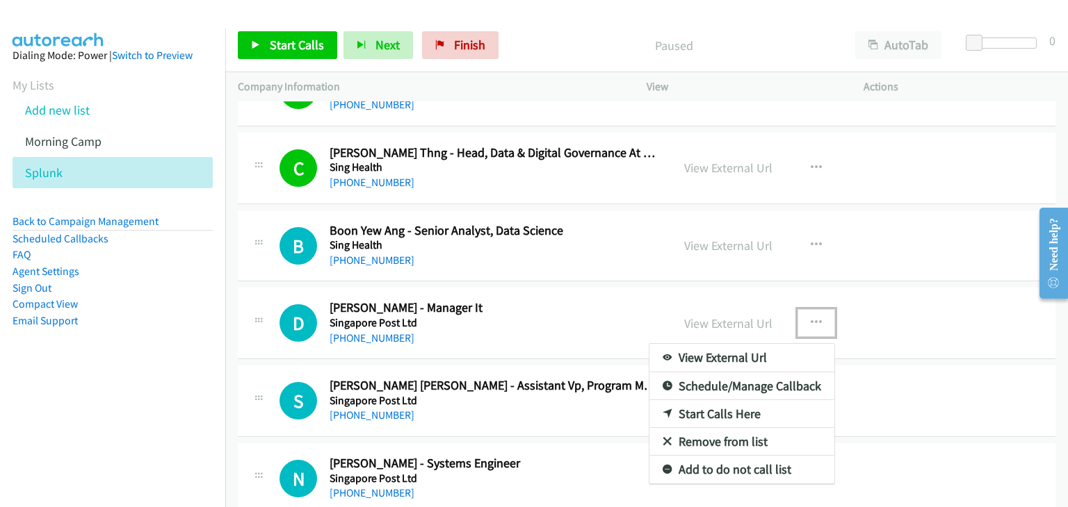
click at [704, 400] on link "Start Calls Here" at bounding box center [741, 414] width 185 height 28
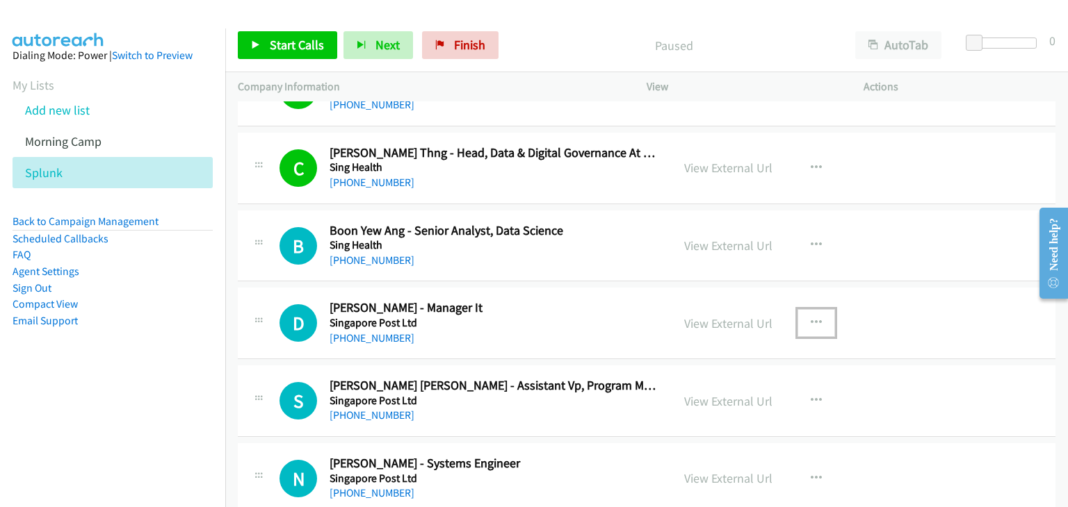
click at [810, 318] on icon "button" at bounding box center [815, 323] width 11 height 11
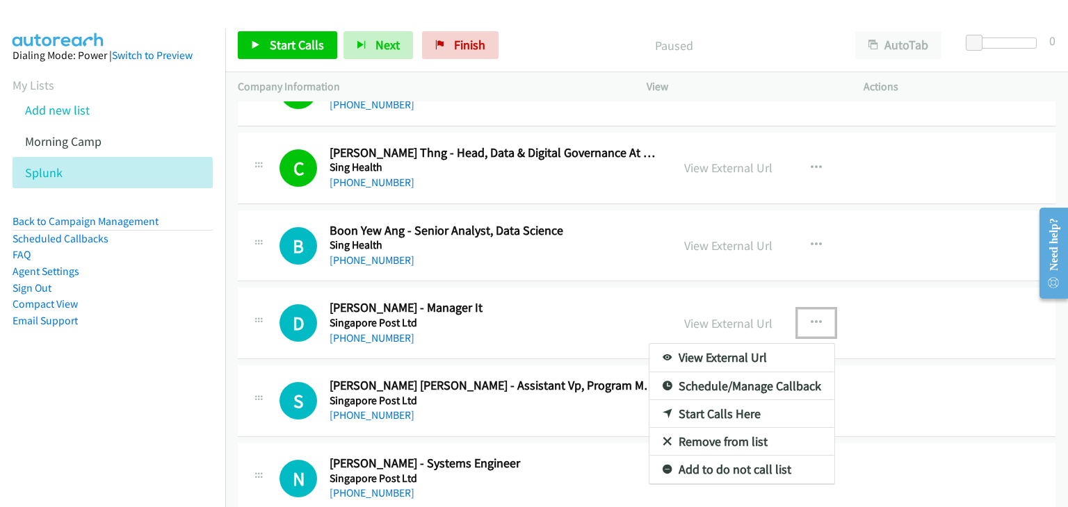
click at [706, 400] on link "Start Calls Here" at bounding box center [741, 414] width 185 height 28
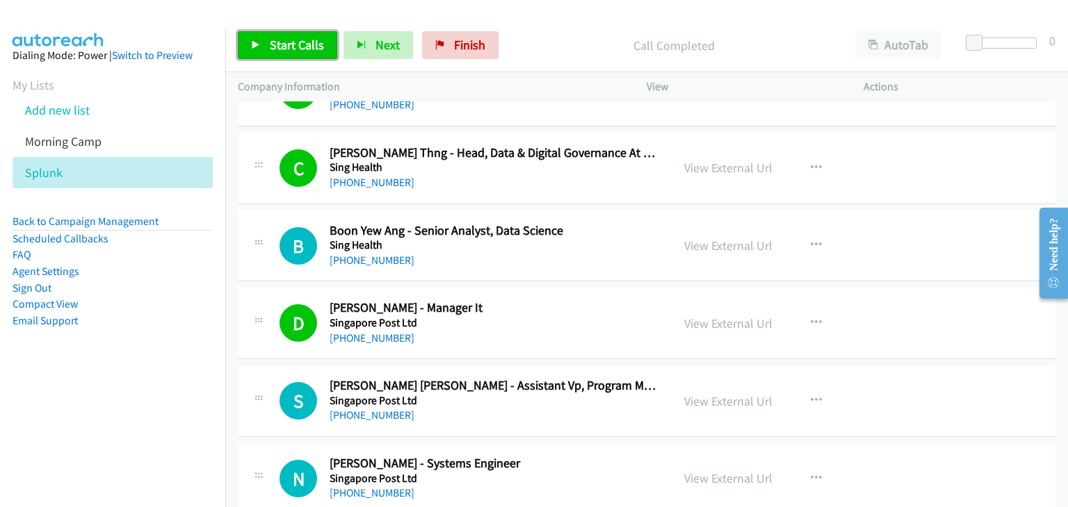
click at [297, 48] on span "Start Calls" at bounding box center [297, 45] width 54 height 16
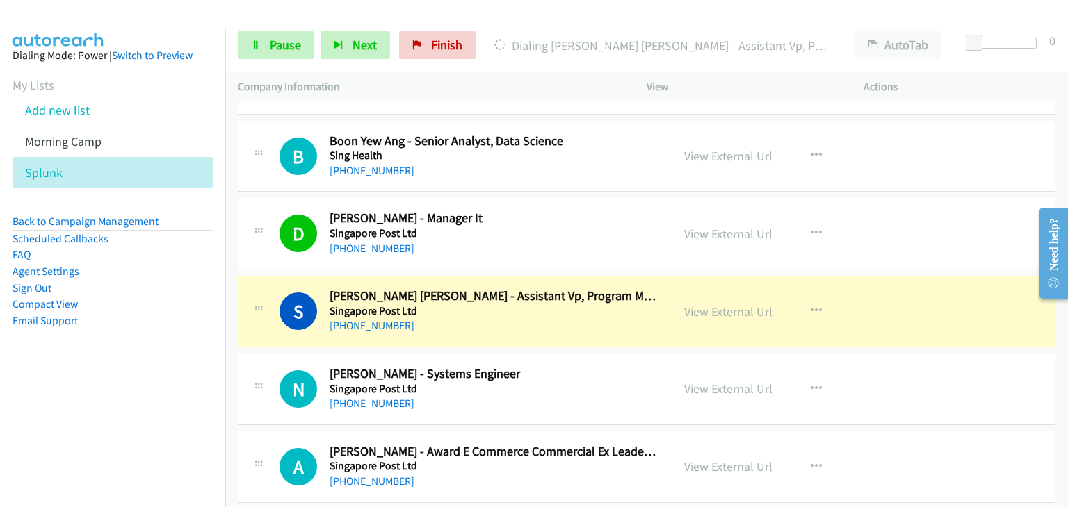
scroll to position [4518, 0]
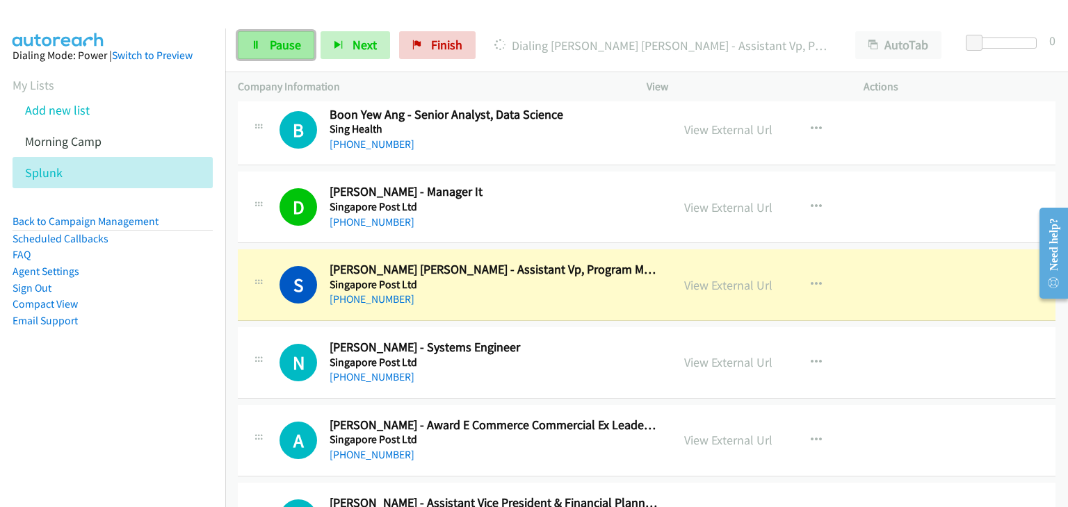
click at [281, 51] on span "Pause" at bounding box center [285, 45] width 31 height 16
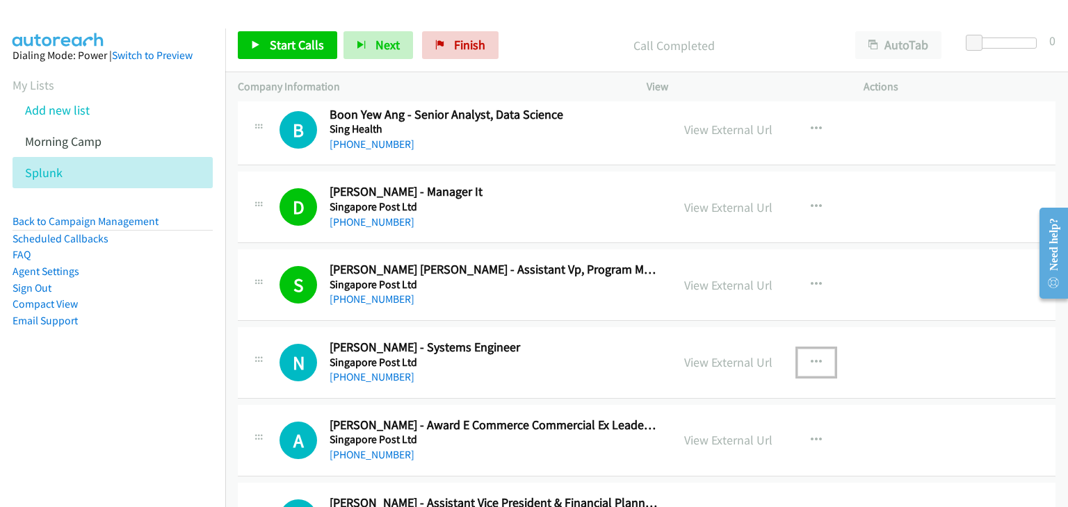
click at [810, 357] on icon "button" at bounding box center [815, 362] width 11 height 11
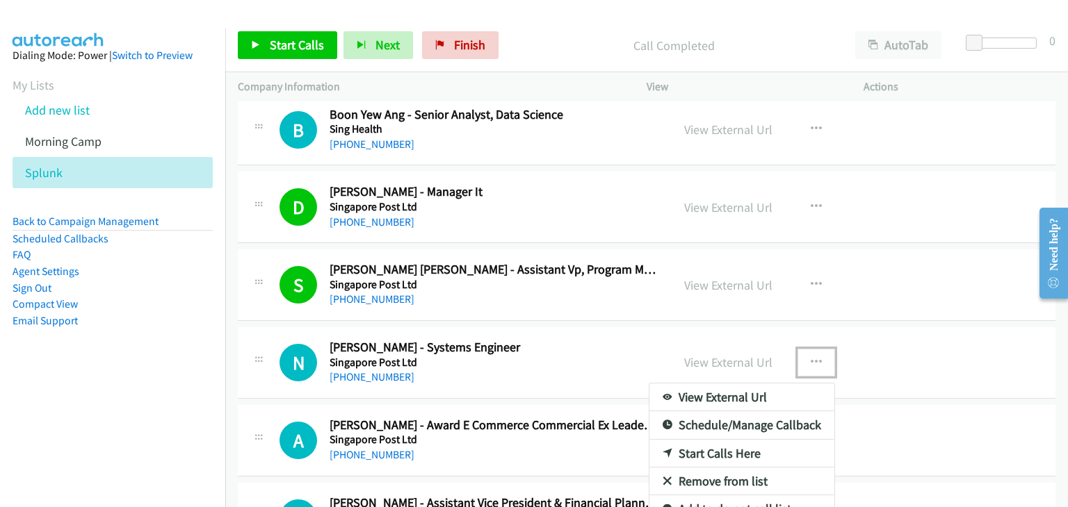
click at [703, 443] on link "Start Calls Here" at bounding box center [741, 454] width 185 height 28
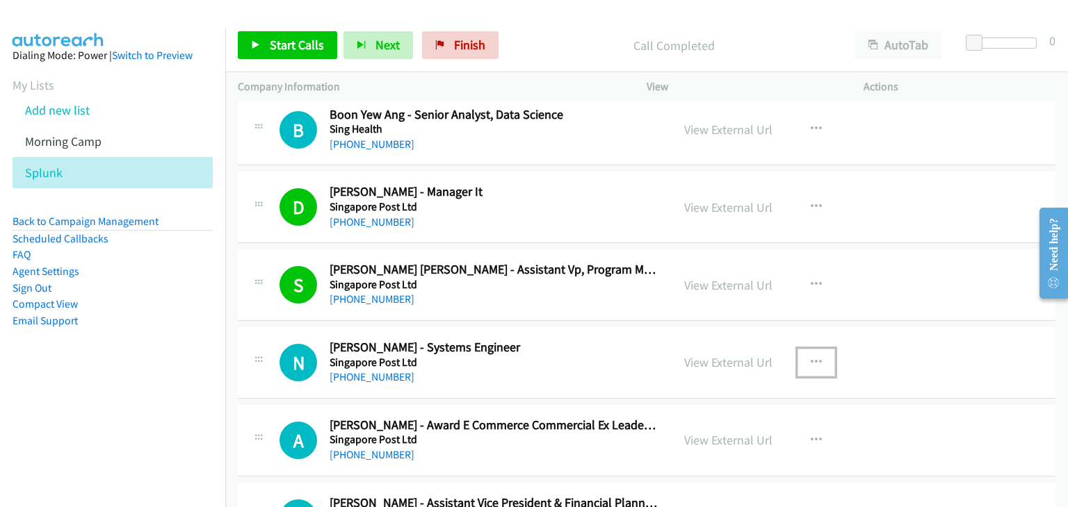
click at [810, 359] on button "button" at bounding box center [816, 363] width 38 height 28
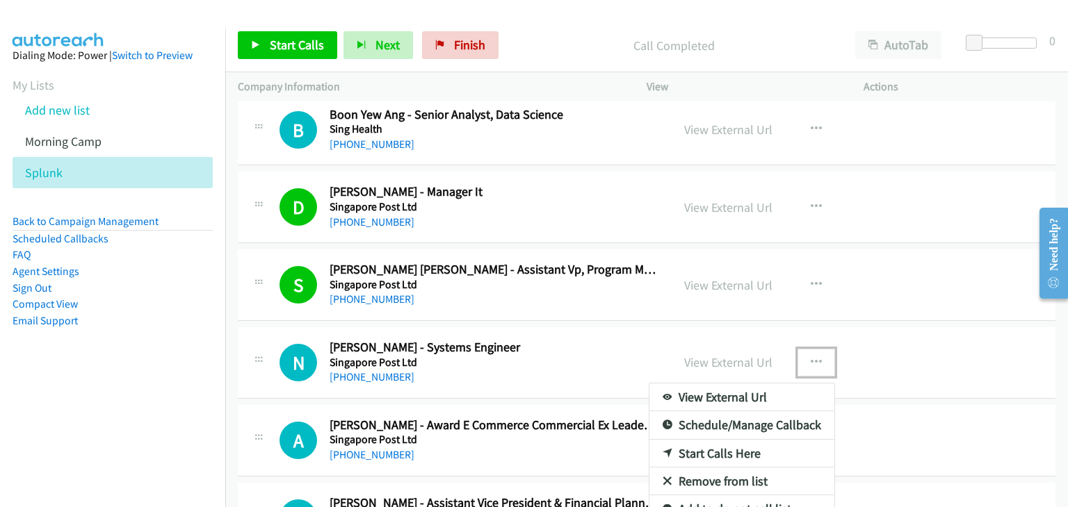
click at [730, 443] on link "Start Calls Here" at bounding box center [741, 454] width 185 height 28
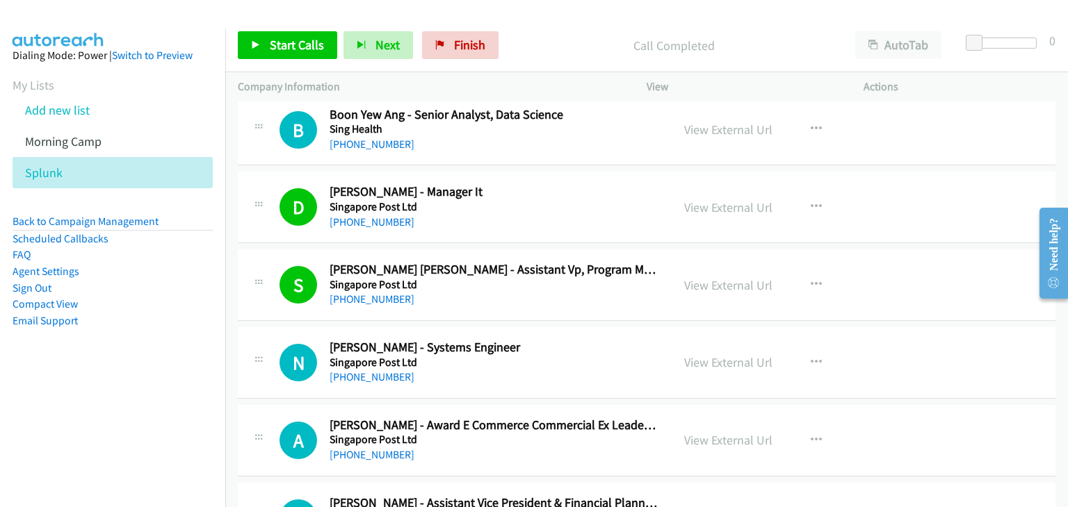
click at [278, 19] on div "Start Calls Pause Next Finish Call Completed AutoTab AutoTab 0" at bounding box center [646, 46] width 842 height 54
click at [281, 52] on span "Start Calls" at bounding box center [297, 45] width 54 height 16
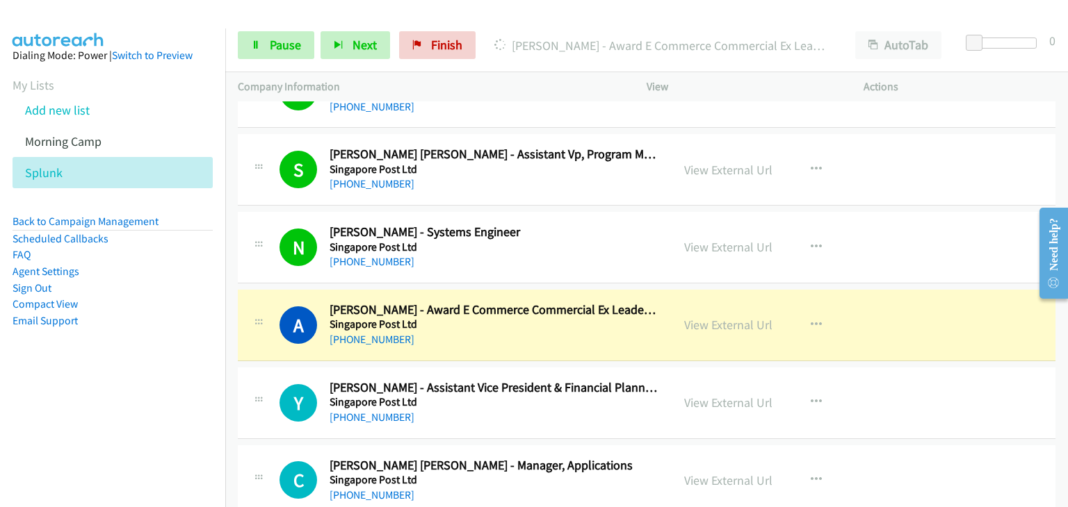
scroll to position [4750, 0]
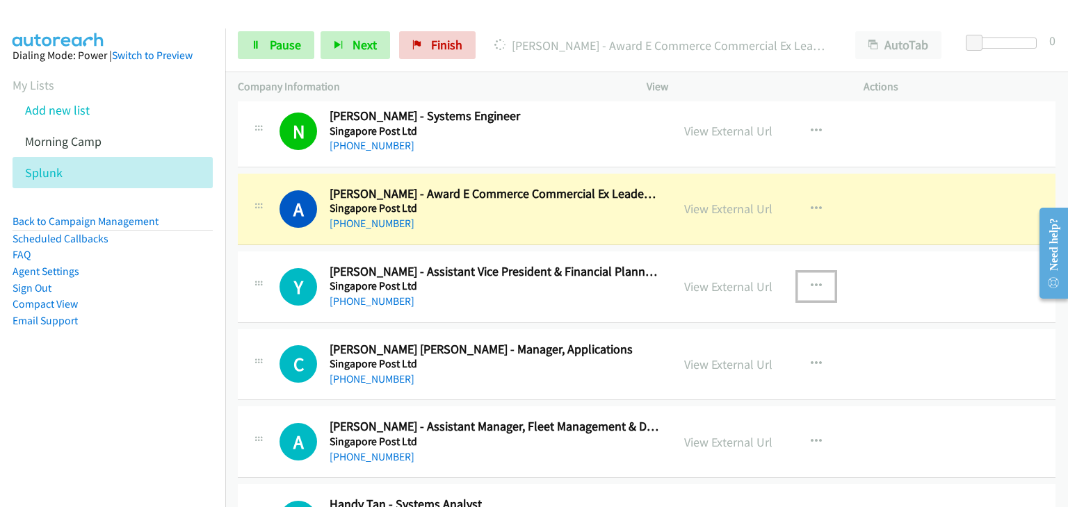
click at [812, 281] on icon "button" at bounding box center [815, 286] width 11 height 11
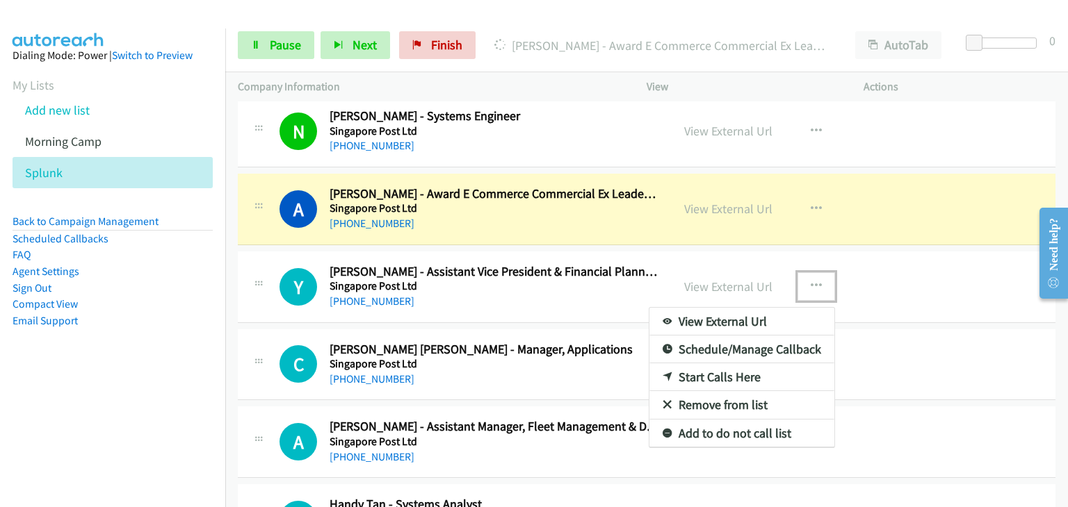
click at [529, 286] on div at bounding box center [534, 253] width 1068 height 507
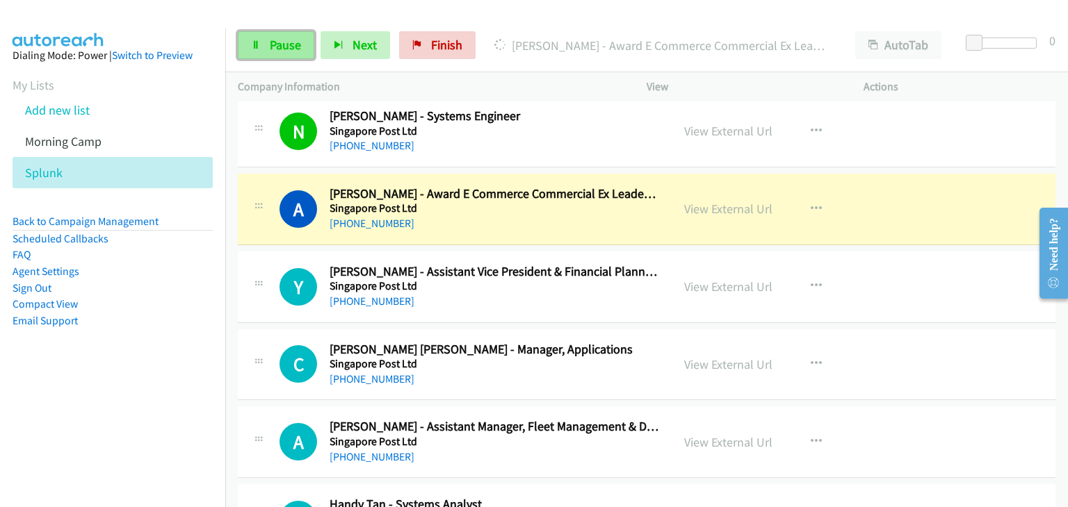
click at [289, 44] on span "Pause" at bounding box center [285, 45] width 31 height 16
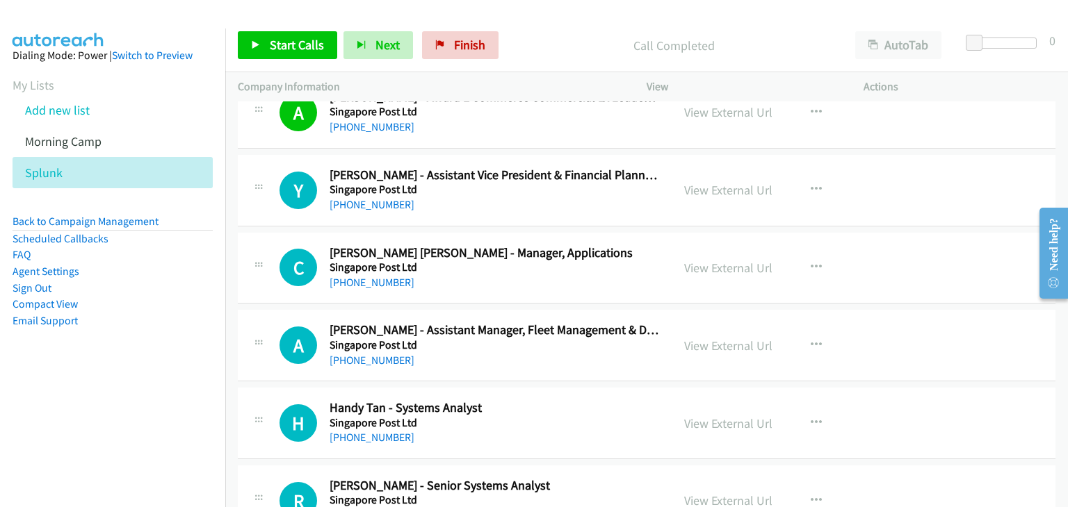
scroll to position [4866, 0]
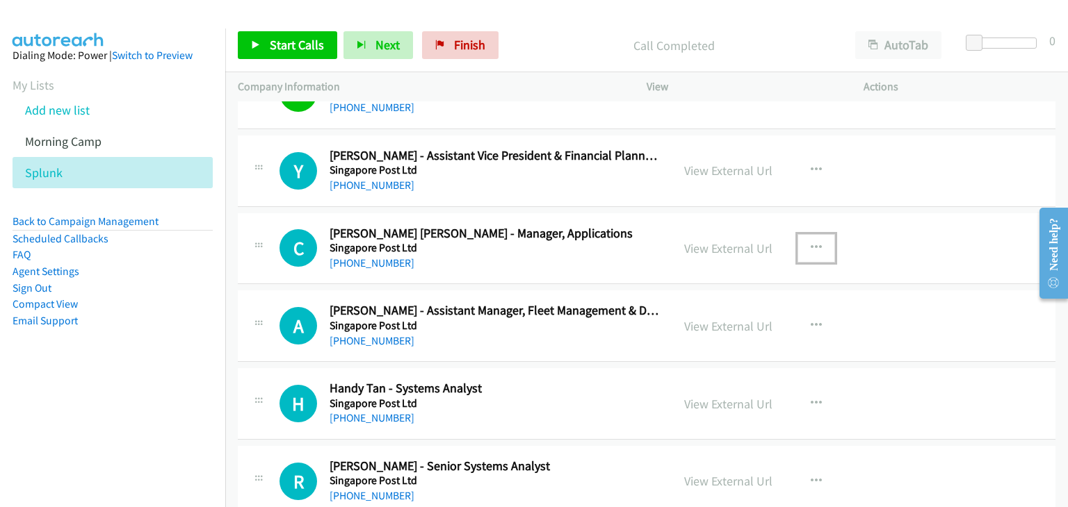
click at [819, 238] on button "button" at bounding box center [816, 248] width 38 height 28
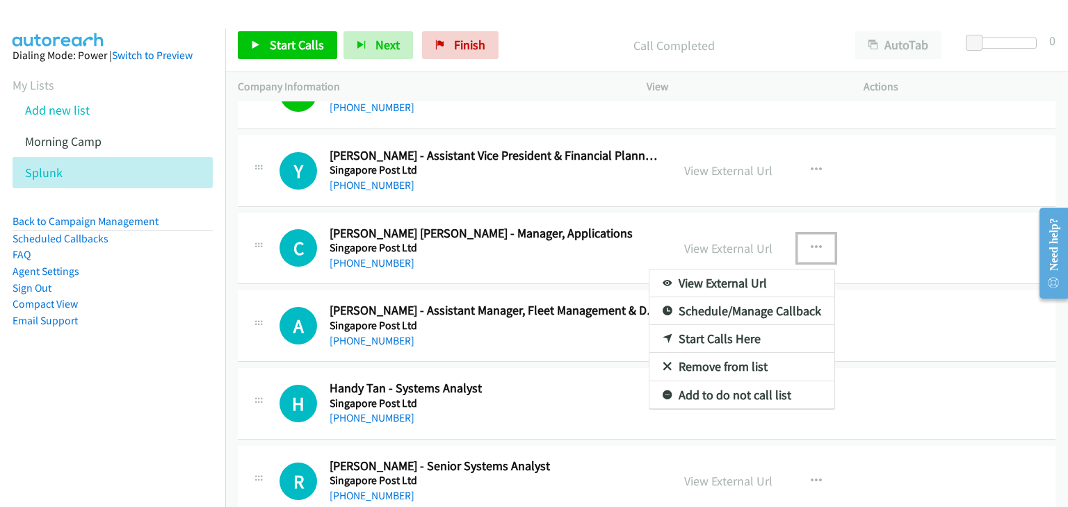
click at [713, 327] on link "Start Calls Here" at bounding box center [741, 339] width 185 height 28
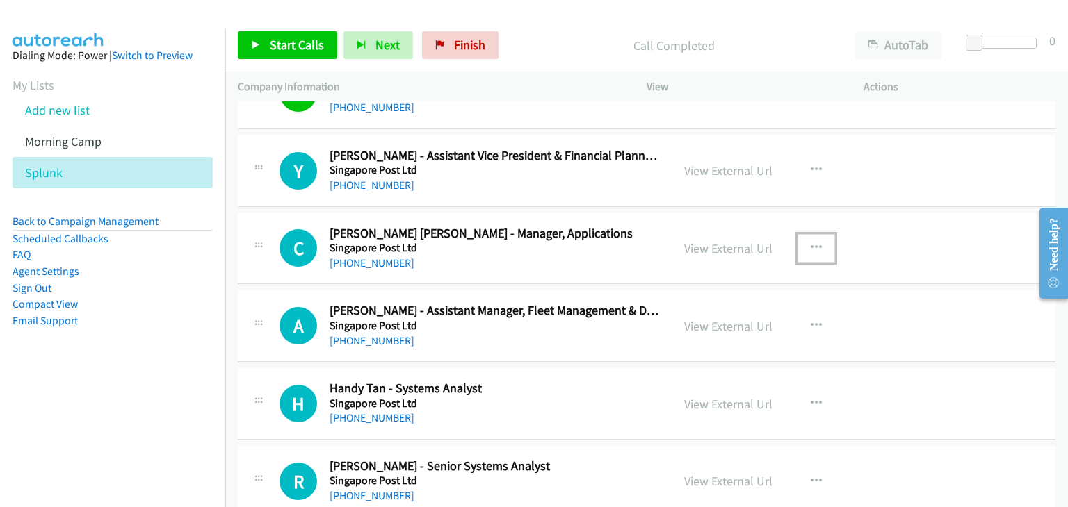
click at [813, 243] on icon "button" at bounding box center [815, 248] width 11 height 11
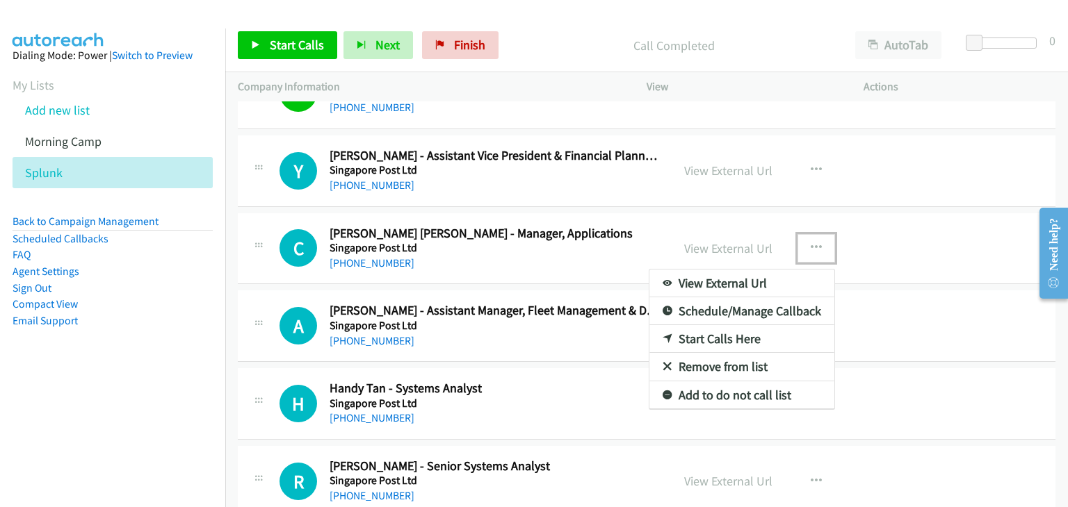
click at [703, 325] on link "Start Calls Here" at bounding box center [741, 339] width 185 height 28
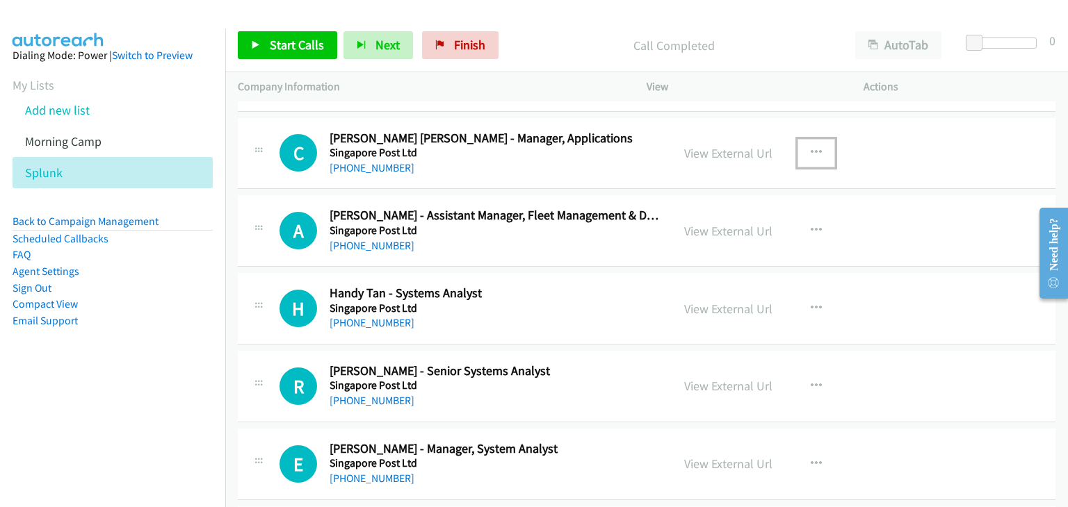
scroll to position [4981, 0]
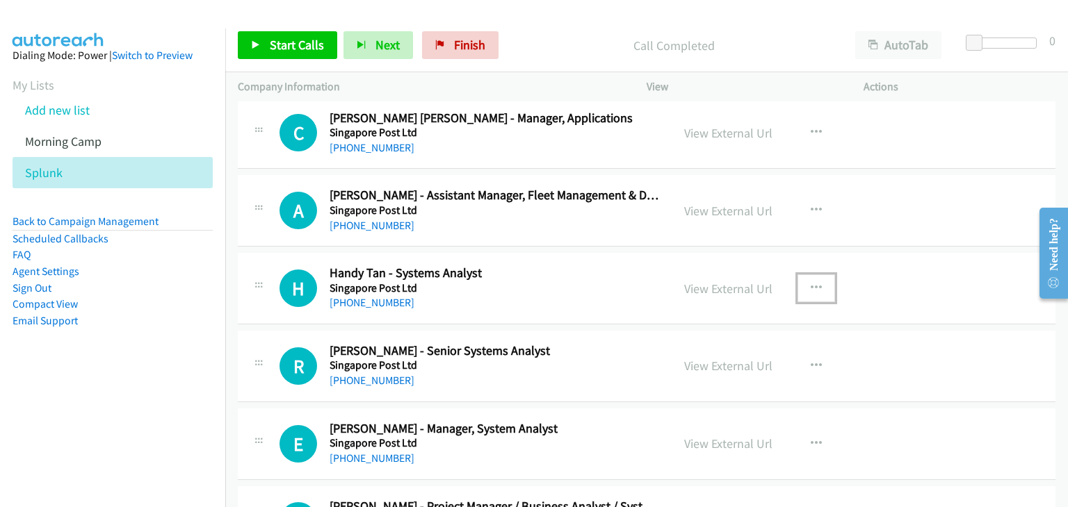
click at [813, 285] on button "button" at bounding box center [816, 289] width 38 height 28
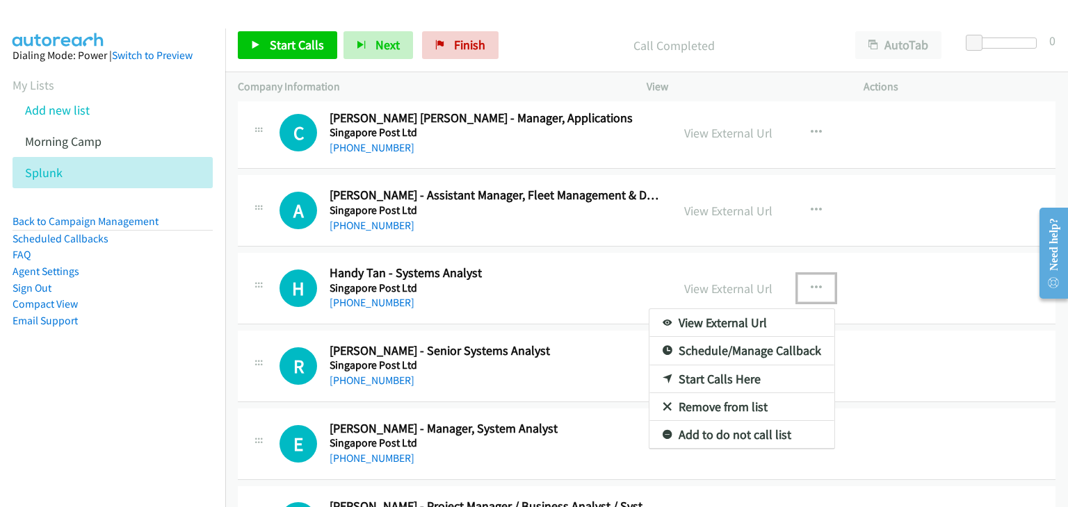
click at [706, 366] on link "Start Calls Here" at bounding box center [741, 380] width 185 height 28
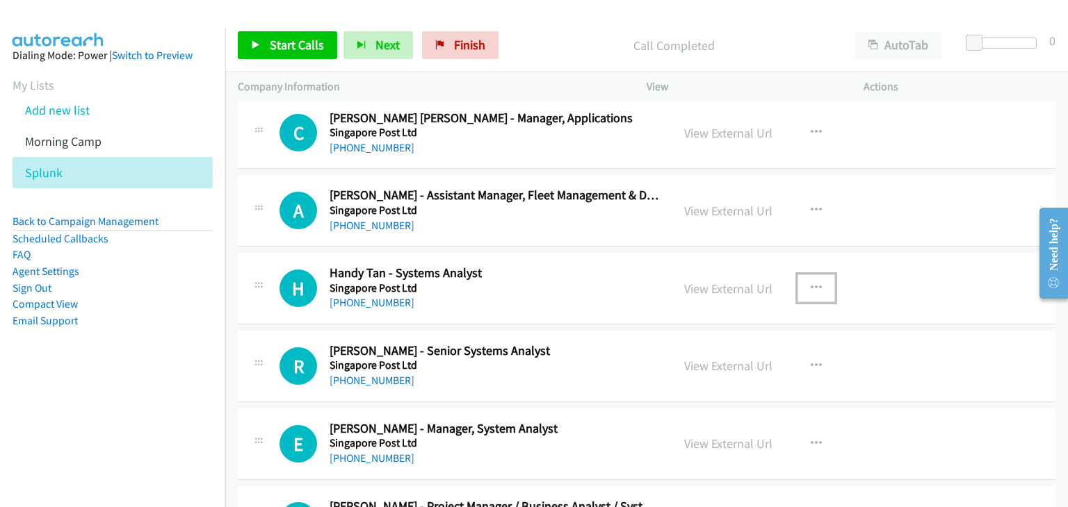
click at [810, 283] on icon "button" at bounding box center [815, 288] width 11 height 11
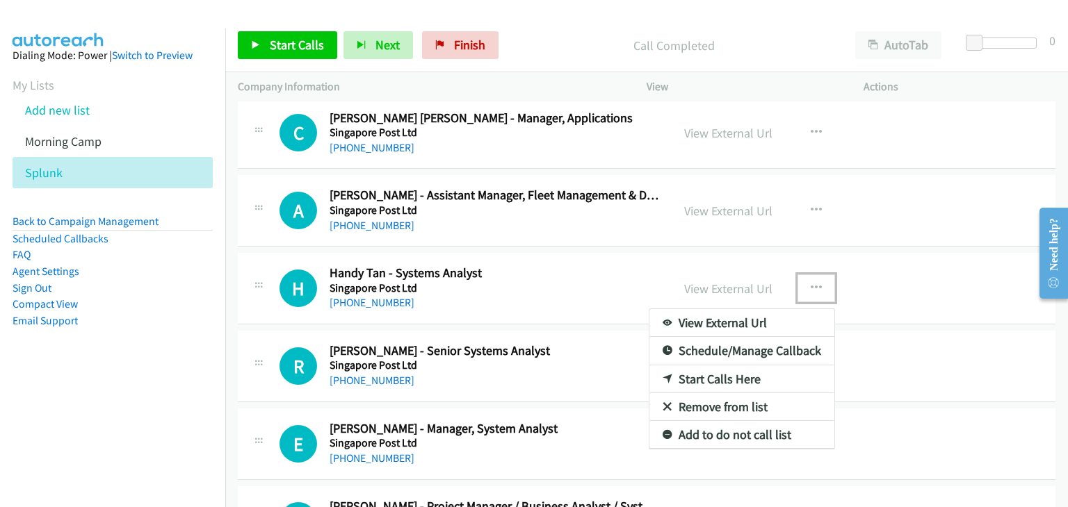
click at [708, 366] on link "Start Calls Here" at bounding box center [741, 380] width 185 height 28
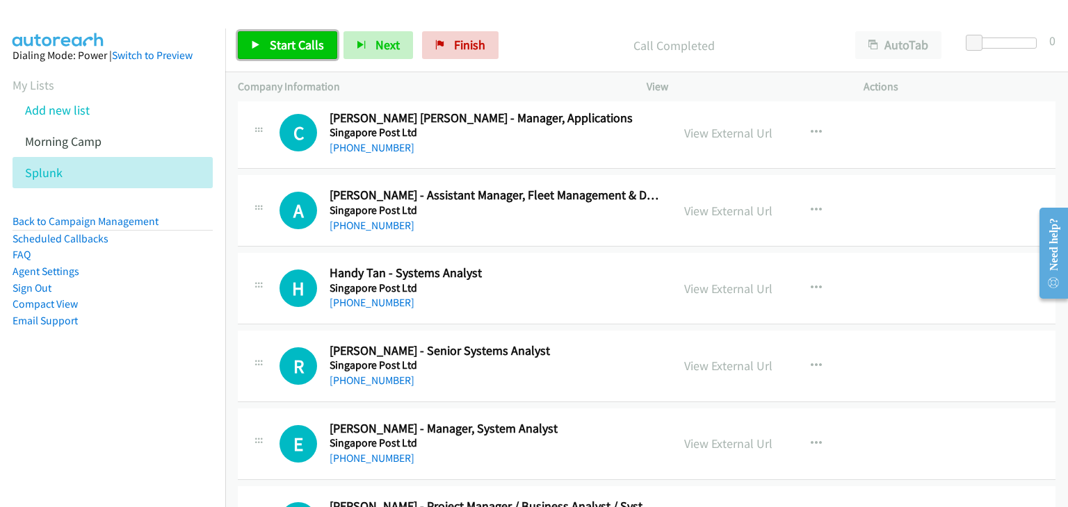
click at [280, 42] on span "Start Calls" at bounding box center [297, 45] width 54 height 16
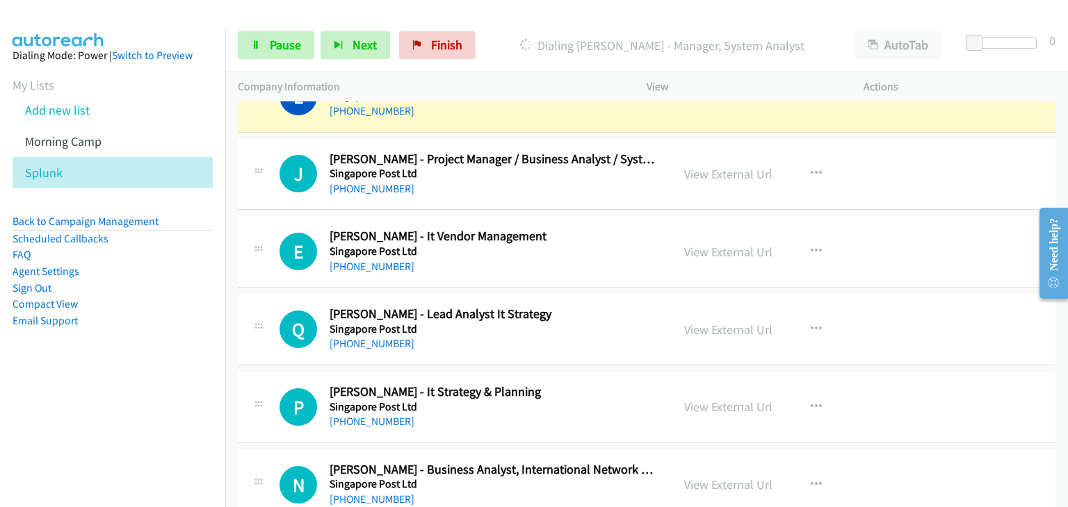
scroll to position [5213, 0]
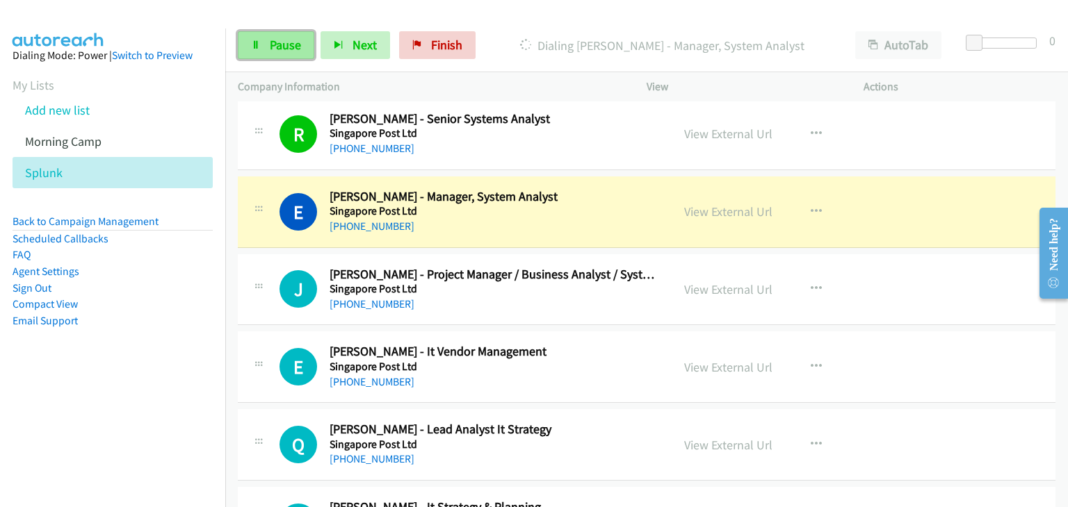
click at [291, 38] on span "Pause" at bounding box center [285, 45] width 31 height 16
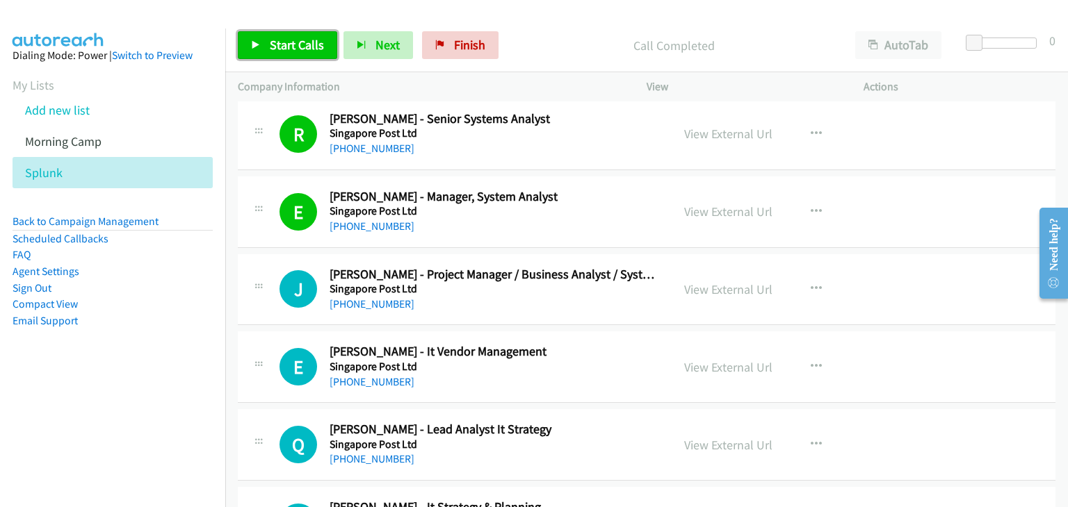
click at [290, 44] on span "Start Calls" at bounding box center [297, 45] width 54 height 16
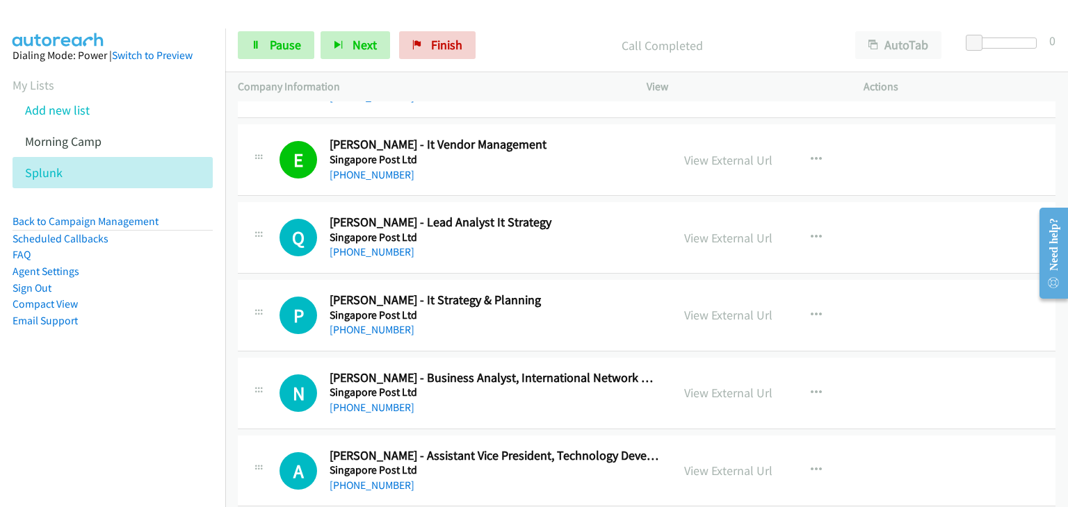
scroll to position [5445, 0]
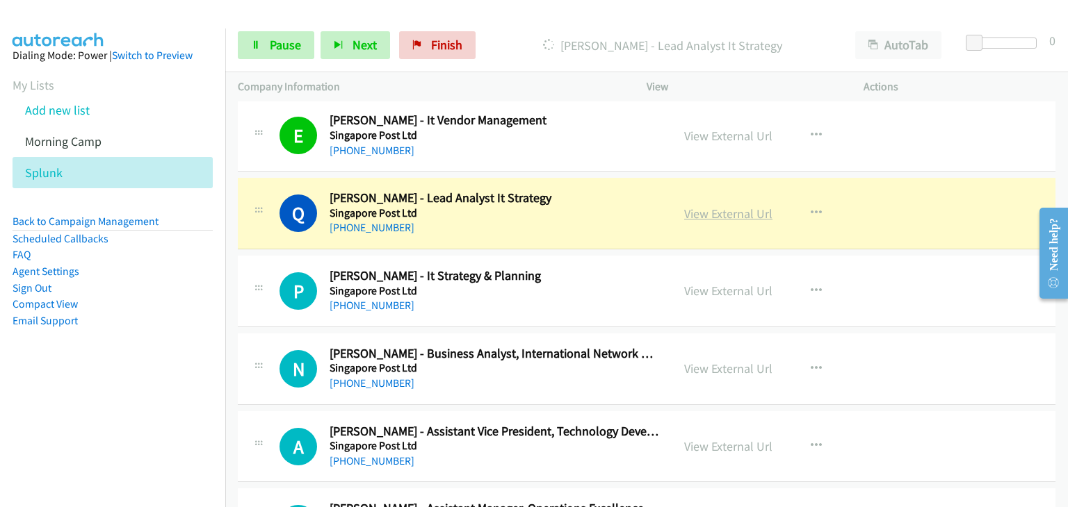
drag, startPoint x: 750, startPoint y: 200, endPoint x: 759, endPoint y: 206, distance: 11.0
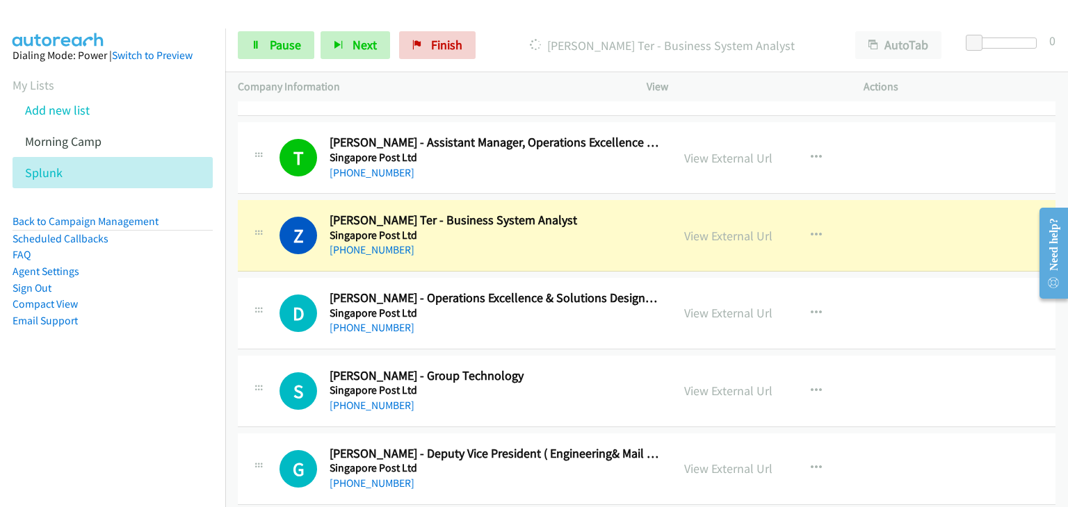
scroll to position [5792, 0]
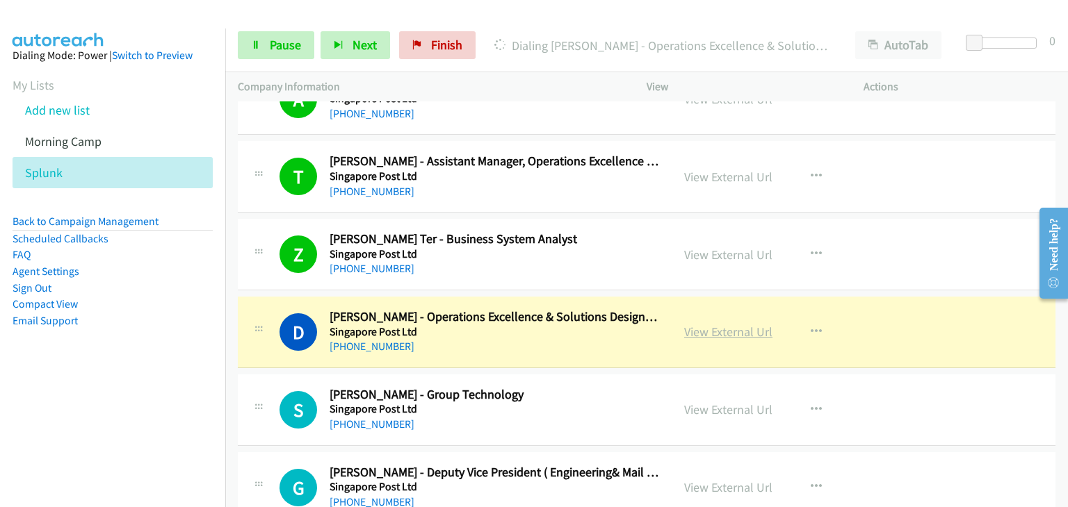
drag, startPoint x: 736, startPoint y: 318, endPoint x: 755, endPoint y: 322, distance: 19.2
click at [298, 45] on span "Pause" at bounding box center [285, 45] width 31 height 16
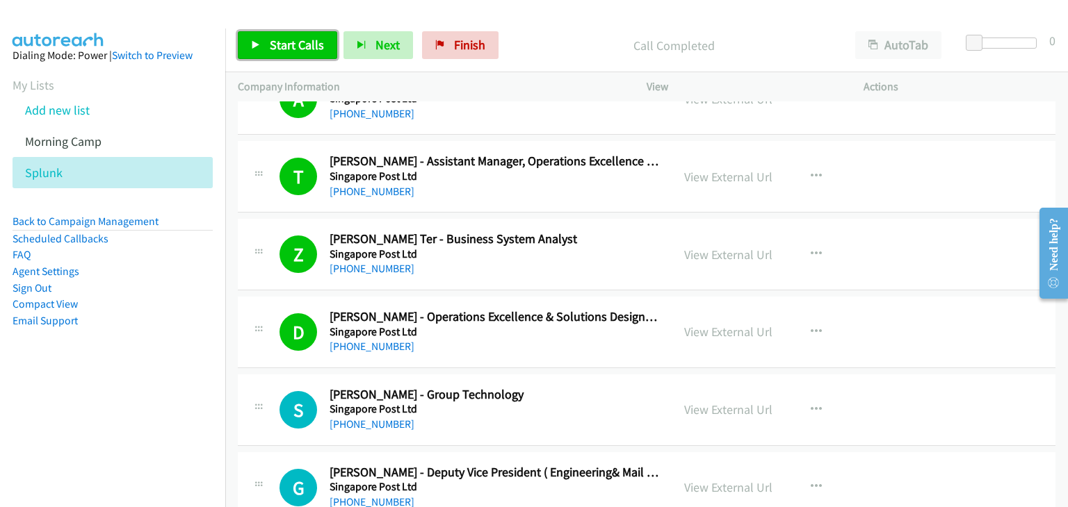
click at [270, 51] on span "Start Calls" at bounding box center [297, 45] width 54 height 16
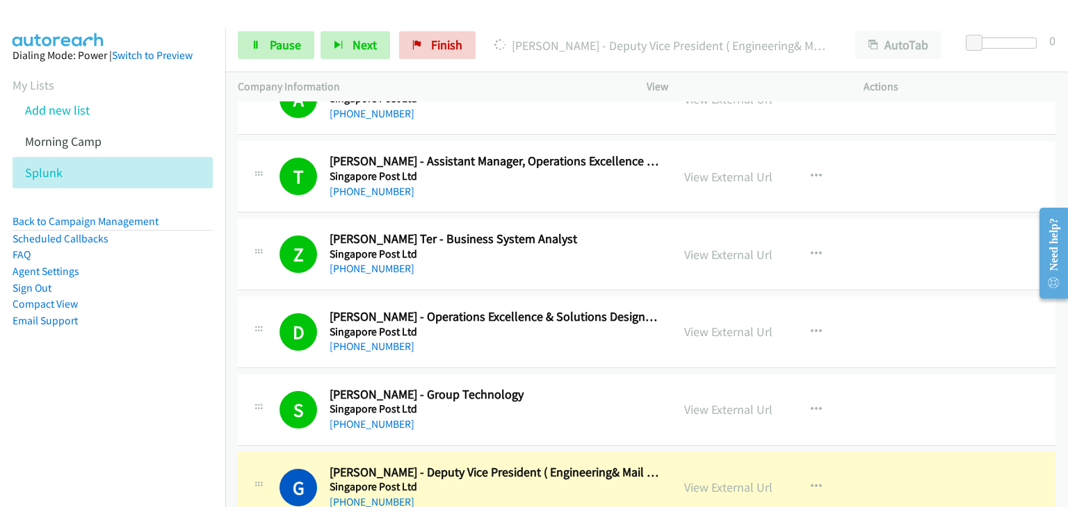
scroll to position [6140, 0]
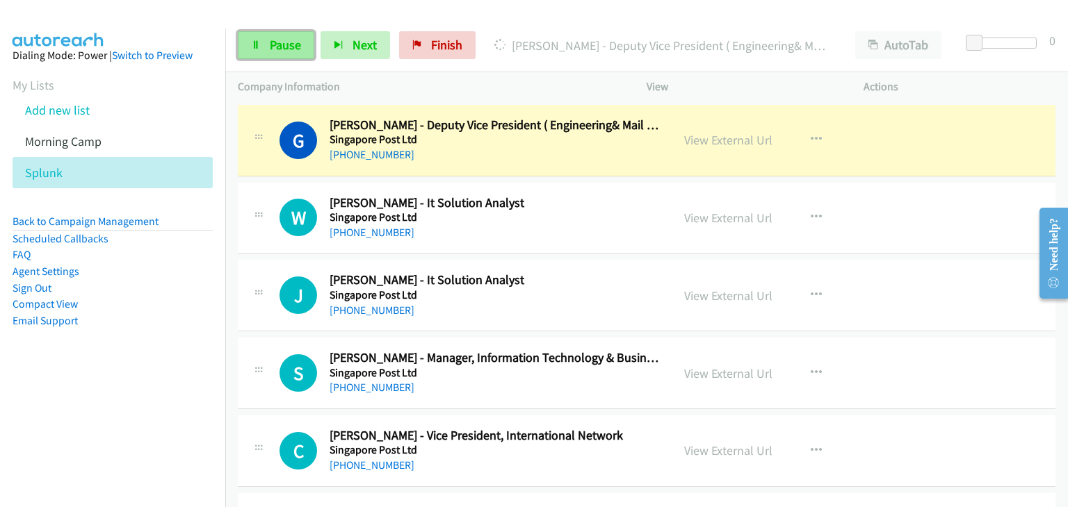
click at [284, 49] on span "Pause" at bounding box center [285, 45] width 31 height 16
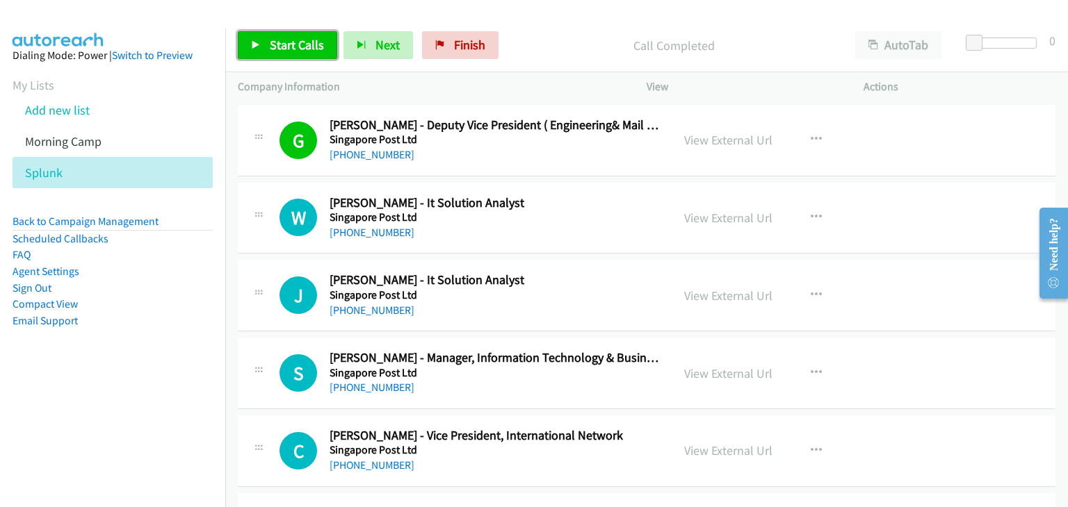
drag, startPoint x: 306, startPoint y: 38, endPoint x: 450, endPoint y: 157, distance: 187.6
click at [306, 38] on span "Start Calls" at bounding box center [297, 45] width 54 height 16
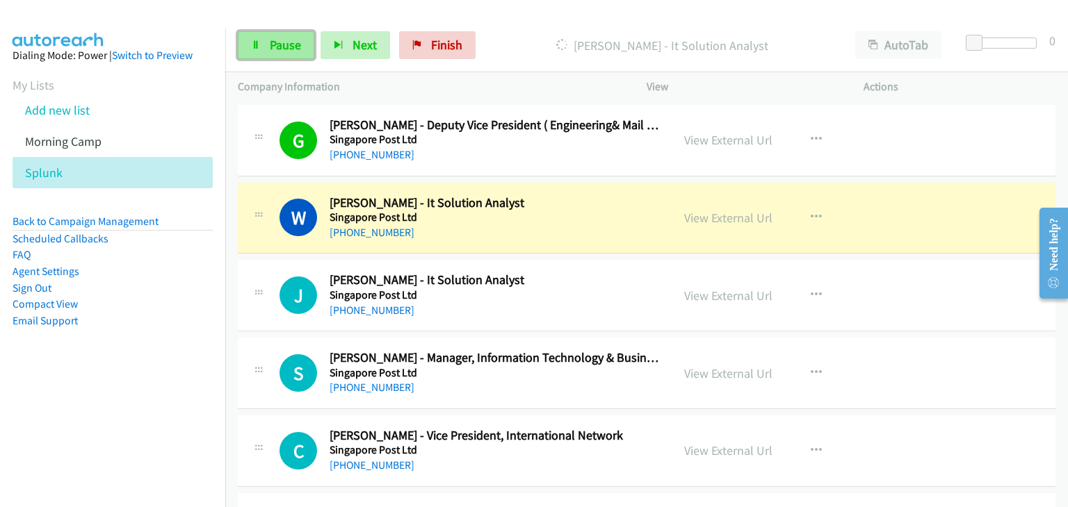
click at [278, 52] on span "Pause" at bounding box center [285, 45] width 31 height 16
